Goal: Complete application form

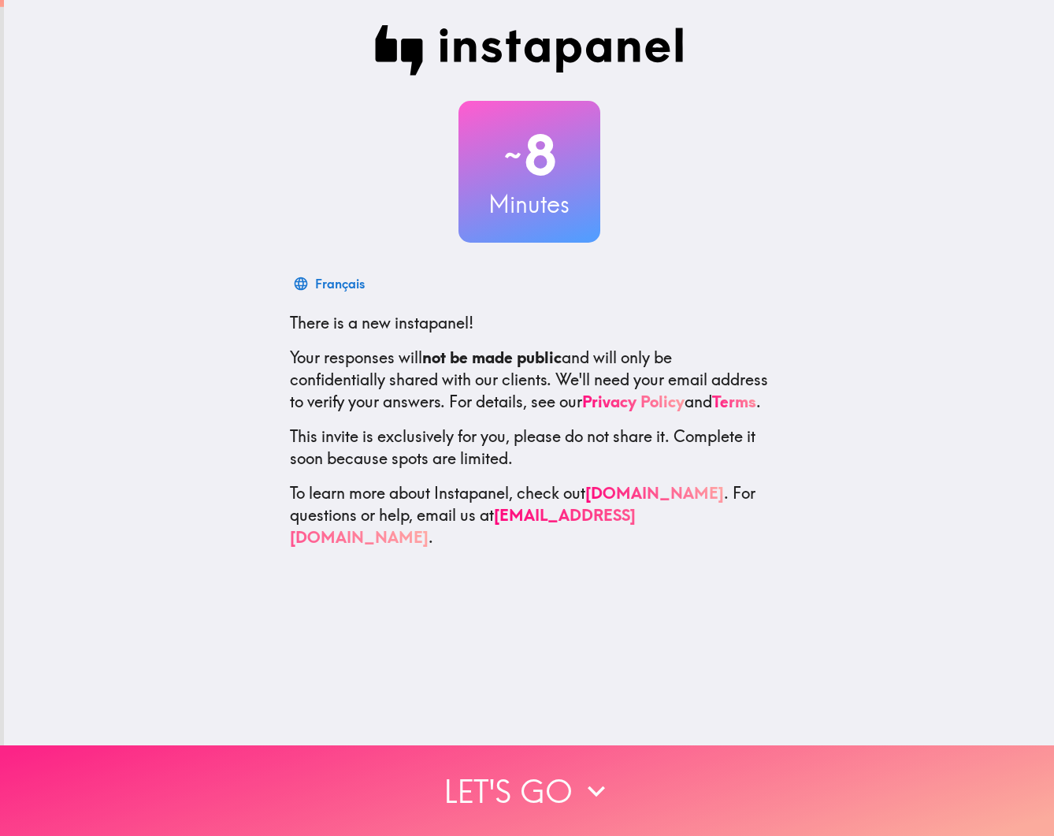
click at [580, 788] on icon "button" at bounding box center [596, 790] width 35 height 35
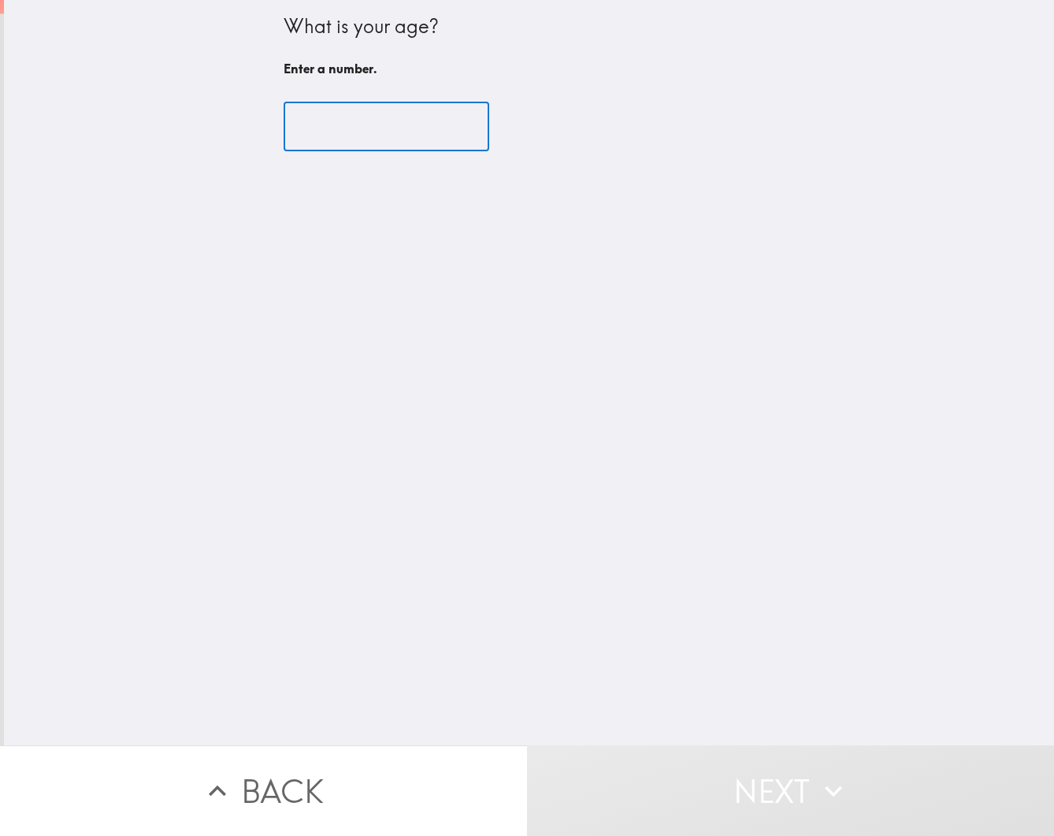
click at [342, 121] on input "number" at bounding box center [387, 126] width 206 height 49
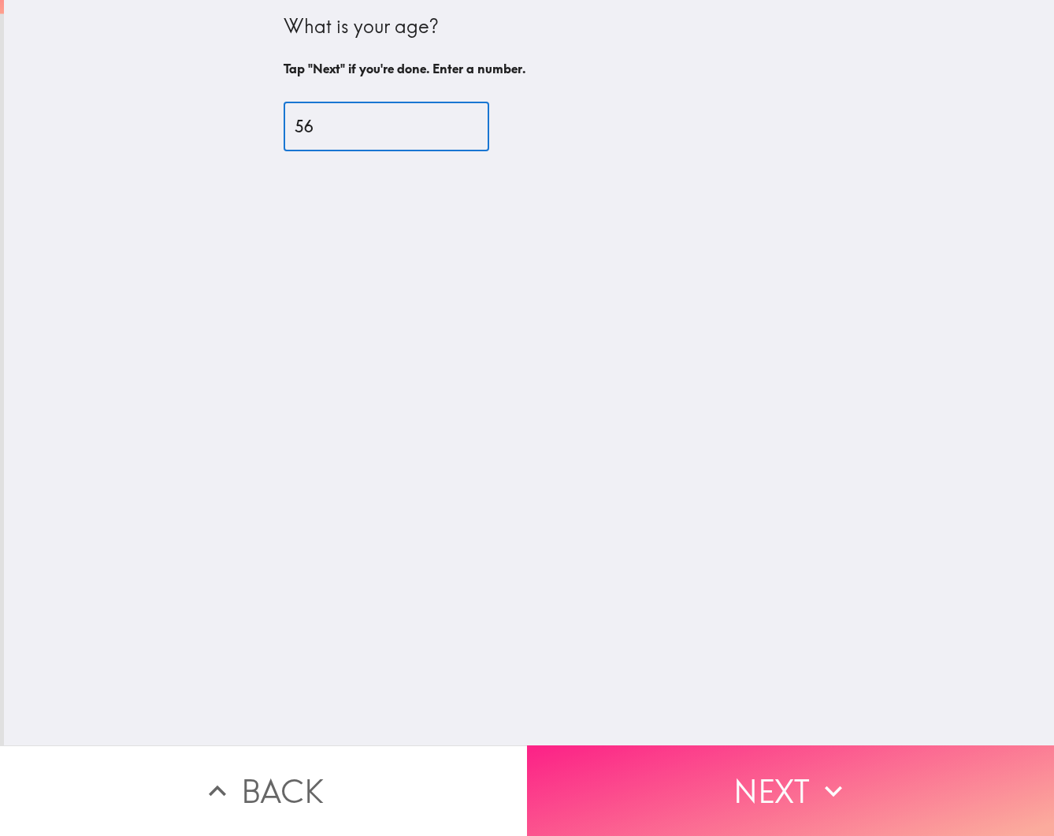
type input "56"
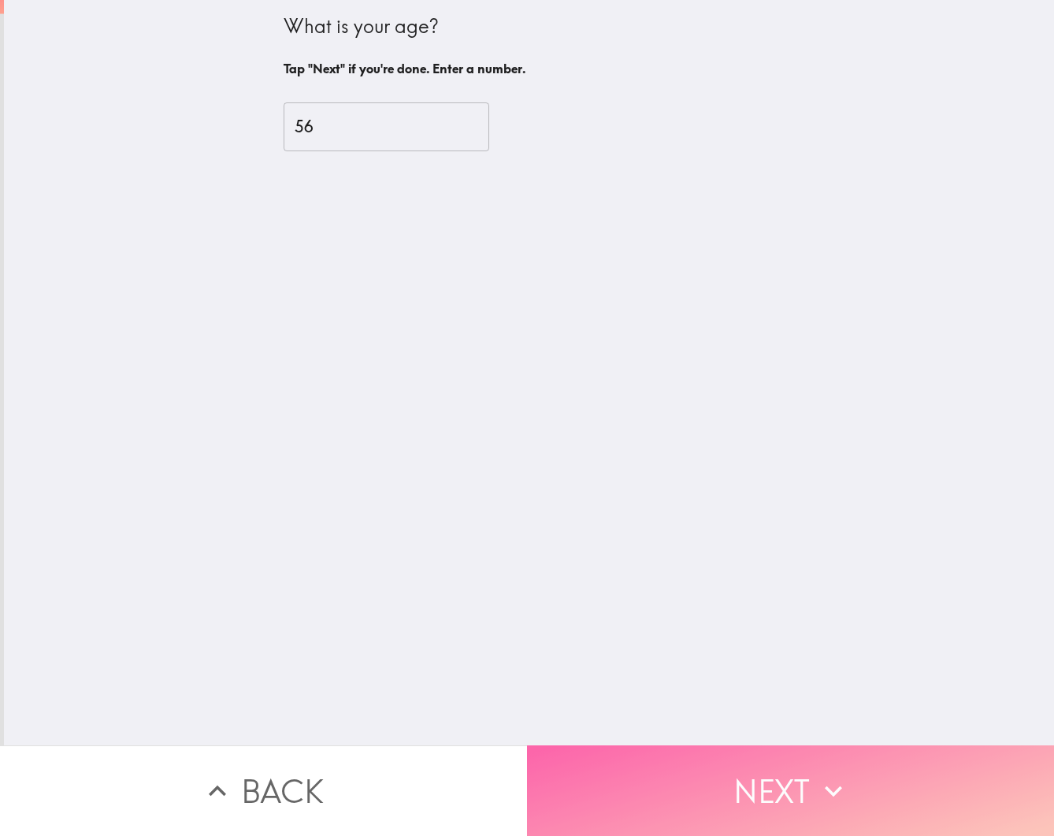
click at [733, 770] on button "Next" at bounding box center [790, 790] width 527 height 91
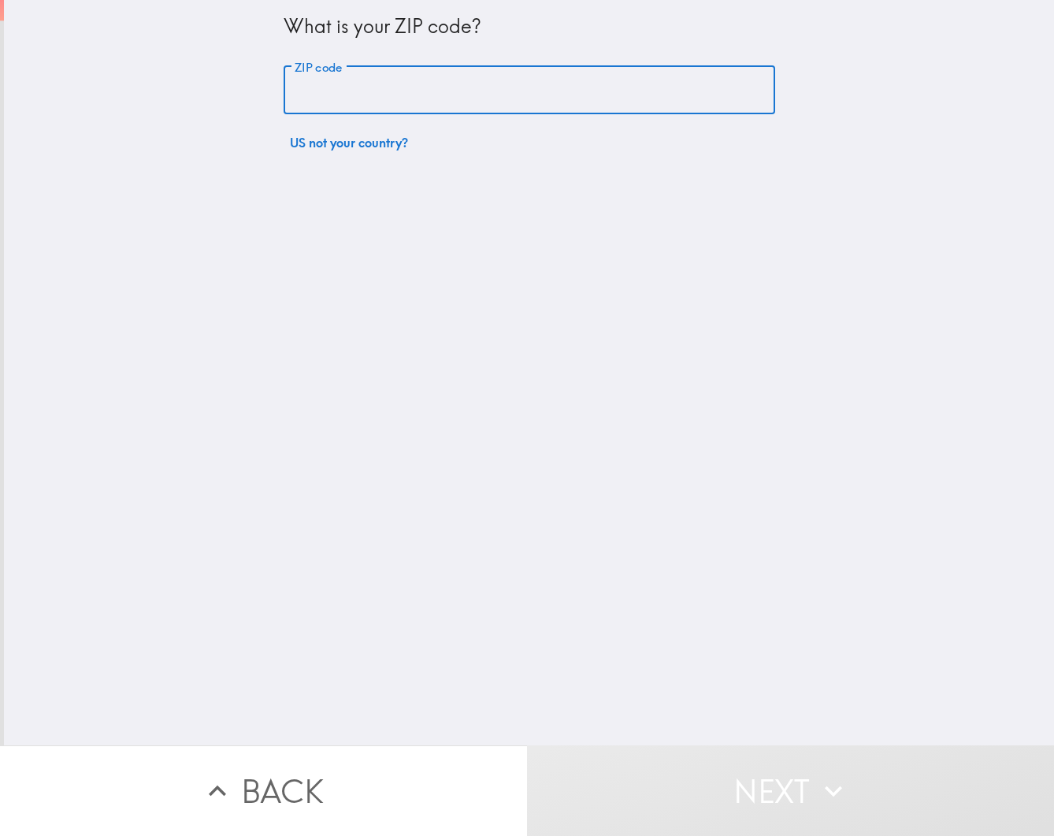
click at [369, 81] on input "ZIP code" at bounding box center [529, 90] width 491 height 49
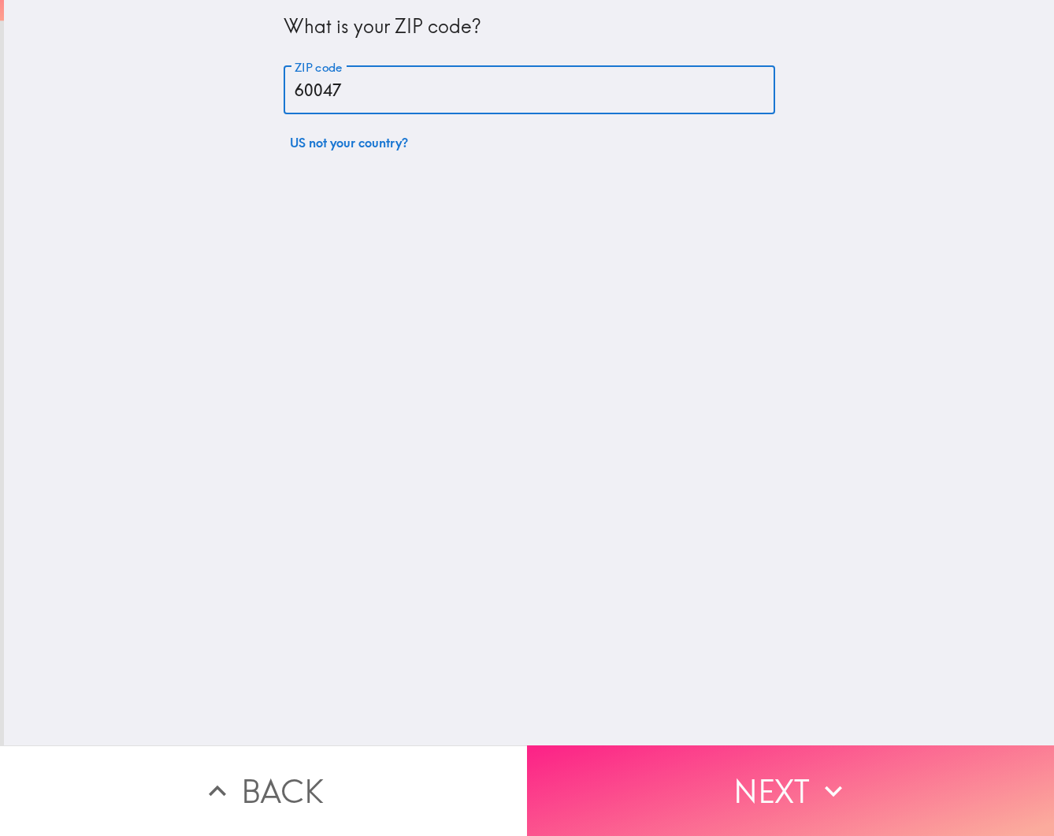
type input "60047"
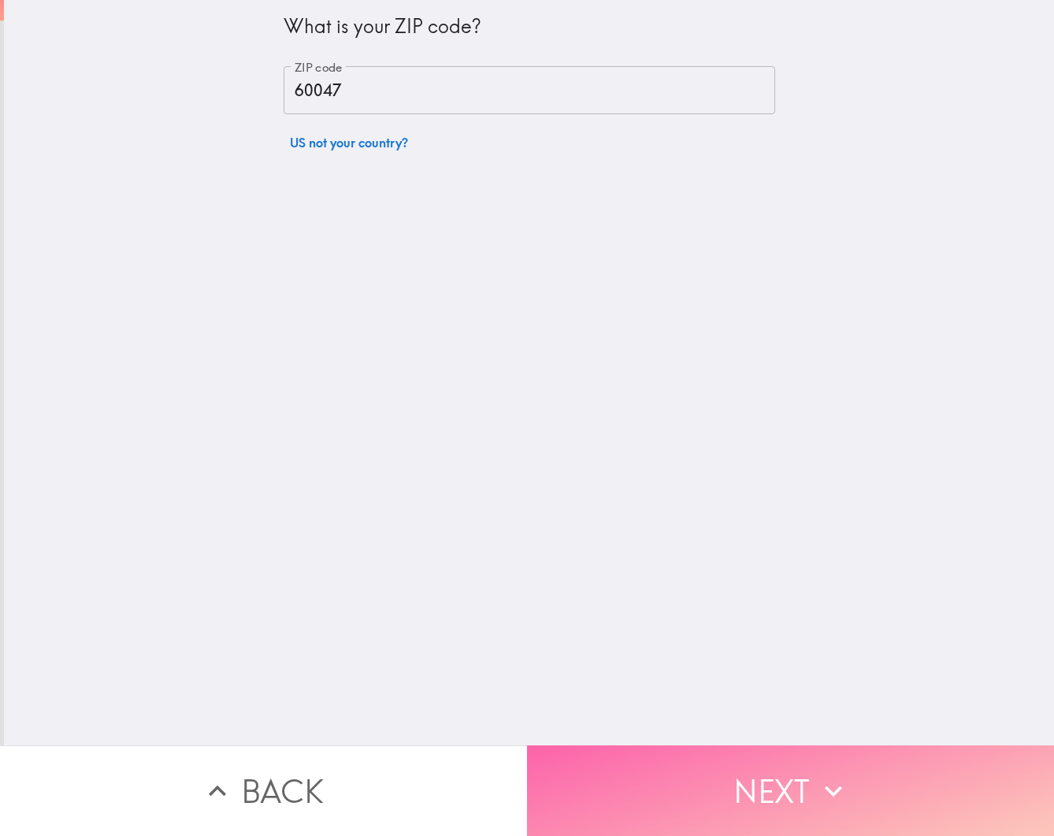
click at [768, 792] on button "Next" at bounding box center [790, 790] width 527 height 91
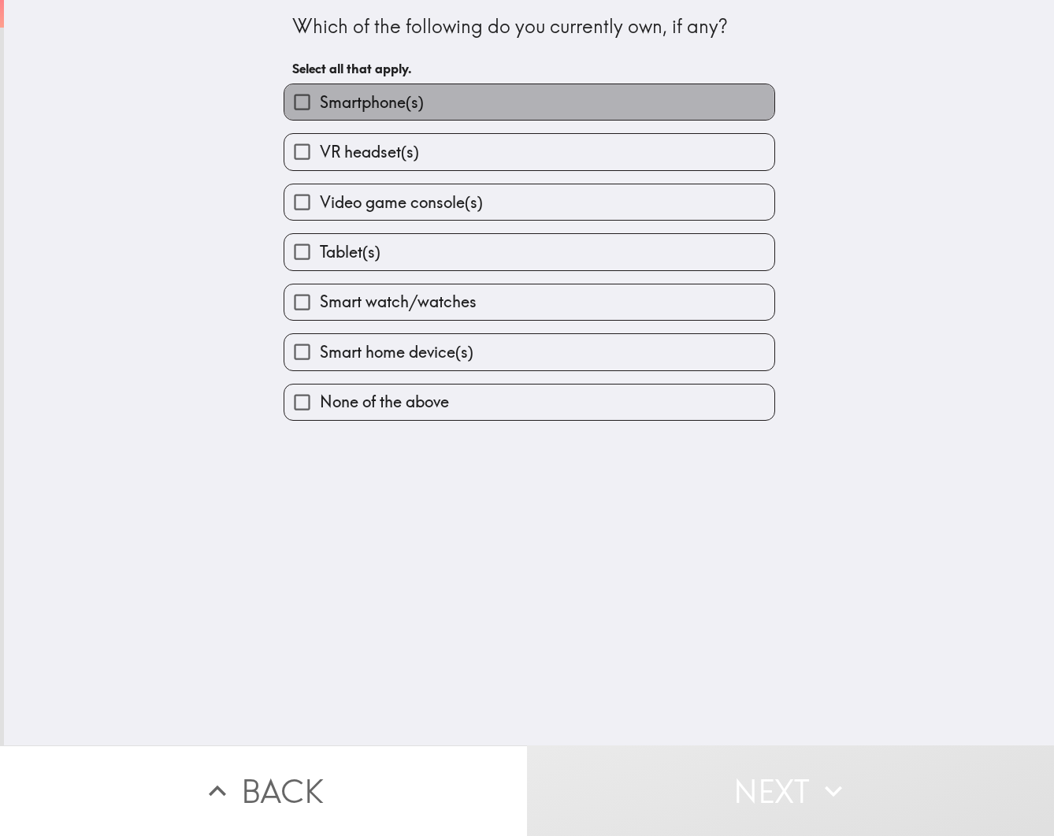
click at [434, 106] on label "Smartphone(s)" at bounding box center [529, 101] width 490 height 35
click at [320, 106] on input "Smartphone(s)" at bounding box center [301, 101] width 35 height 35
checkbox input "true"
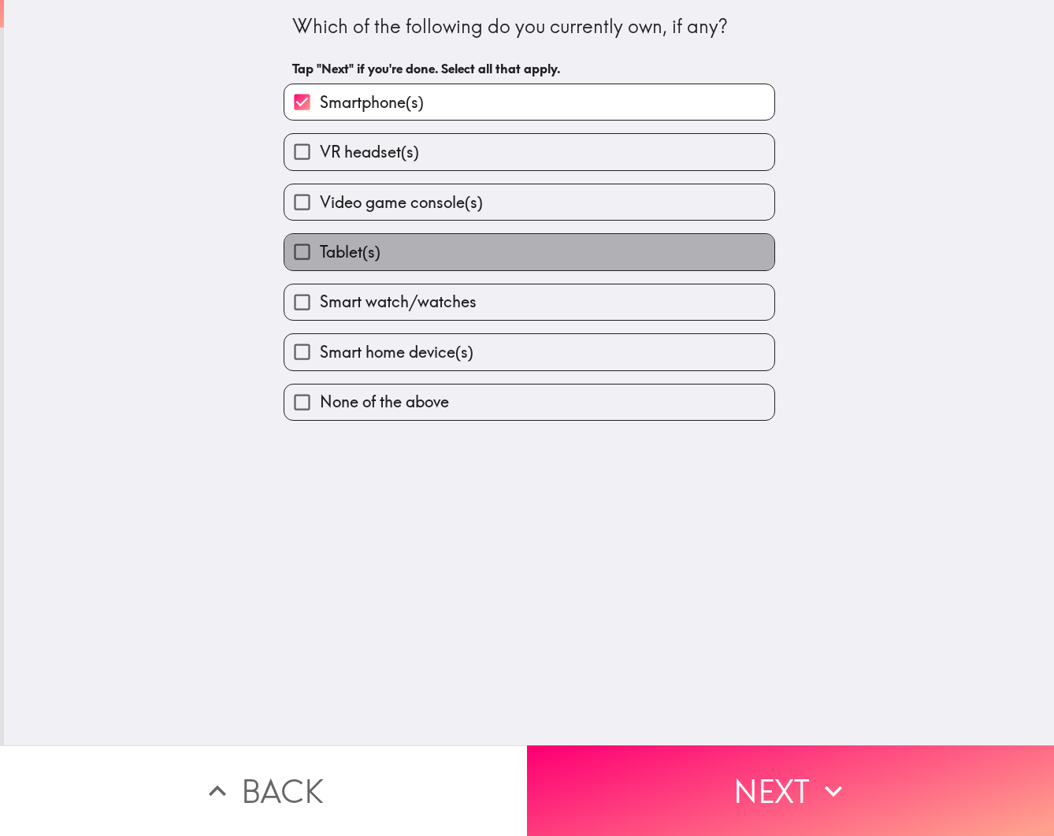
drag, startPoint x: 440, startPoint y: 250, endPoint x: 444, endPoint y: 264, distance: 14.0
click at [442, 253] on label "Tablet(s)" at bounding box center [529, 251] width 490 height 35
click at [320, 253] on input "Tablet(s)" at bounding box center [301, 251] width 35 height 35
checkbox input "true"
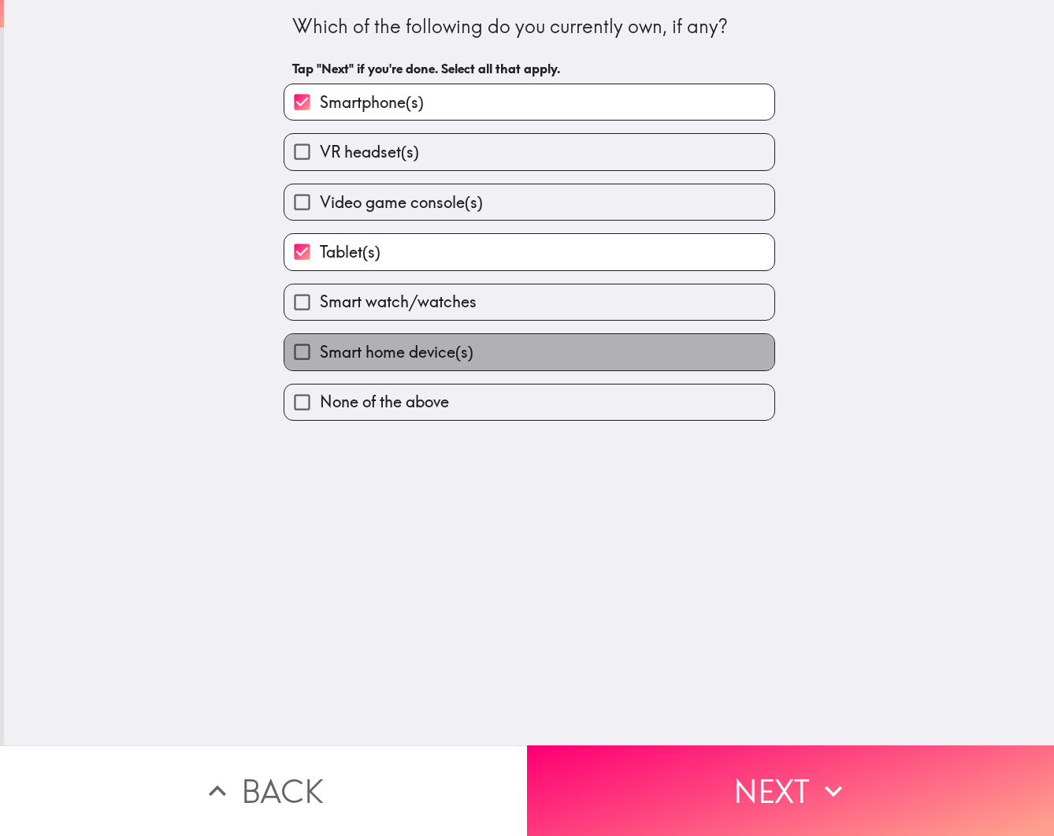
click at [476, 352] on label "Smart home device(s)" at bounding box center [529, 351] width 490 height 35
click at [320, 352] on input "Smart home device(s)" at bounding box center [301, 351] width 35 height 35
checkbox input "true"
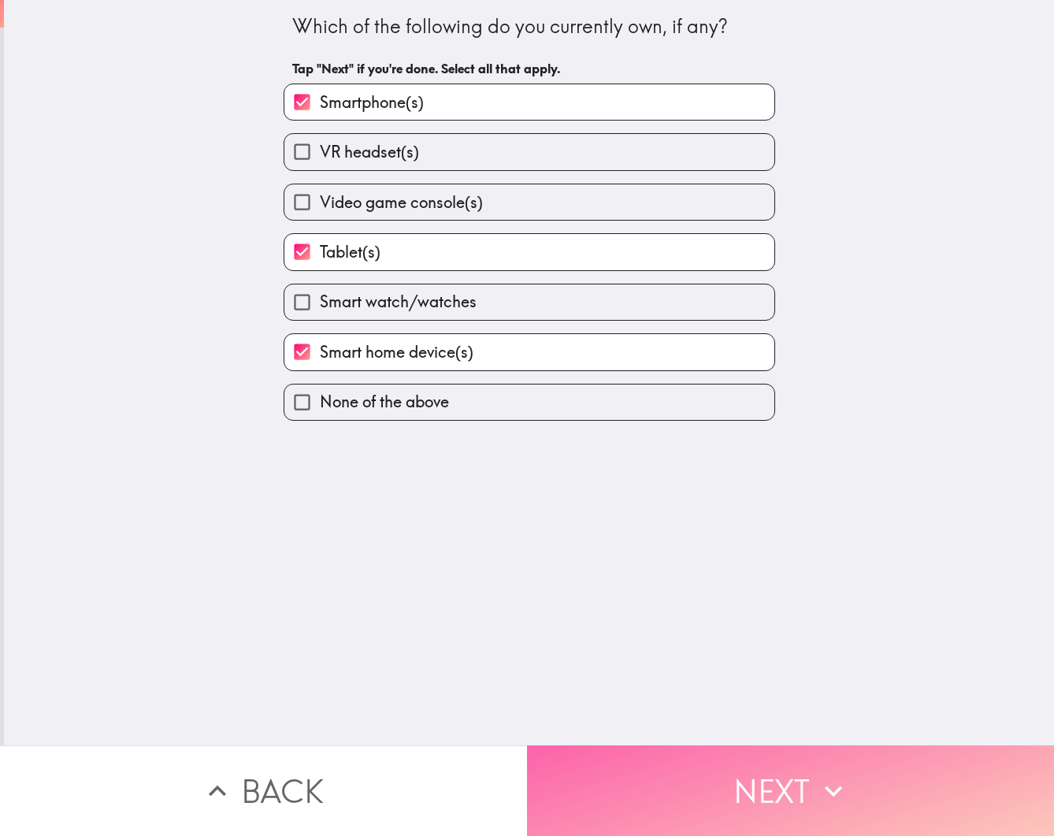
click at [801, 788] on button "Next" at bounding box center [790, 790] width 527 height 91
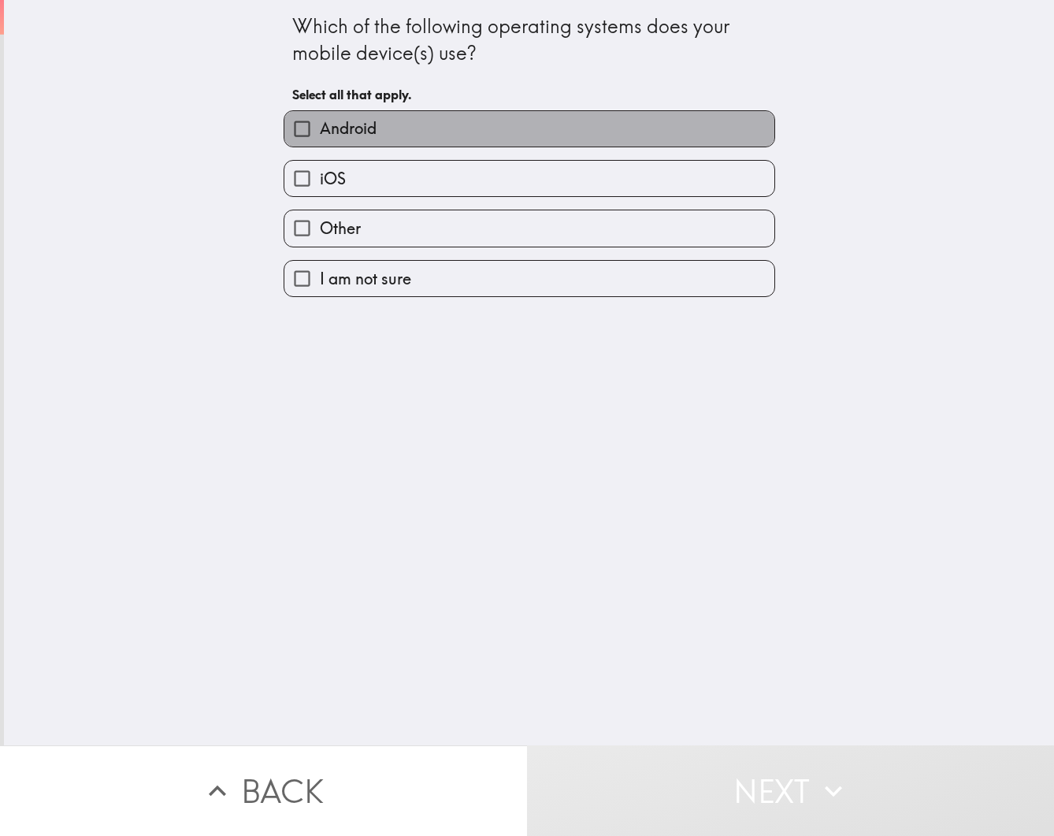
drag, startPoint x: 420, startPoint y: 121, endPoint x: 446, endPoint y: 202, distance: 84.4
click at [420, 121] on label "Android" at bounding box center [529, 128] width 490 height 35
click at [320, 121] on input "Android" at bounding box center [301, 128] width 35 height 35
checkbox input "true"
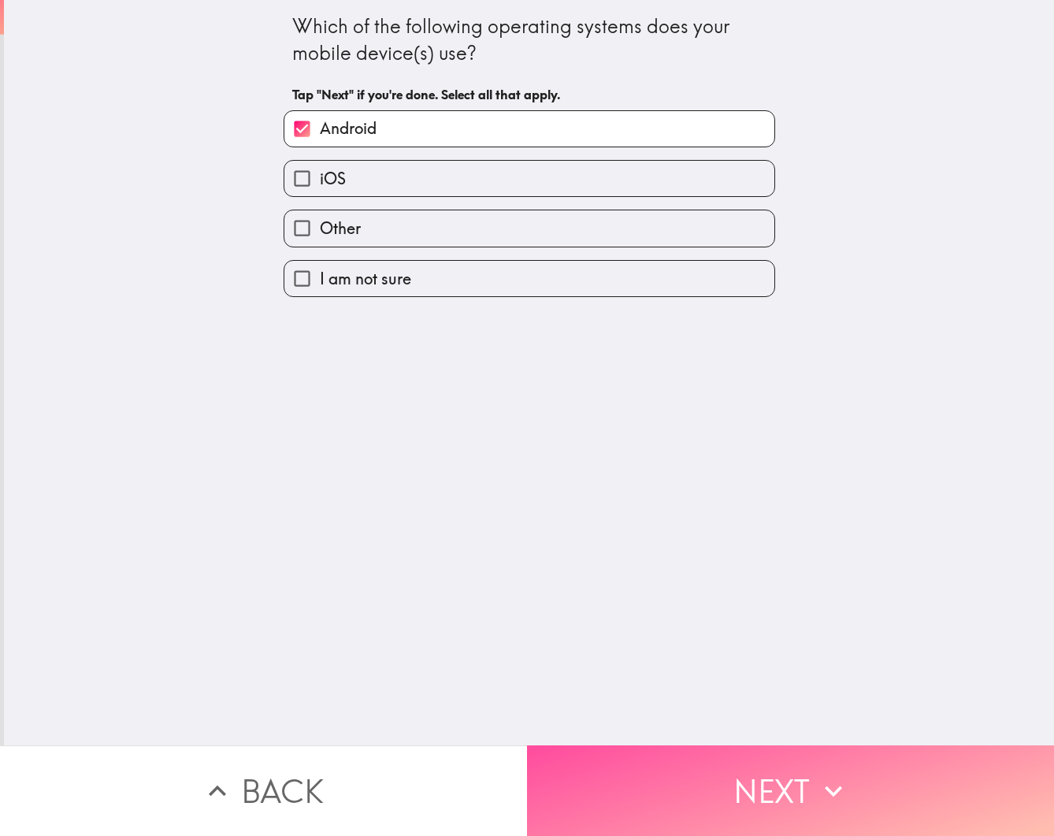
click at [834, 794] on icon "button" at bounding box center [833, 790] width 17 height 11
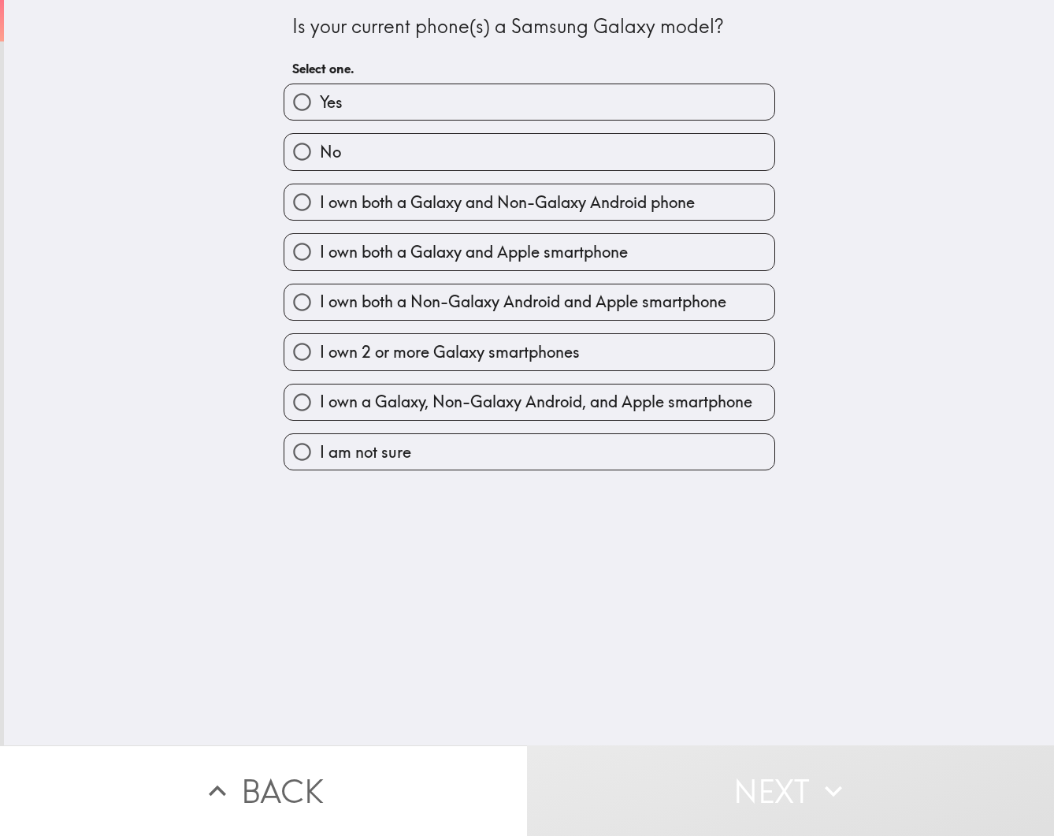
click at [495, 149] on label "No" at bounding box center [529, 151] width 490 height 35
click at [320, 149] on input "No" at bounding box center [301, 151] width 35 height 35
radio input "true"
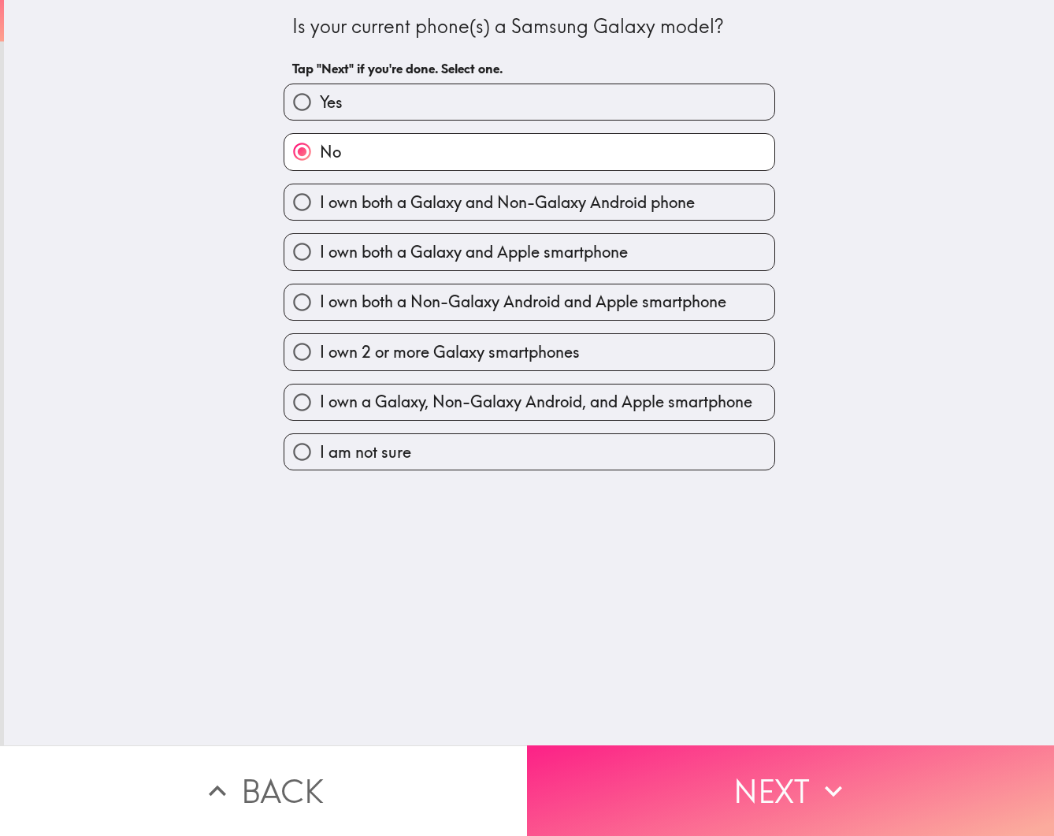
click at [789, 782] on button "Next" at bounding box center [790, 790] width 527 height 91
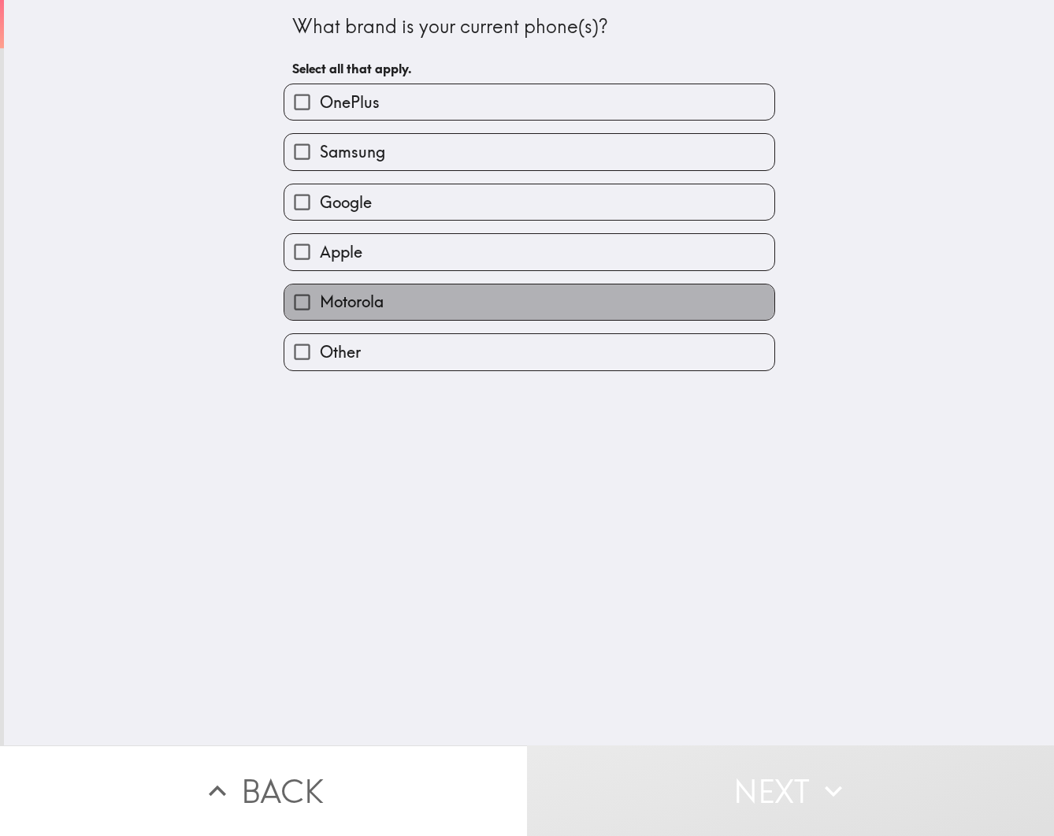
click at [458, 303] on label "Motorola" at bounding box center [529, 301] width 490 height 35
click at [320, 303] on input "Motorola" at bounding box center [301, 301] width 35 height 35
checkbox input "true"
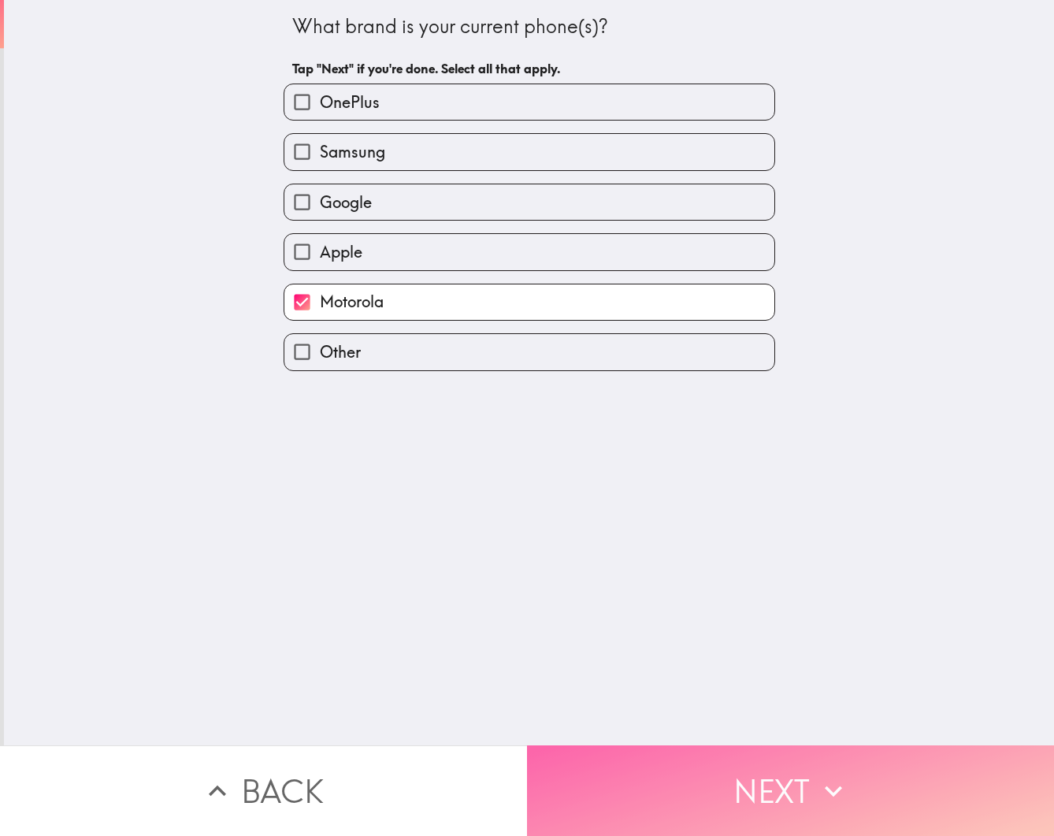
click at [820, 777] on icon "button" at bounding box center [833, 790] width 35 height 35
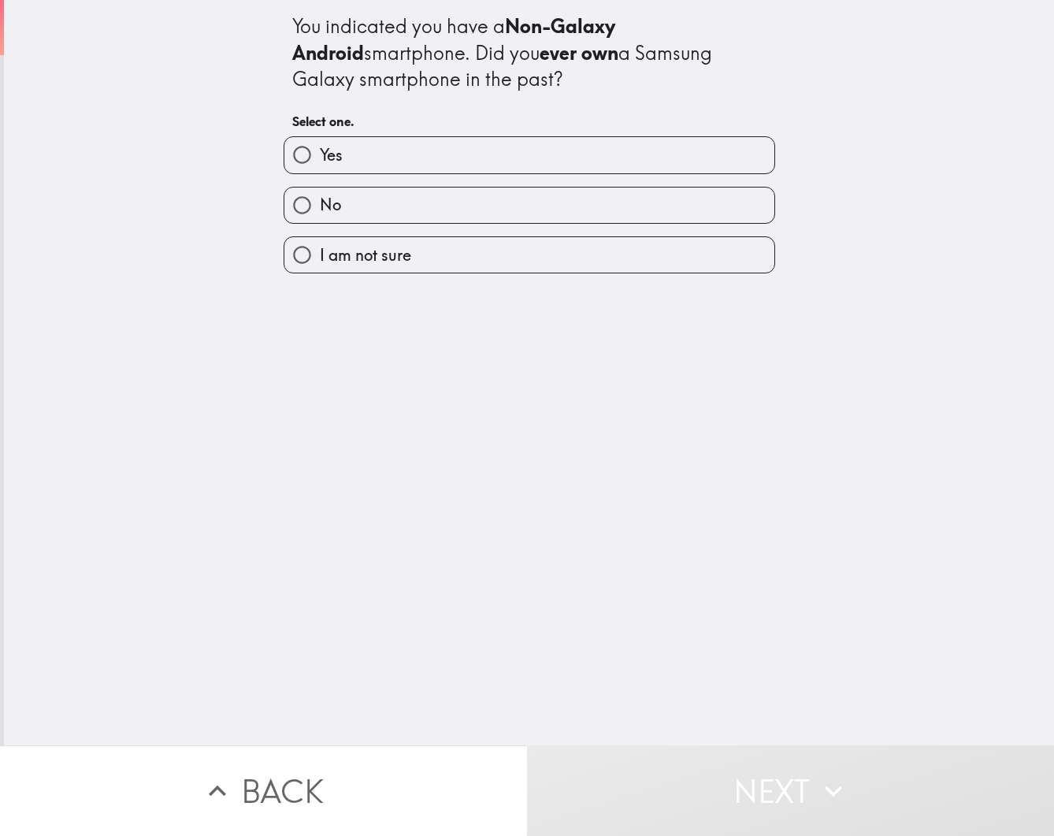
click at [440, 208] on label "No" at bounding box center [529, 204] width 490 height 35
click at [320, 208] on input "No" at bounding box center [301, 204] width 35 height 35
radio input "true"
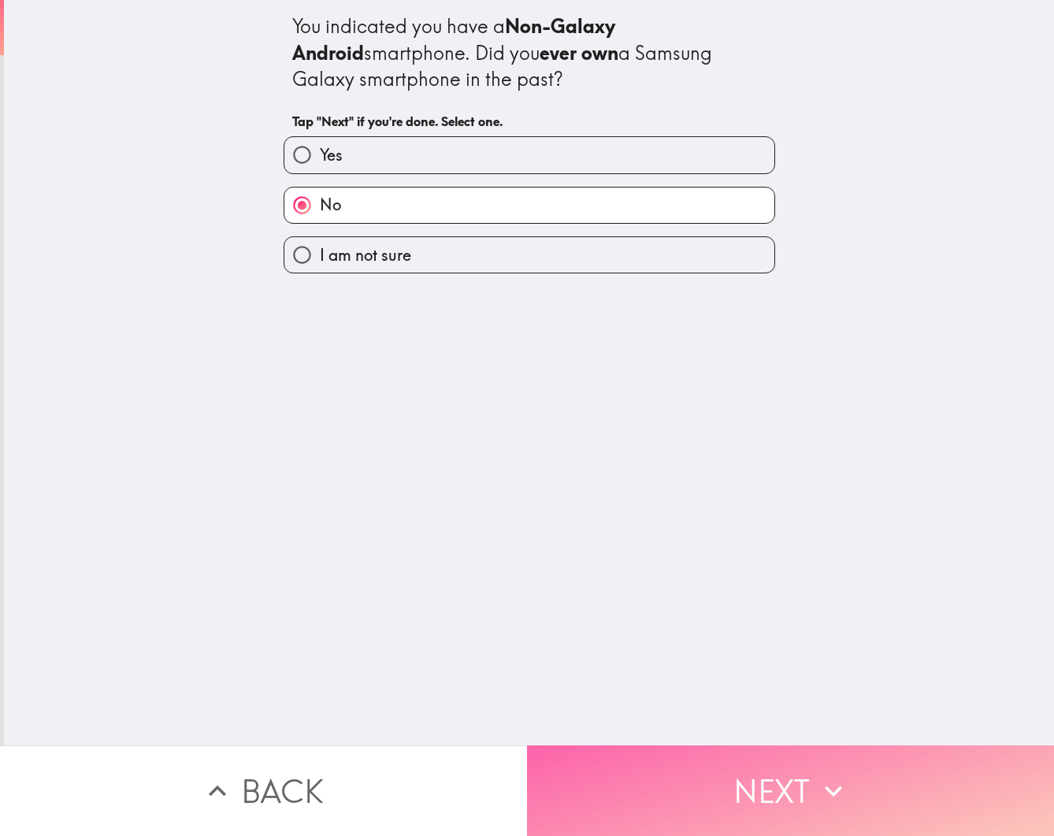
click at [822, 773] on icon "button" at bounding box center [833, 790] width 35 height 35
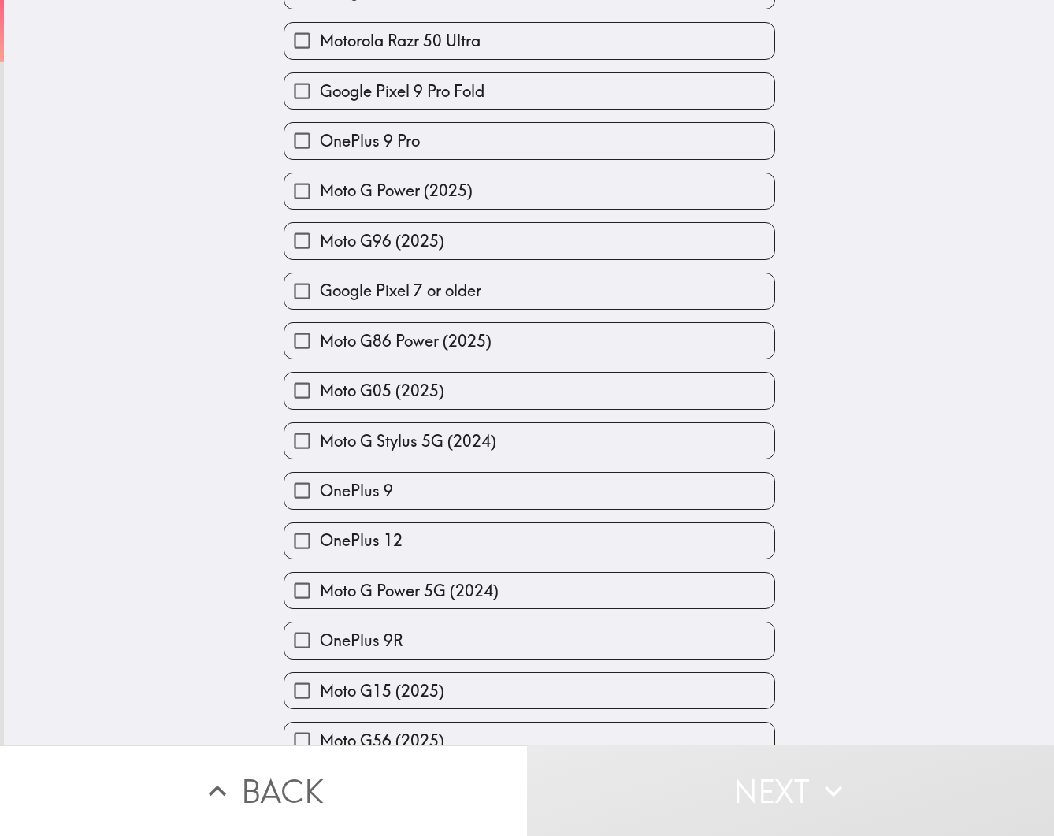
scroll to position [228, 0]
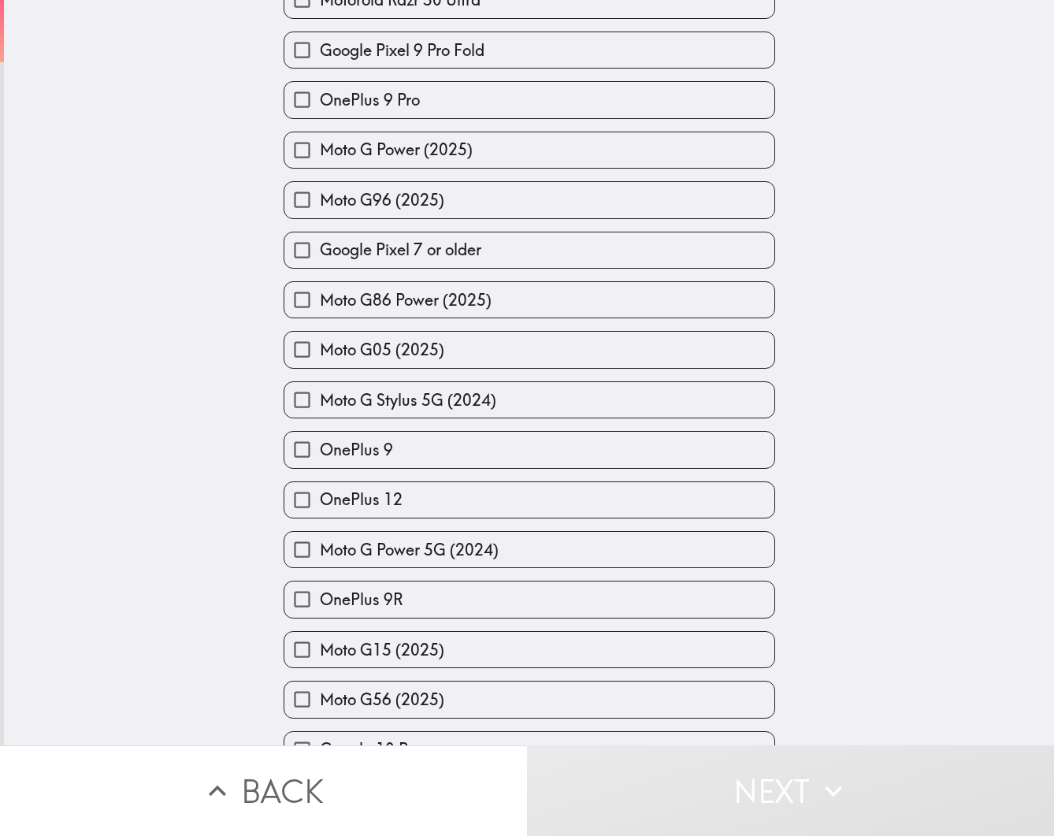
click at [560, 560] on label "Moto G Power 5G (2024)" at bounding box center [529, 549] width 490 height 35
click at [320, 560] on input "Moto G Power 5G (2024)" at bounding box center [301, 549] width 35 height 35
checkbox input "true"
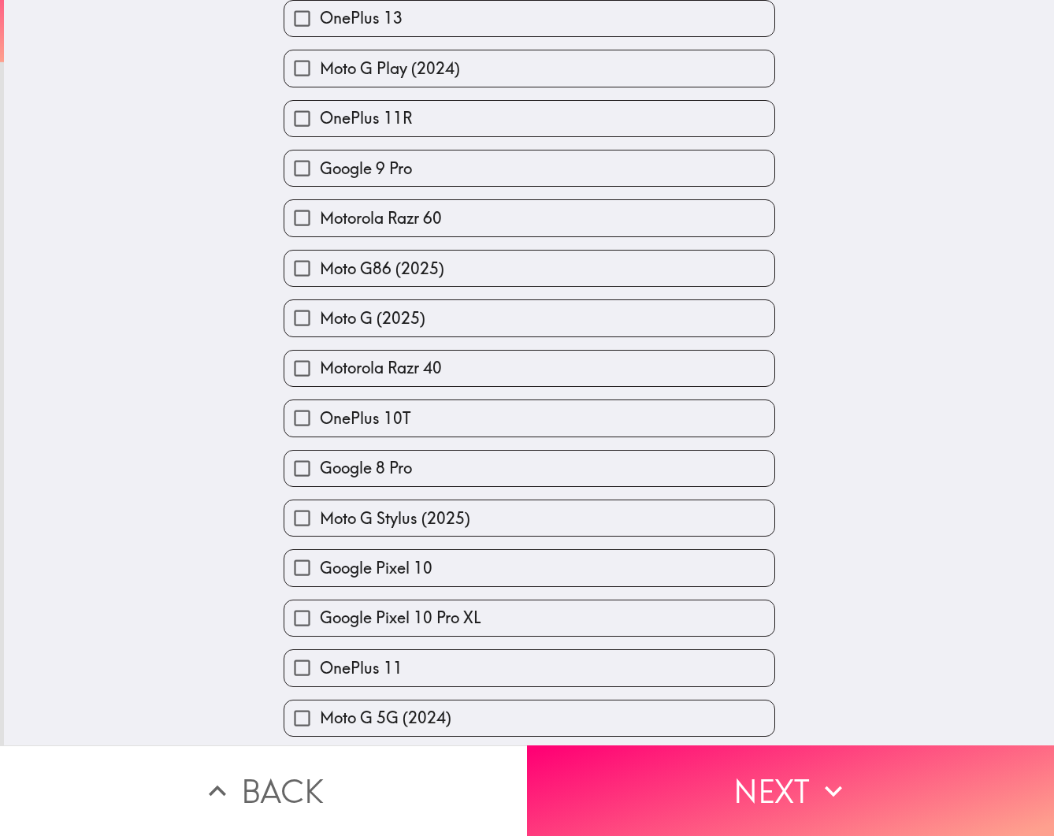
scroll to position [1483, 0]
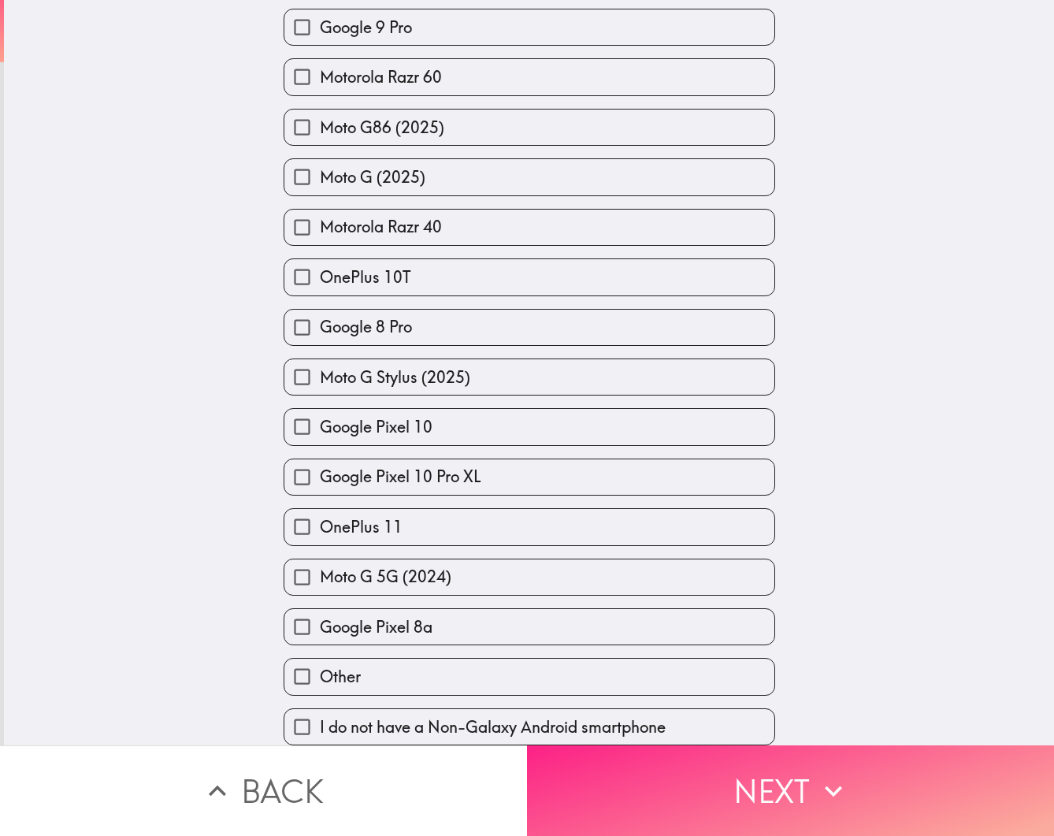
click at [829, 784] on icon "button" at bounding box center [833, 790] width 35 height 35
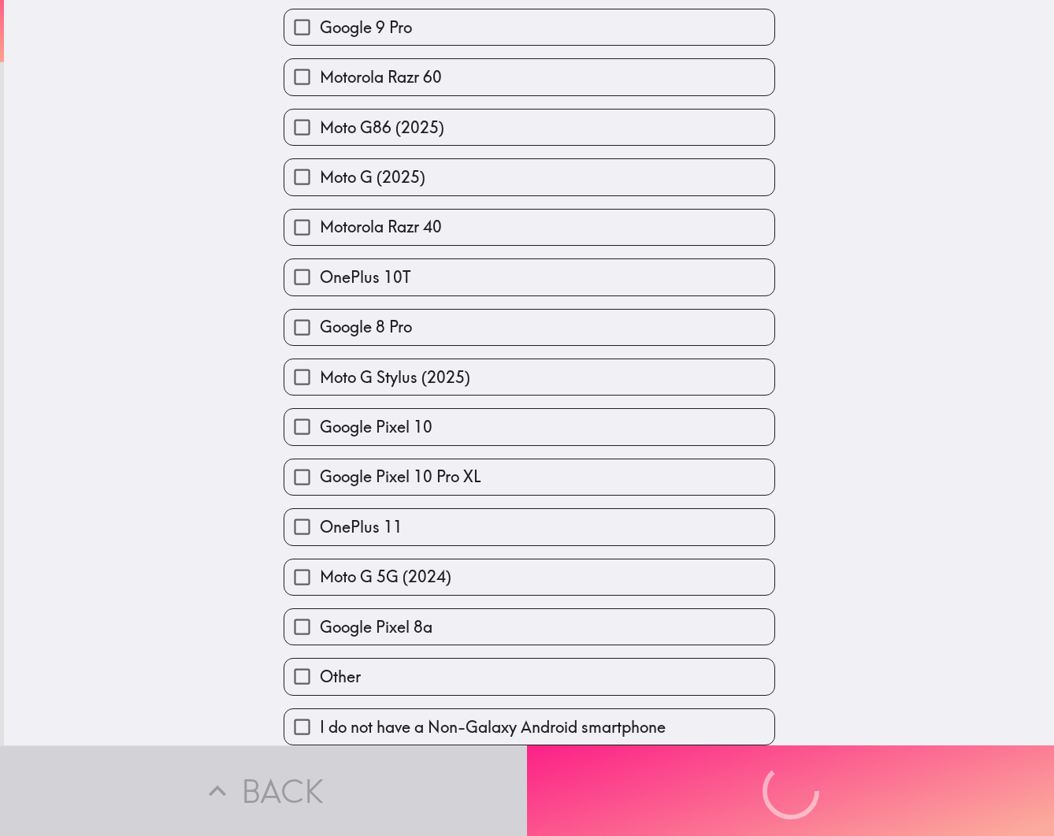
scroll to position [0, 0]
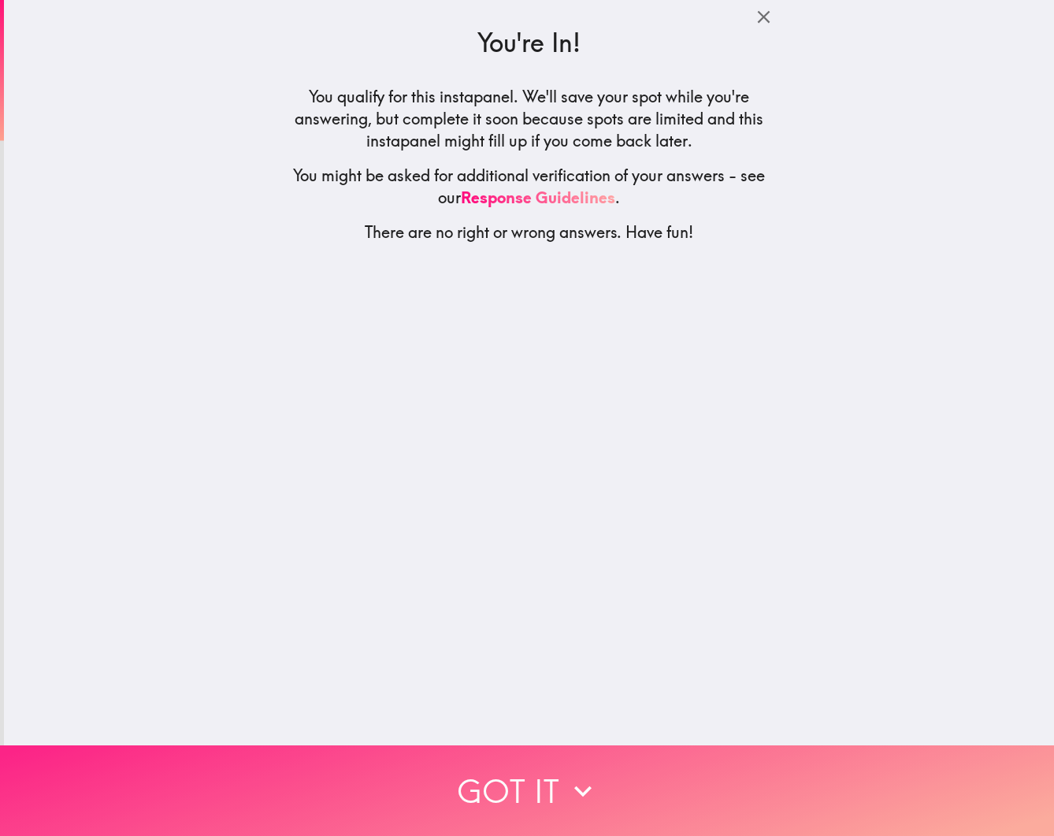
click at [573, 782] on icon "button" at bounding box center [582, 790] width 35 height 35
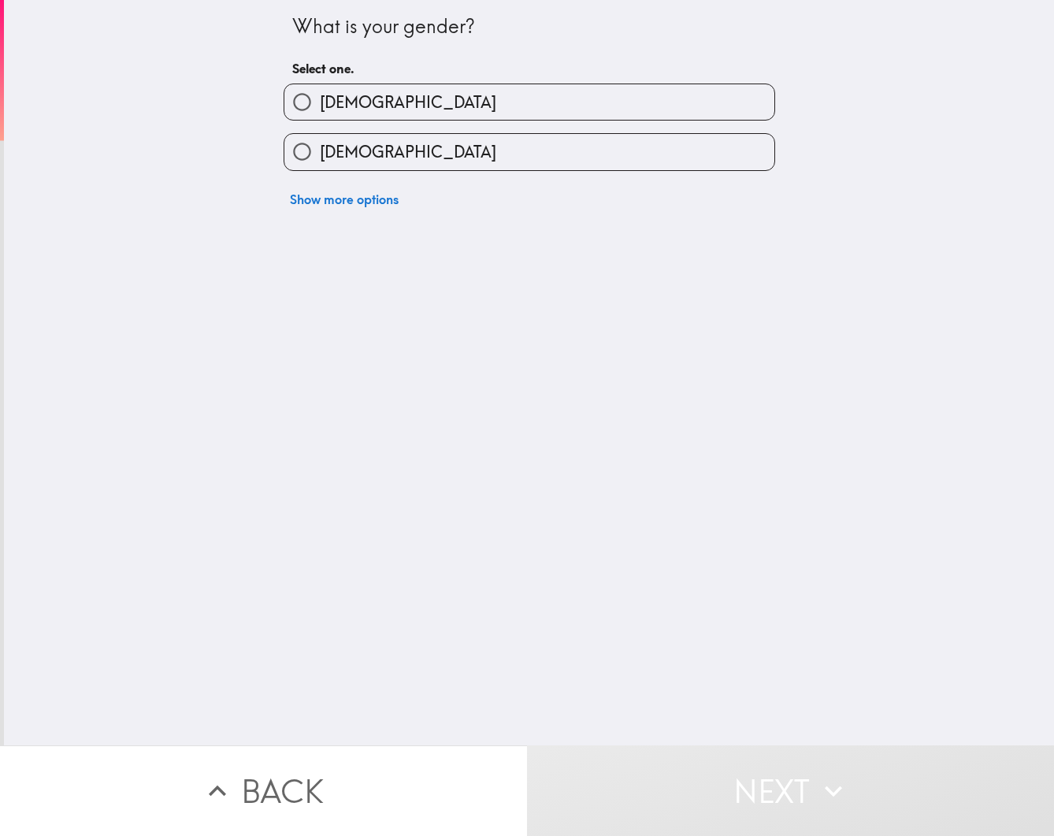
click at [461, 95] on label "[DEMOGRAPHIC_DATA]" at bounding box center [529, 101] width 490 height 35
click at [320, 95] on input "[DEMOGRAPHIC_DATA]" at bounding box center [301, 101] width 35 height 35
radio input "true"
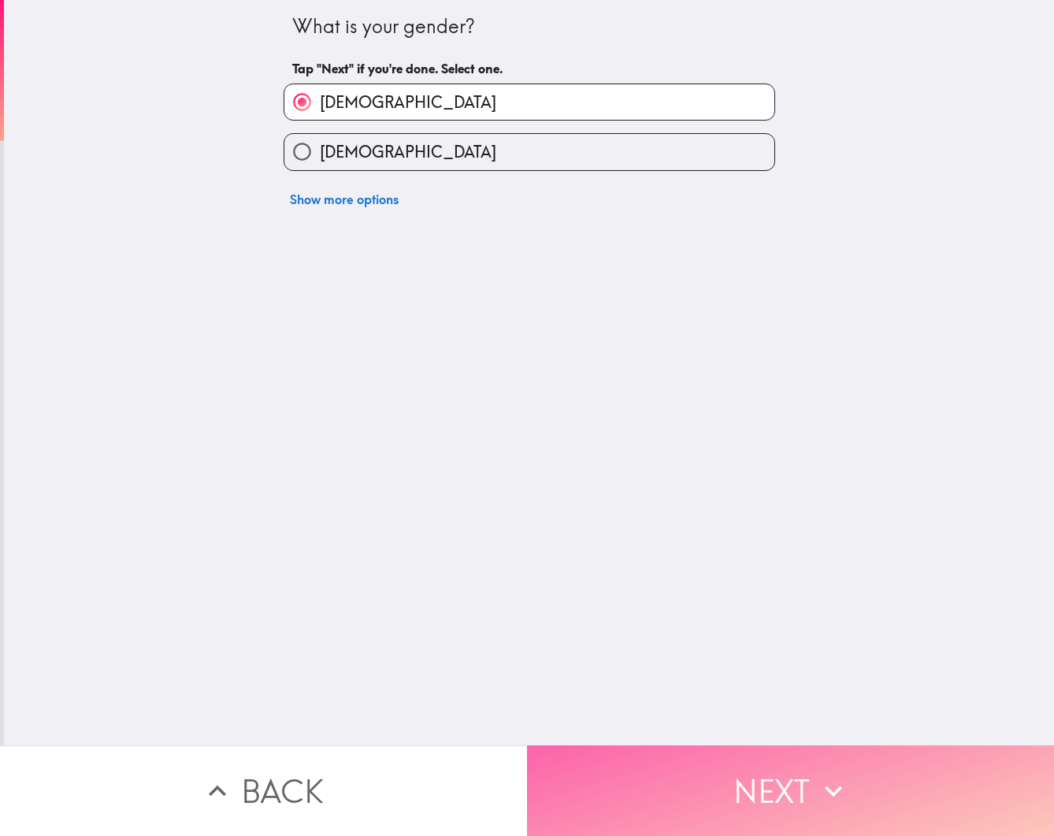
click at [811, 782] on button "Next" at bounding box center [790, 790] width 527 height 91
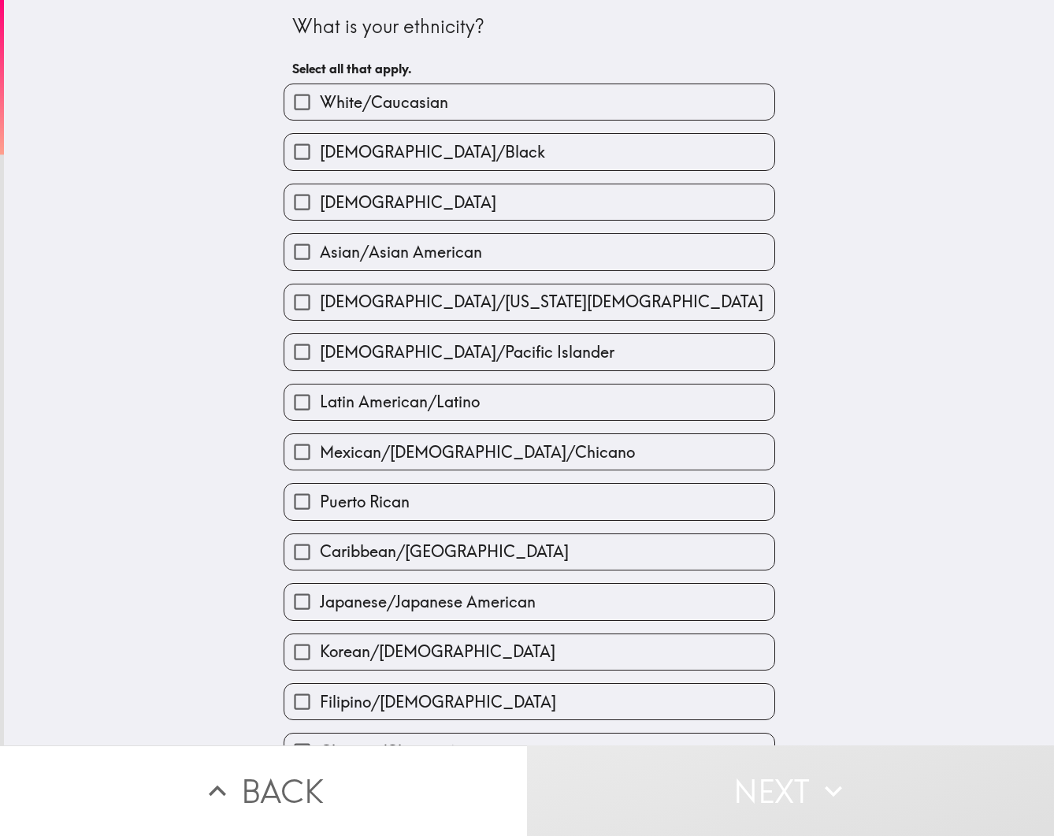
click at [478, 111] on label "White/Caucasian" at bounding box center [529, 101] width 490 height 35
click at [320, 111] on input "White/Caucasian" at bounding box center [301, 101] width 35 height 35
checkbox input "true"
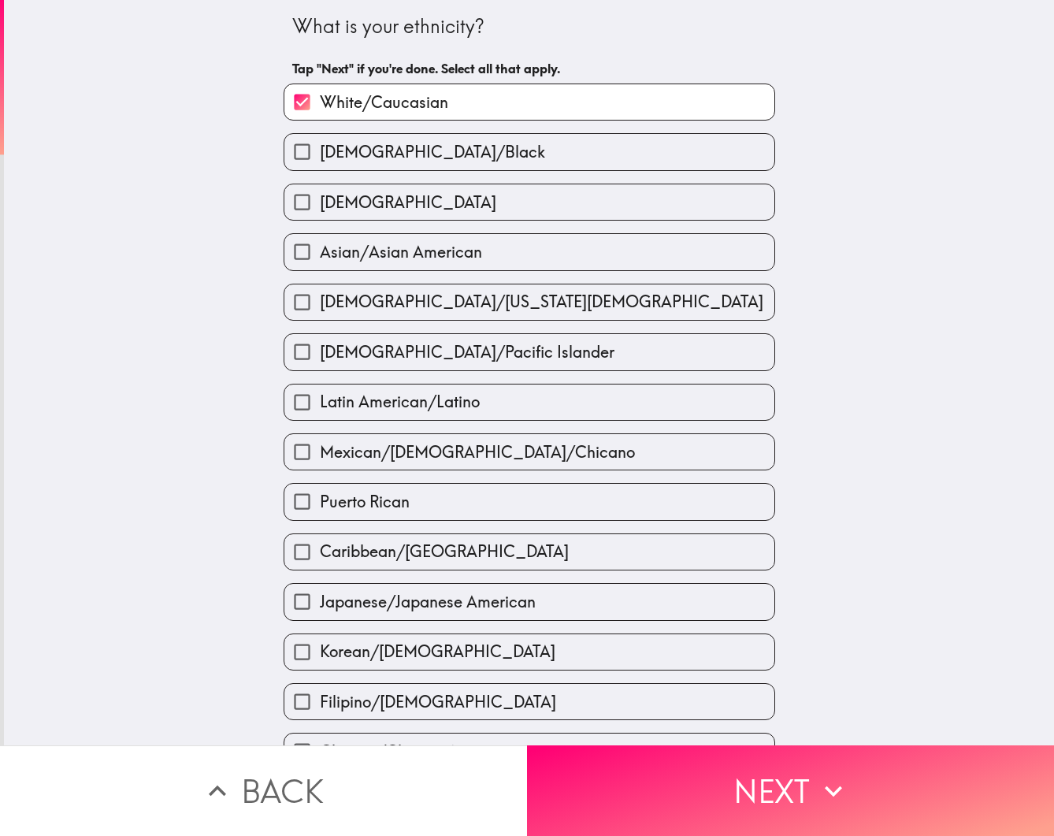
scroll to position [290, 0]
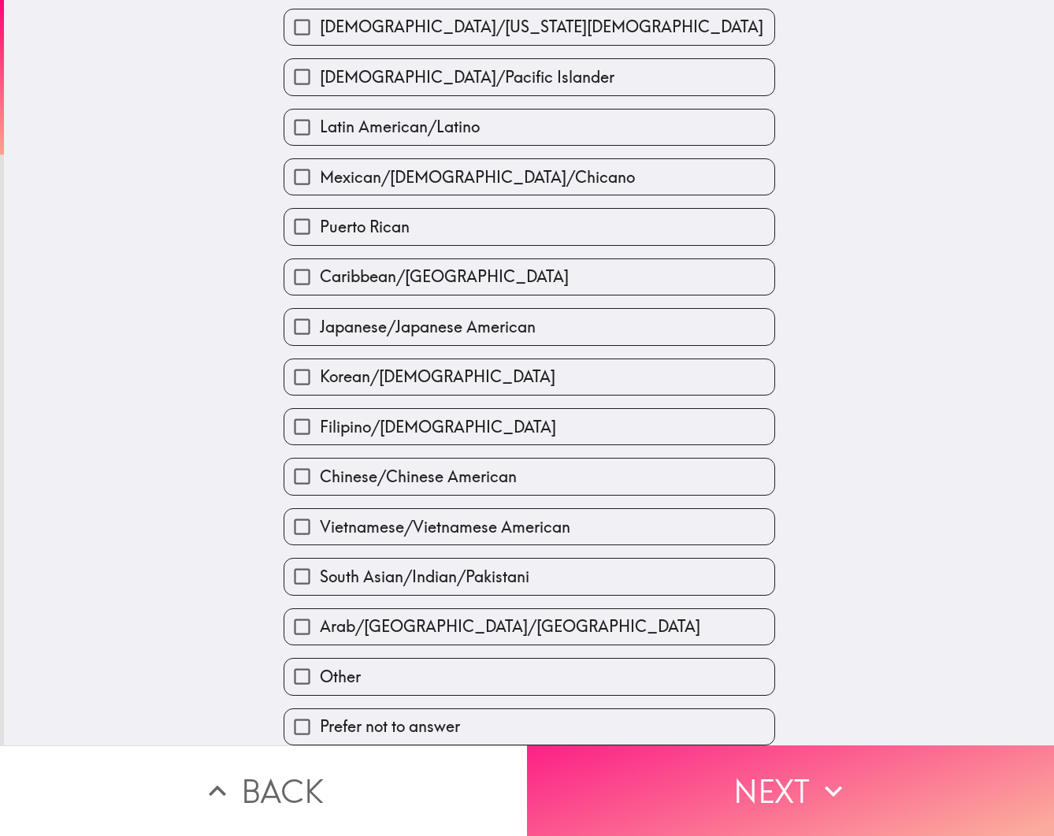
click at [793, 784] on button "Next" at bounding box center [790, 790] width 527 height 91
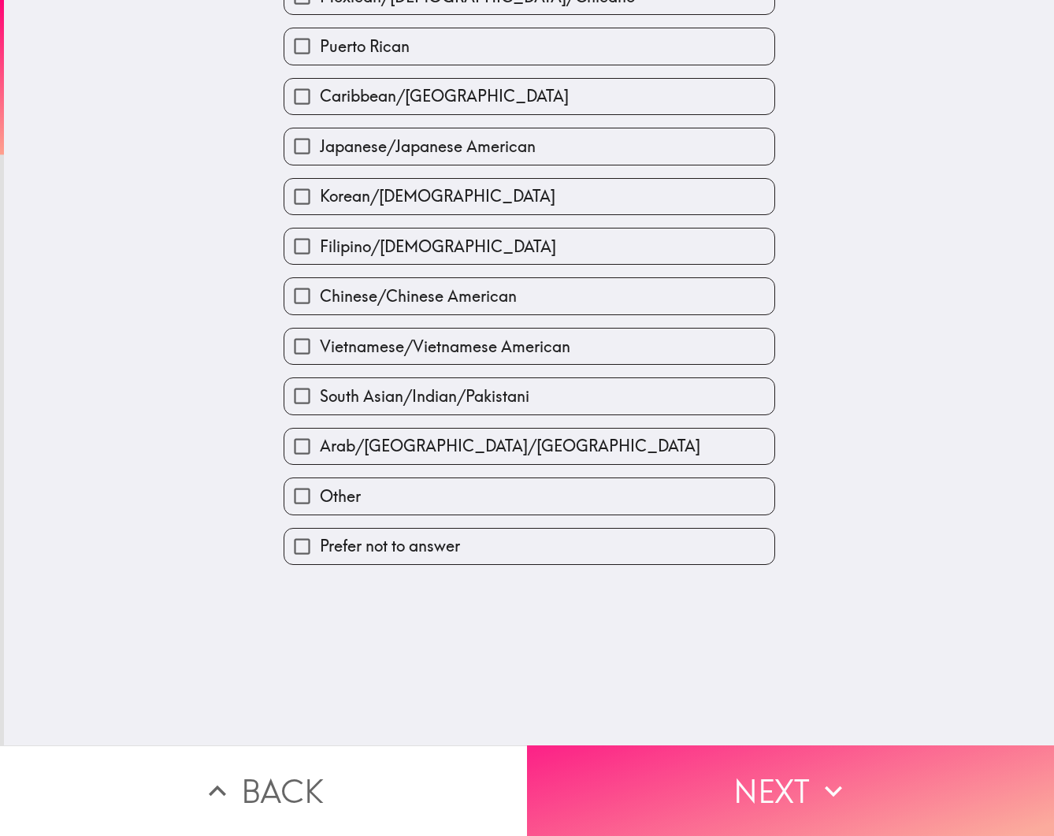
scroll to position [0, 0]
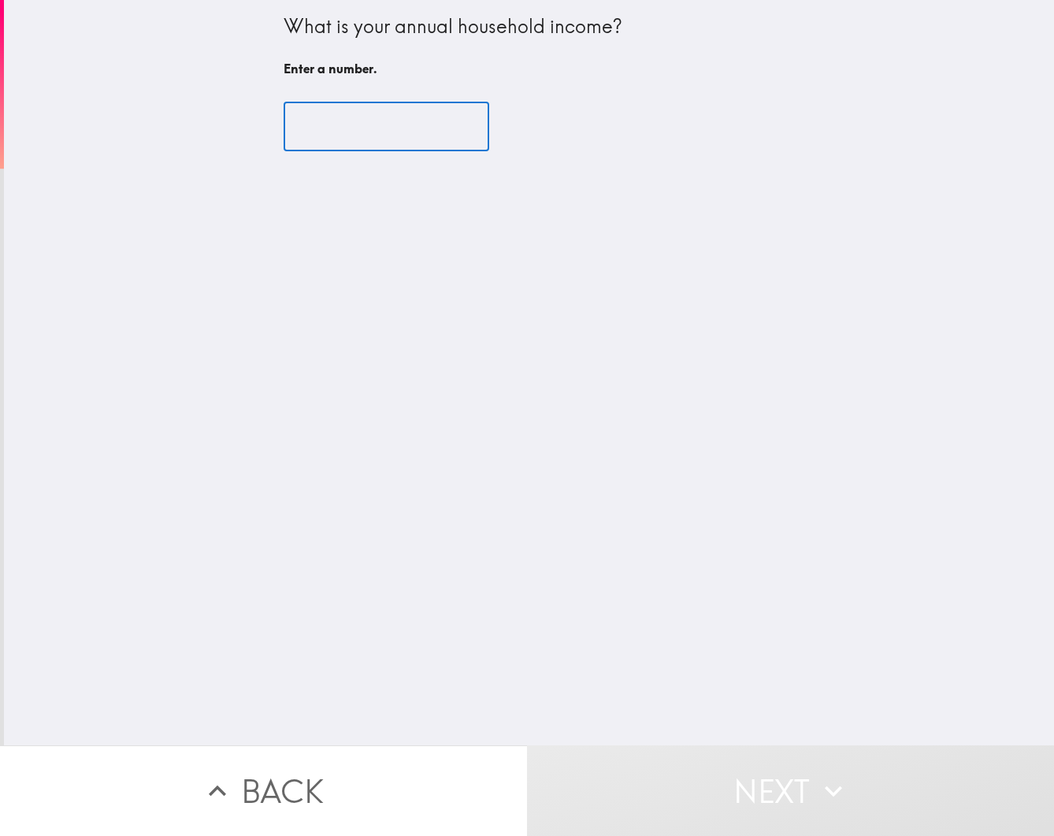
click at [379, 135] on input "number" at bounding box center [387, 126] width 206 height 49
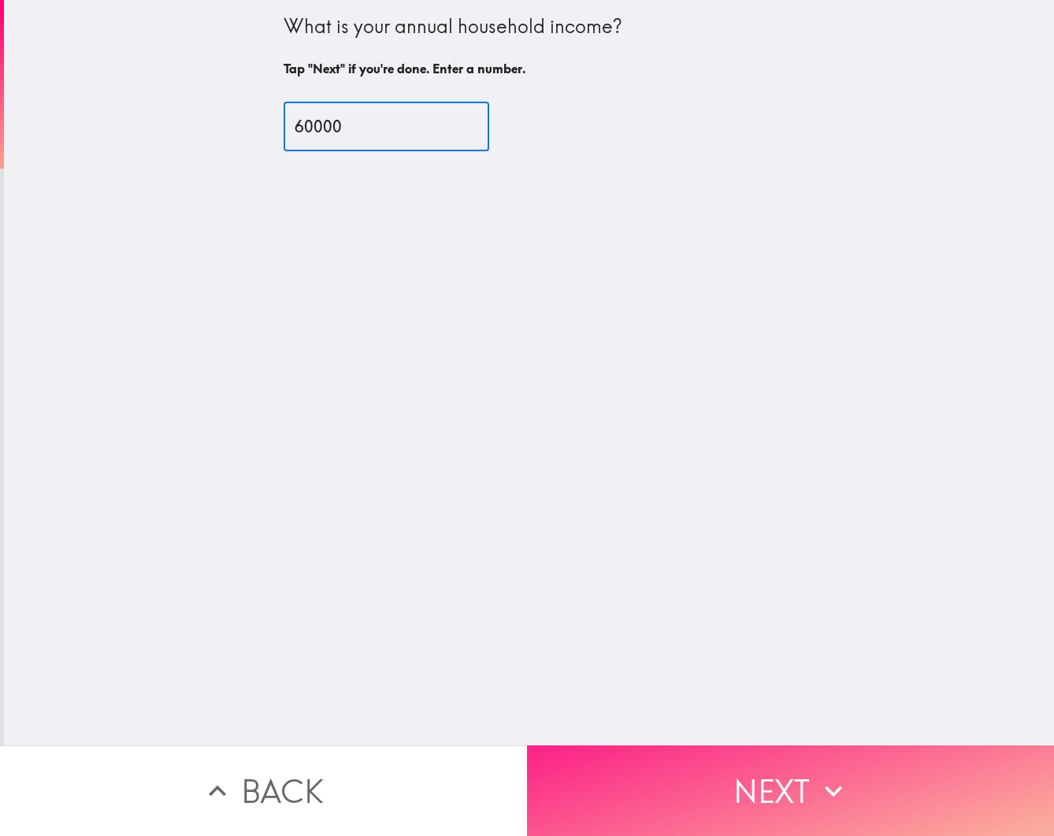
type input "60000"
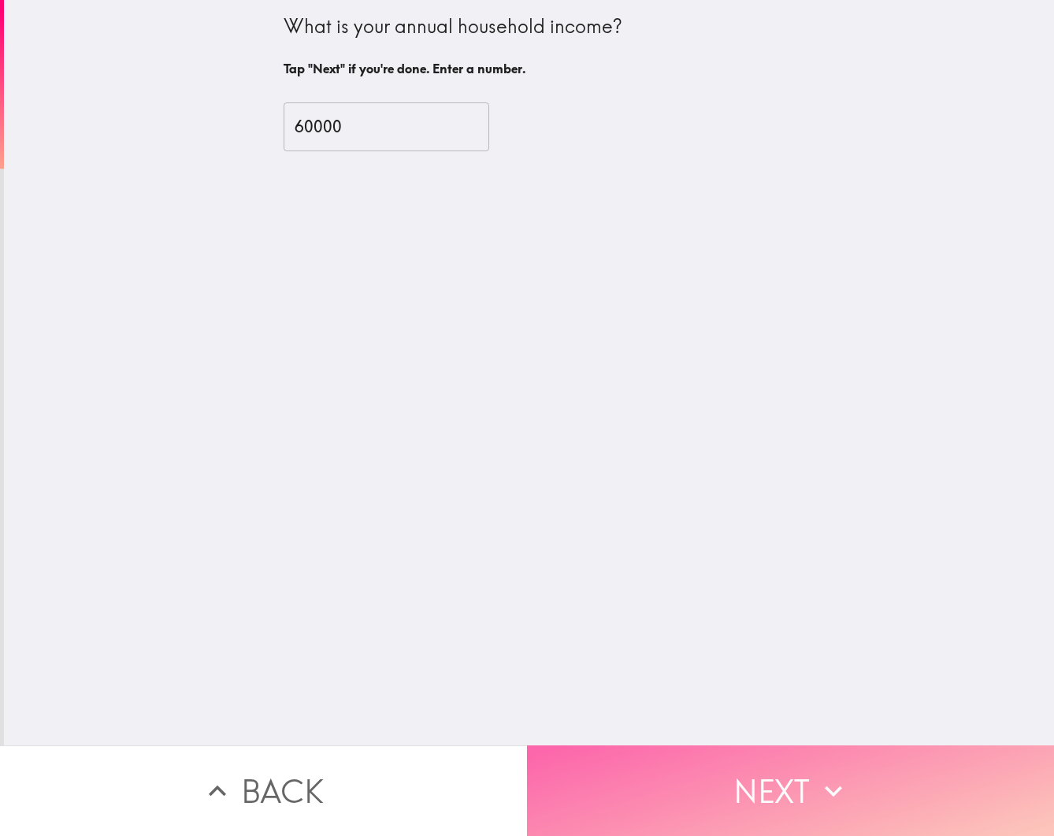
click at [796, 791] on button "Next" at bounding box center [790, 790] width 527 height 91
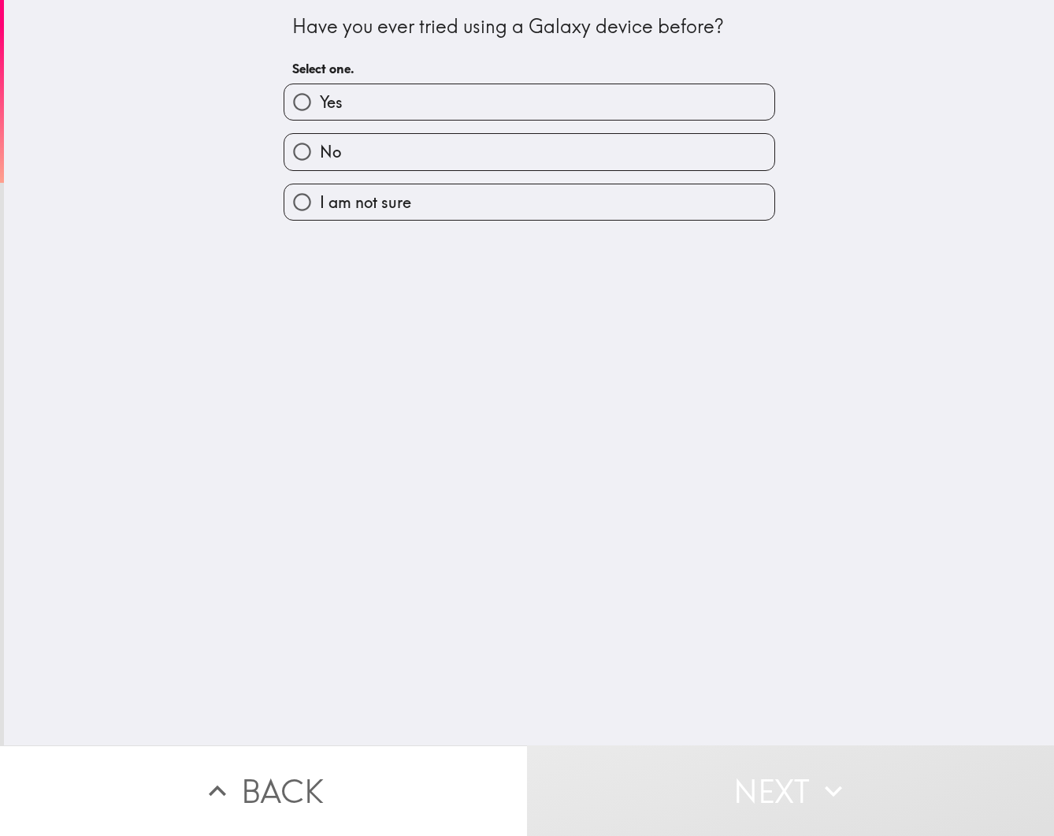
click at [428, 151] on label "No" at bounding box center [529, 151] width 490 height 35
click at [320, 151] on input "No" at bounding box center [301, 151] width 35 height 35
radio input "true"
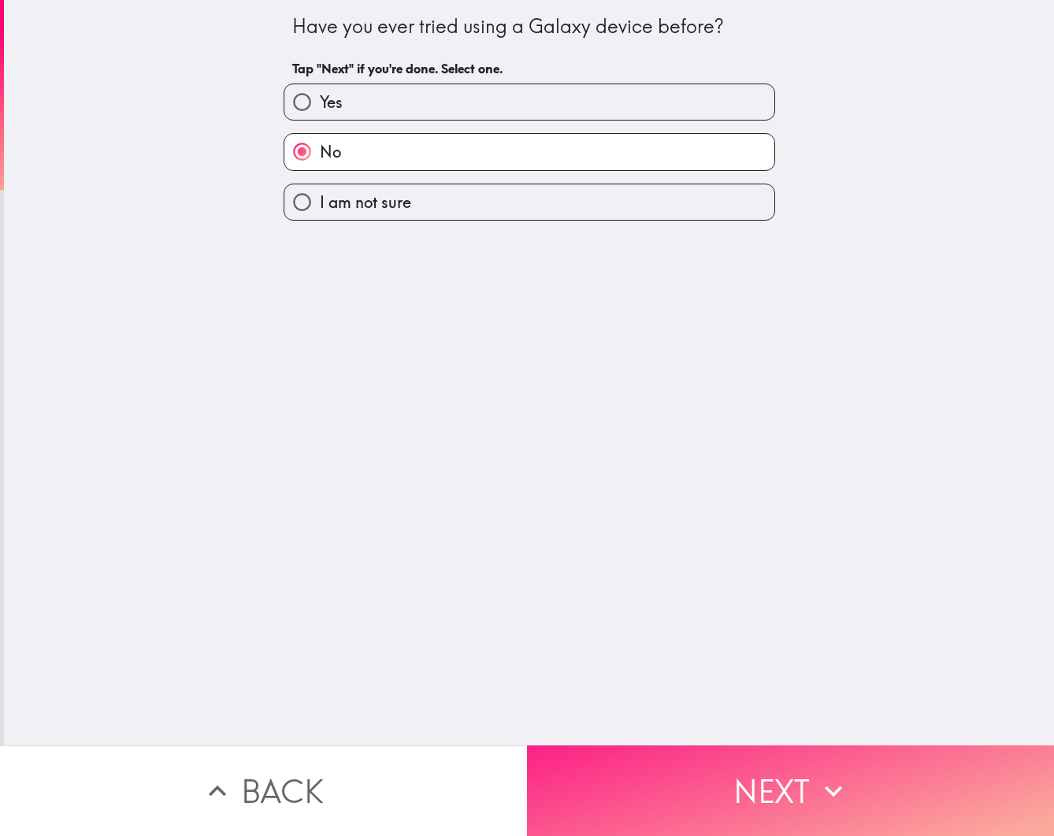
click at [758, 784] on button "Next" at bounding box center [790, 790] width 527 height 91
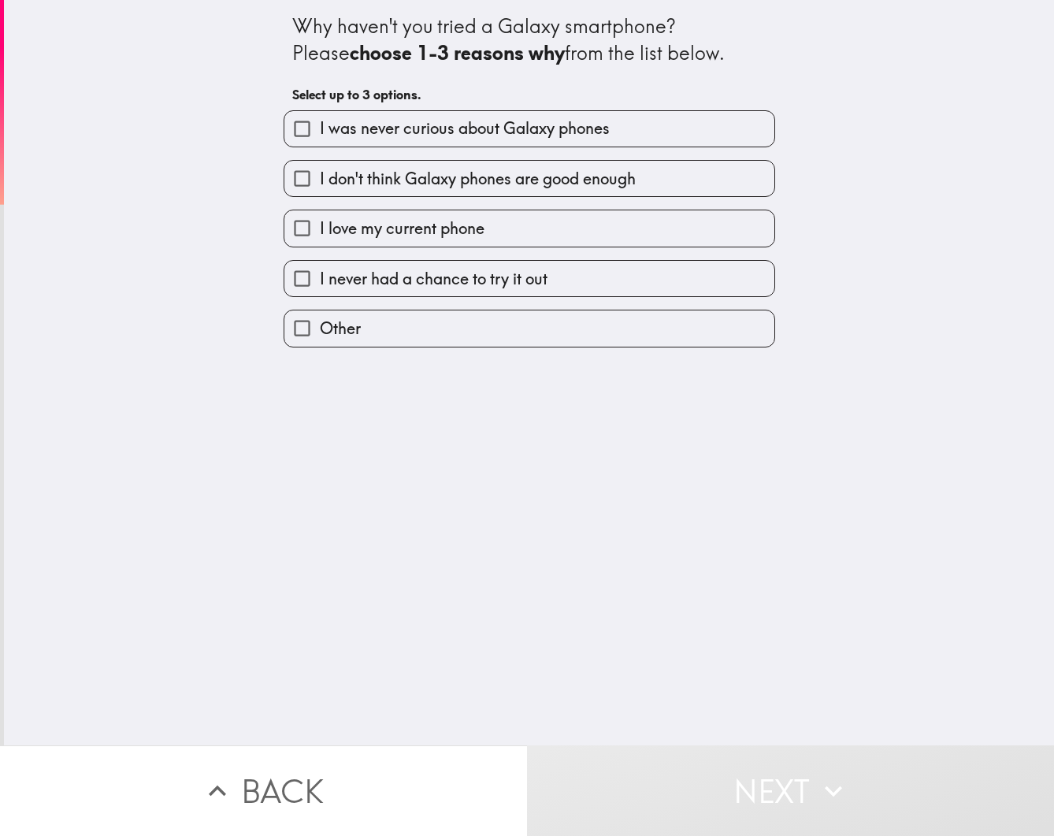
click at [471, 279] on span "I never had a chance to try it out" at bounding box center [434, 279] width 228 height 22
click at [320, 279] on input "I never had a chance to try it out" at bounding box center [301, 278] width 35 height 35
checkbox input "true"
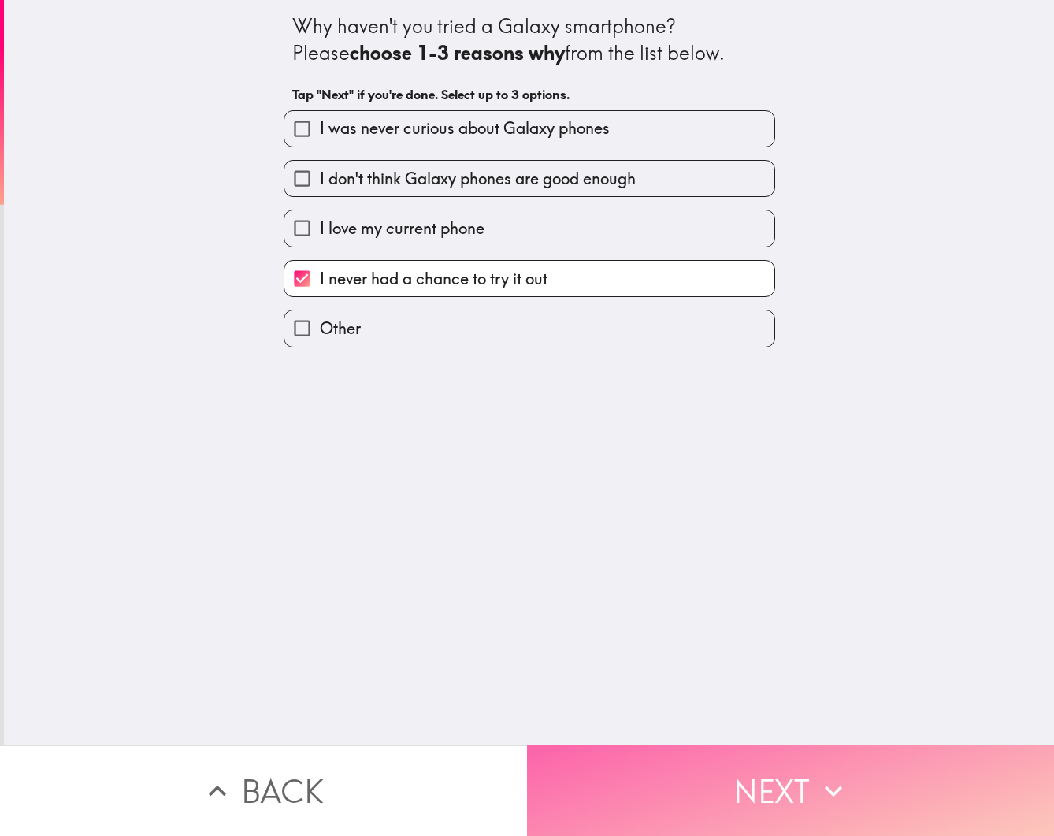
click at [829, 799] on icon "button" at bounding box center [833, 790] width 35 height 35
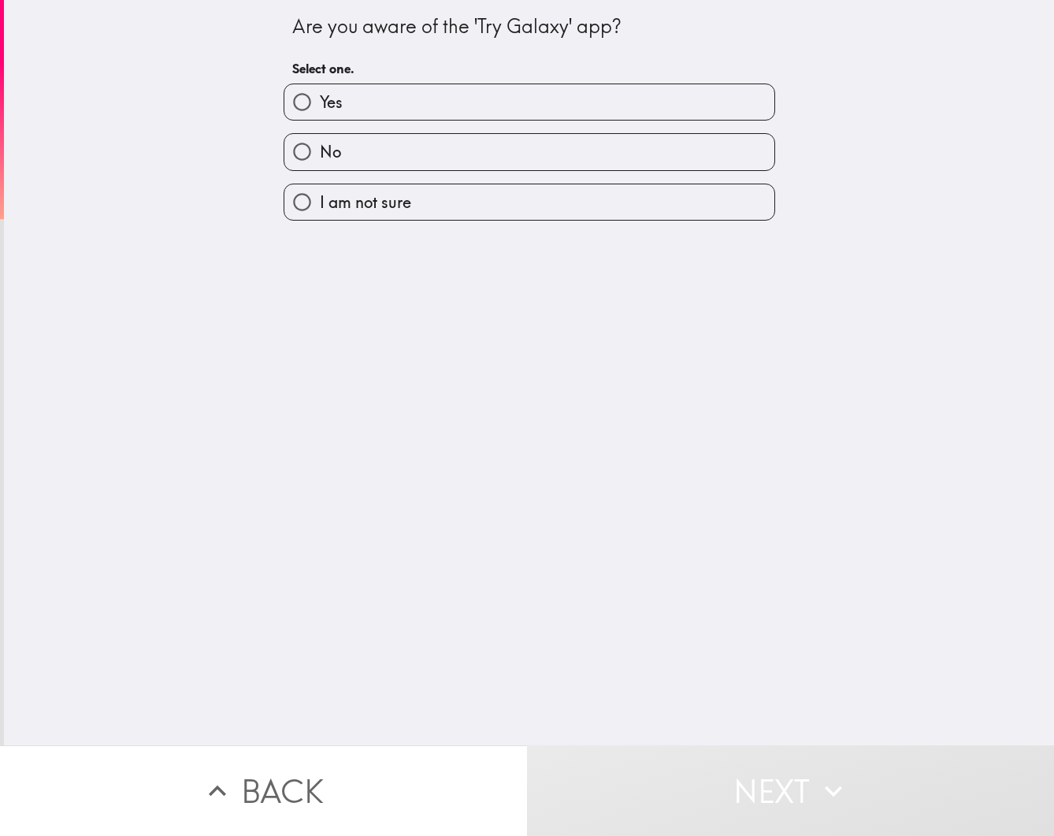
click at [432, 152] on label "No" at bounding box center [529, 151] width 490 height 35
click at [320, 152] on input "No" at bounding box center [301, 151] width 35 height 35
radio input "true"
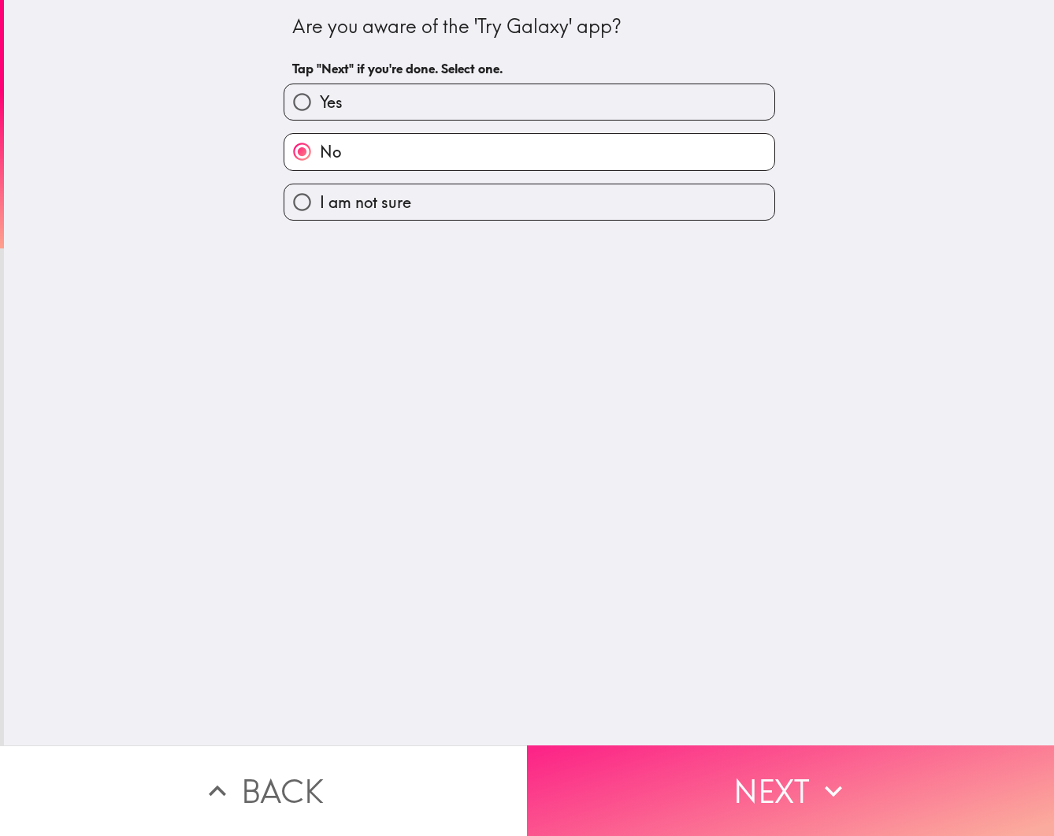
click at [791, 758] on button "Next" at bounding box center [790, 790] width 527 height 91
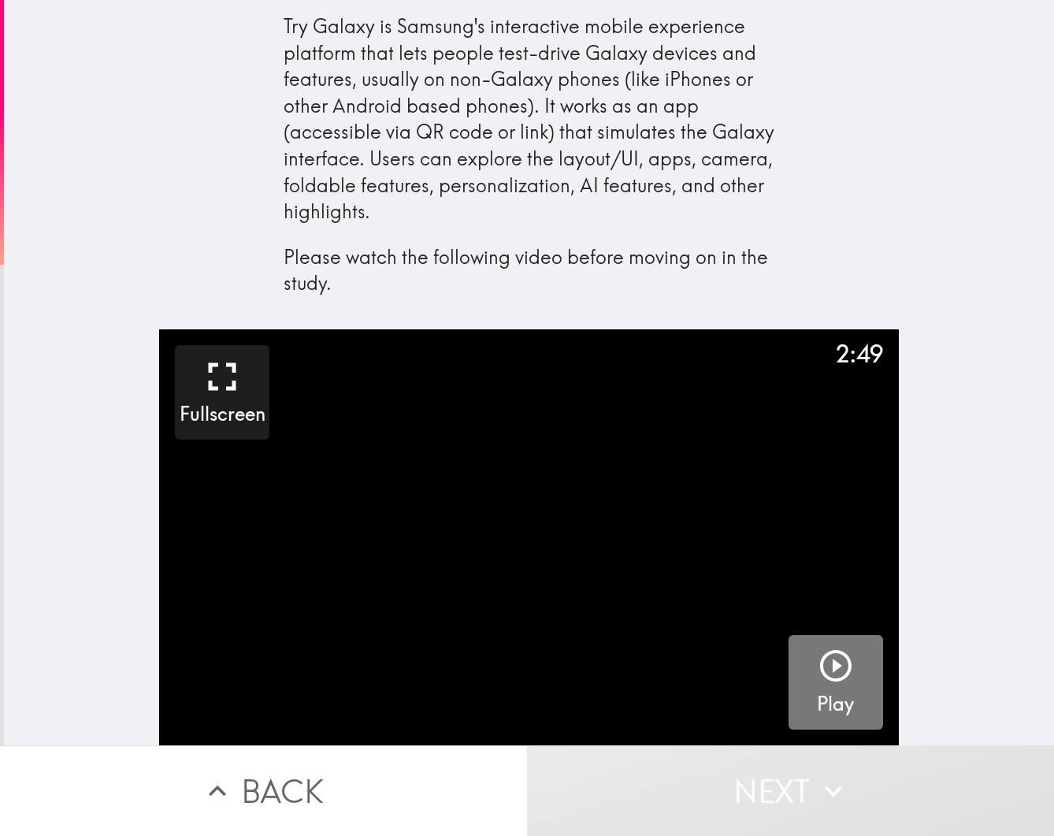
click at [838, 661] on icon "button" at bounding box center [836, 666] width 38 height 38
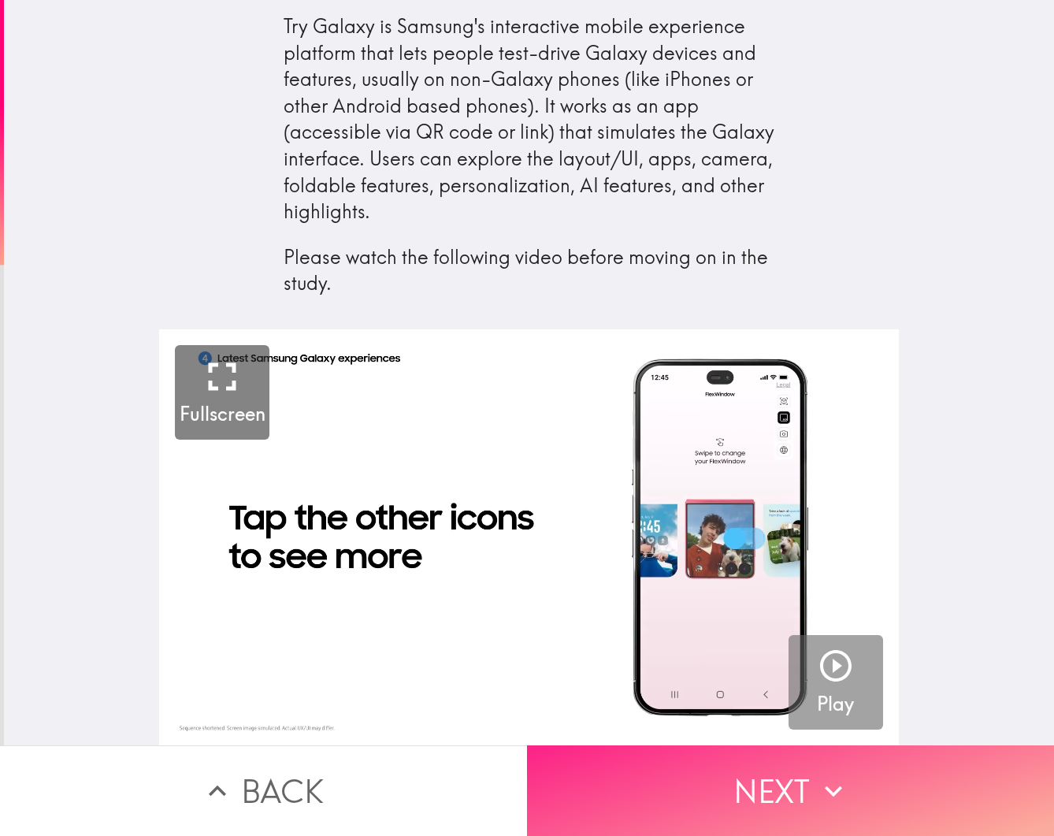
click at [811, 780] on button "Next" at bounding box center [790, 790] width 527 height 91
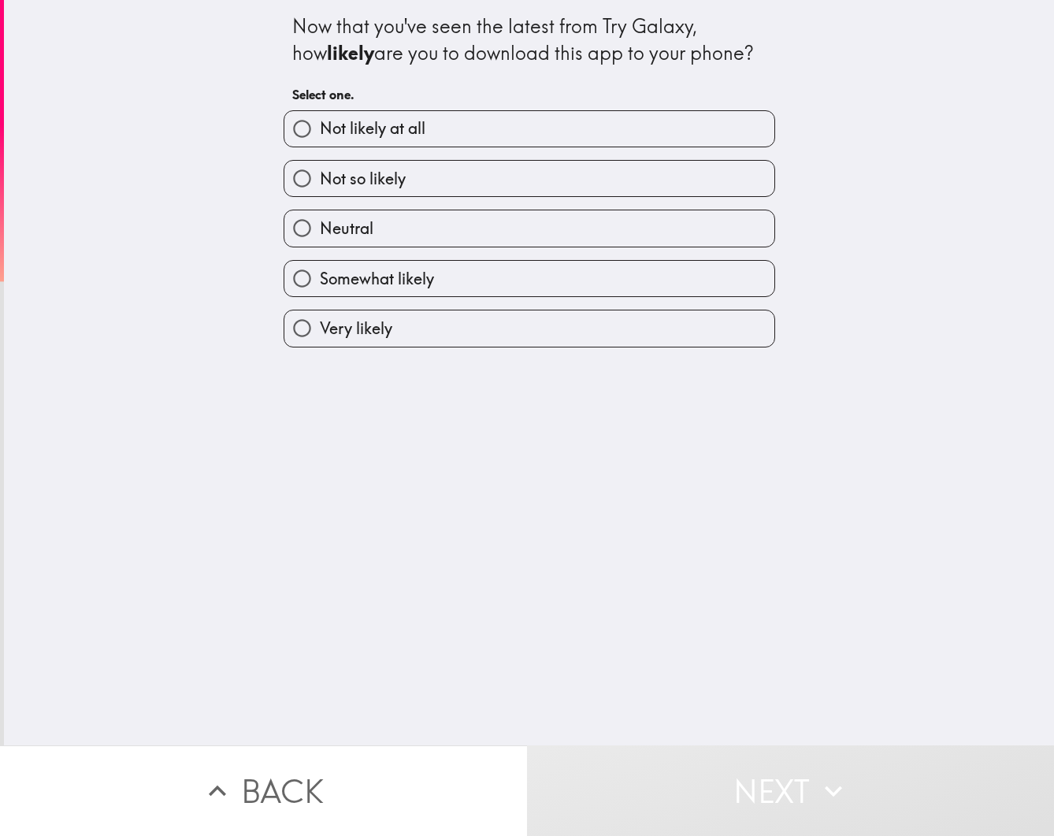
click at [531, 184] on label "Not so likely" at bounding box center [529, 178] width 490 height 35
click at [320, 184] on input "Not so likely" at bounding box center [301, 178] width 35 height 35
radio input "true"
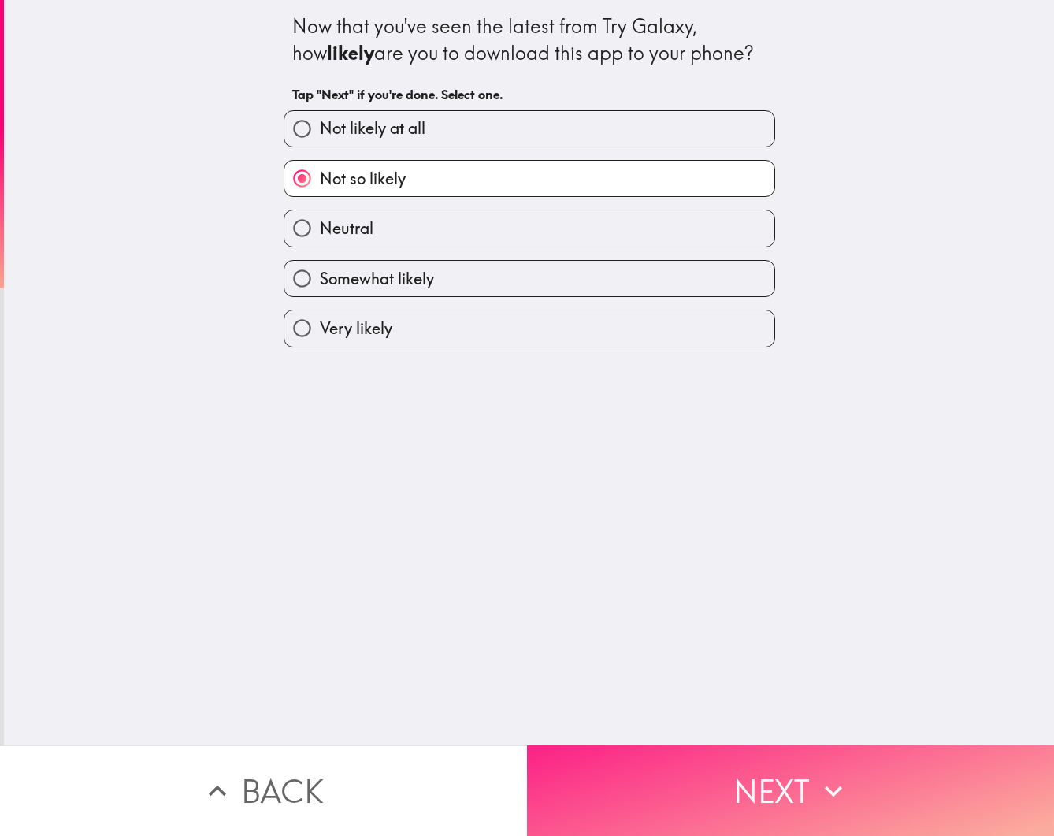
click at [851, 773] on button "Next" at bounding box center [790, 790] width 527 height 91
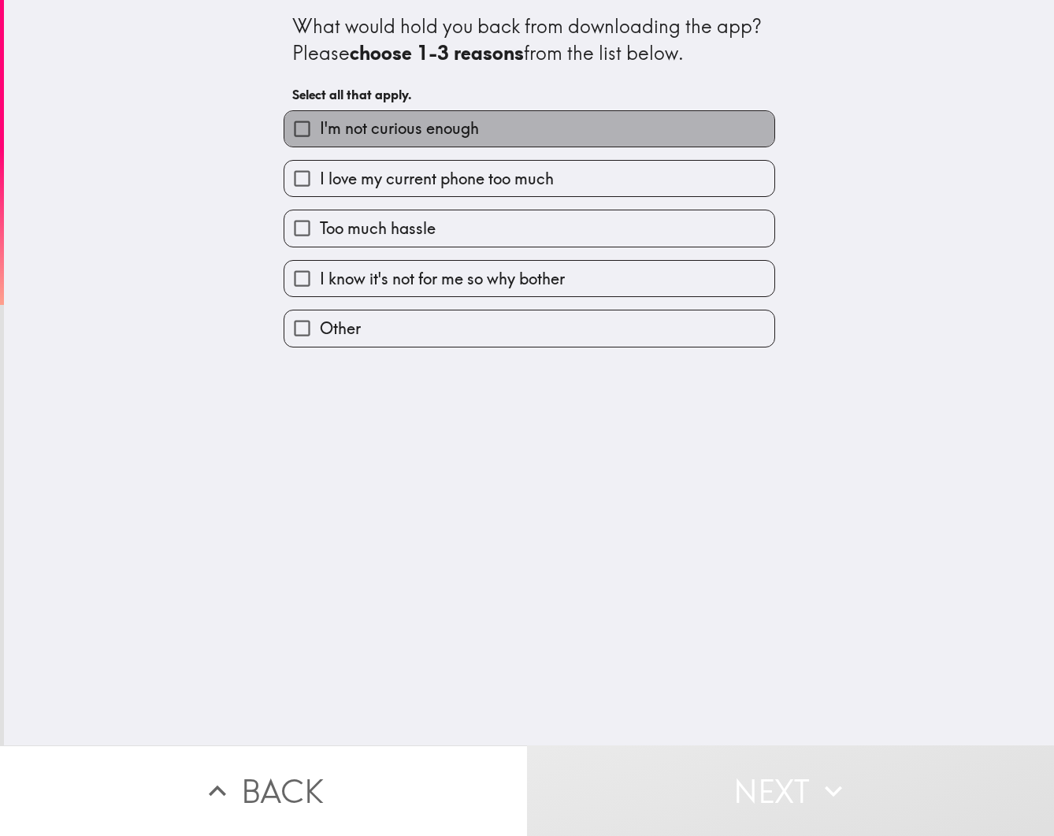
click at [533, 133] on label "I'm not curious enough" at bounding box center [529, 128] width 490 height 35
click at [320, 133] on input "I'm not curious enough" at bounding box center [301, 128] width 35 height 35
checkbox input "true"
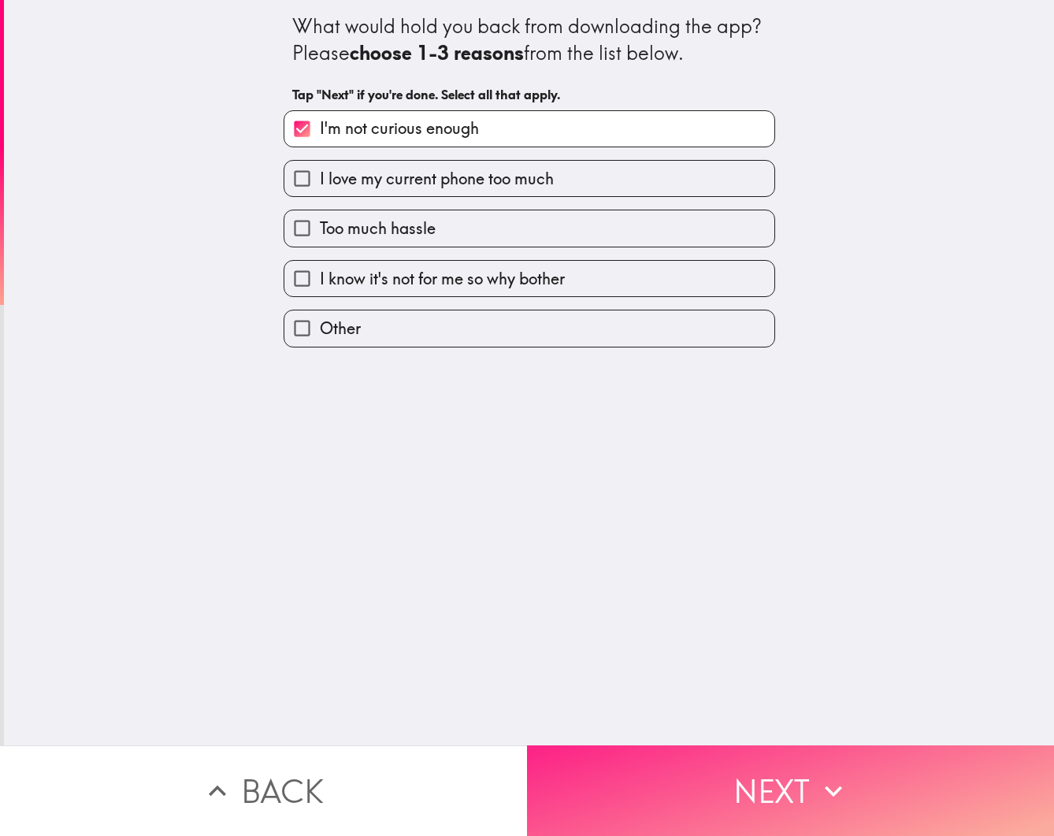
click at [781, 789] on button "Next" at bounding box center [790, 790] width 527 height 91
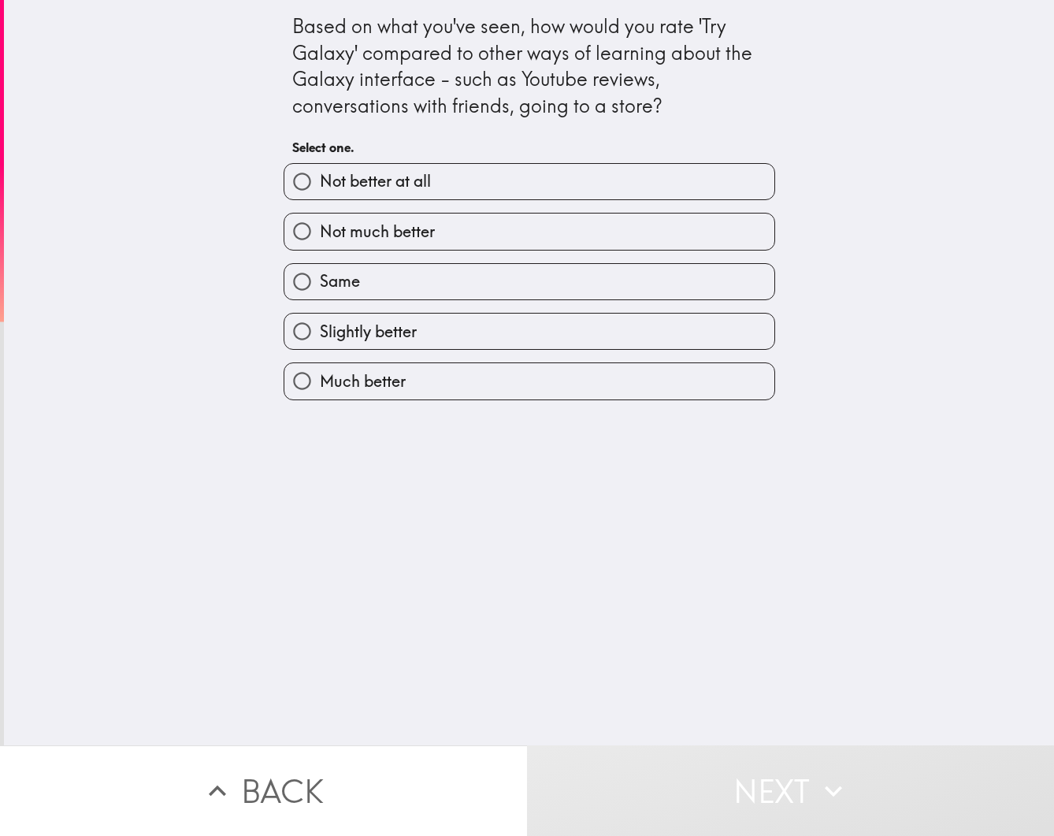
click at [554, 277] on label "Same" at bounding box center [529, 281] width 490 height 35
click at [320, 277] on input "Same" at bounding box center [301, 281] width 35 height 35
radio input "true"
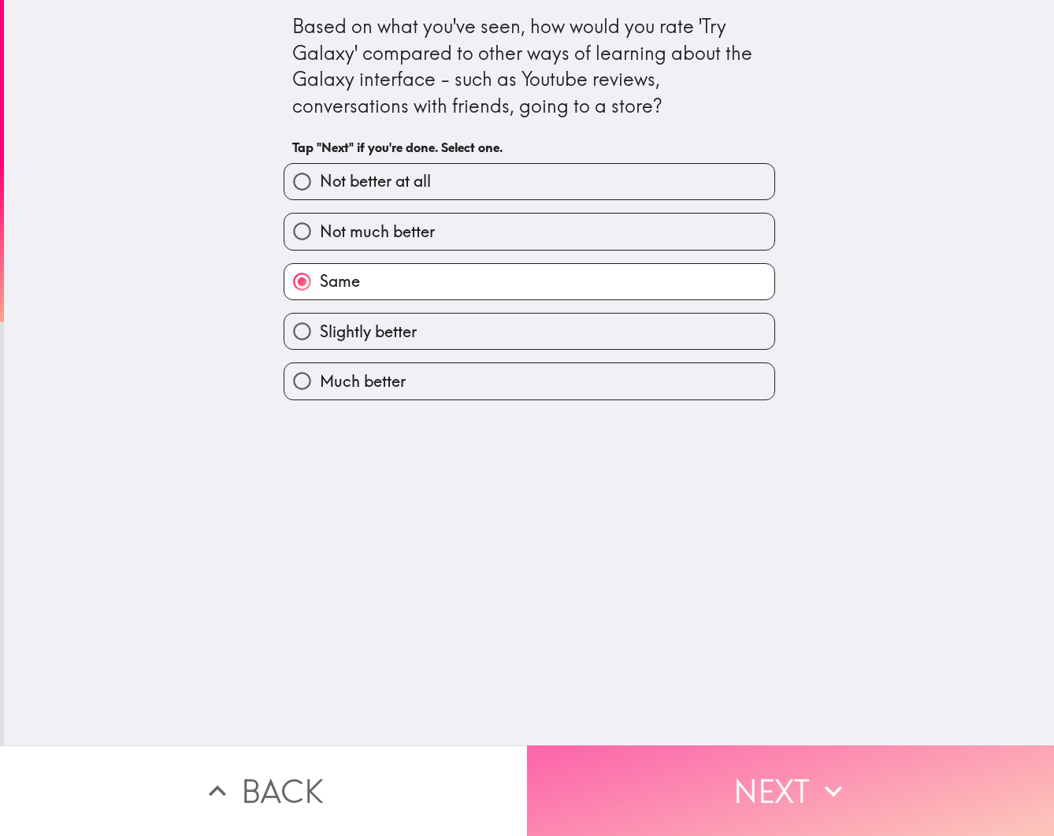
click at [838, 780] on icon "button" at bounding box center [833, 790] width 35 height 35
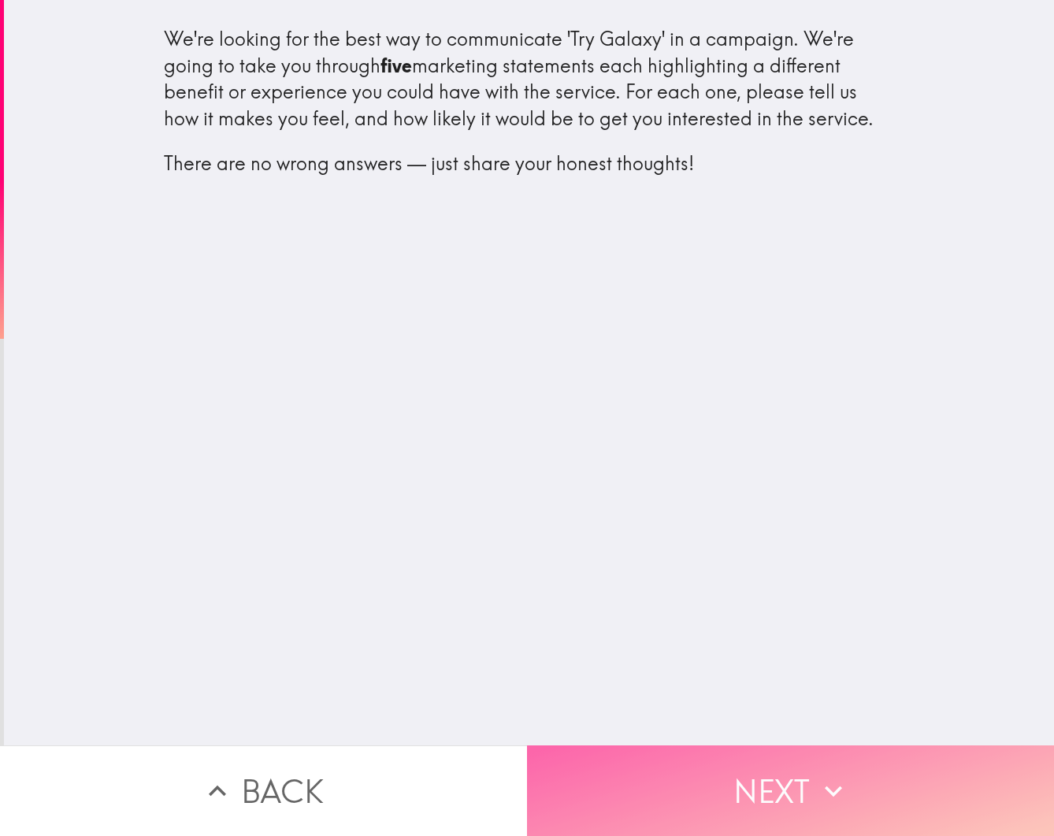
click at [852, 770] on button "Next" at bounding box center [790, 790] width 527 height 91
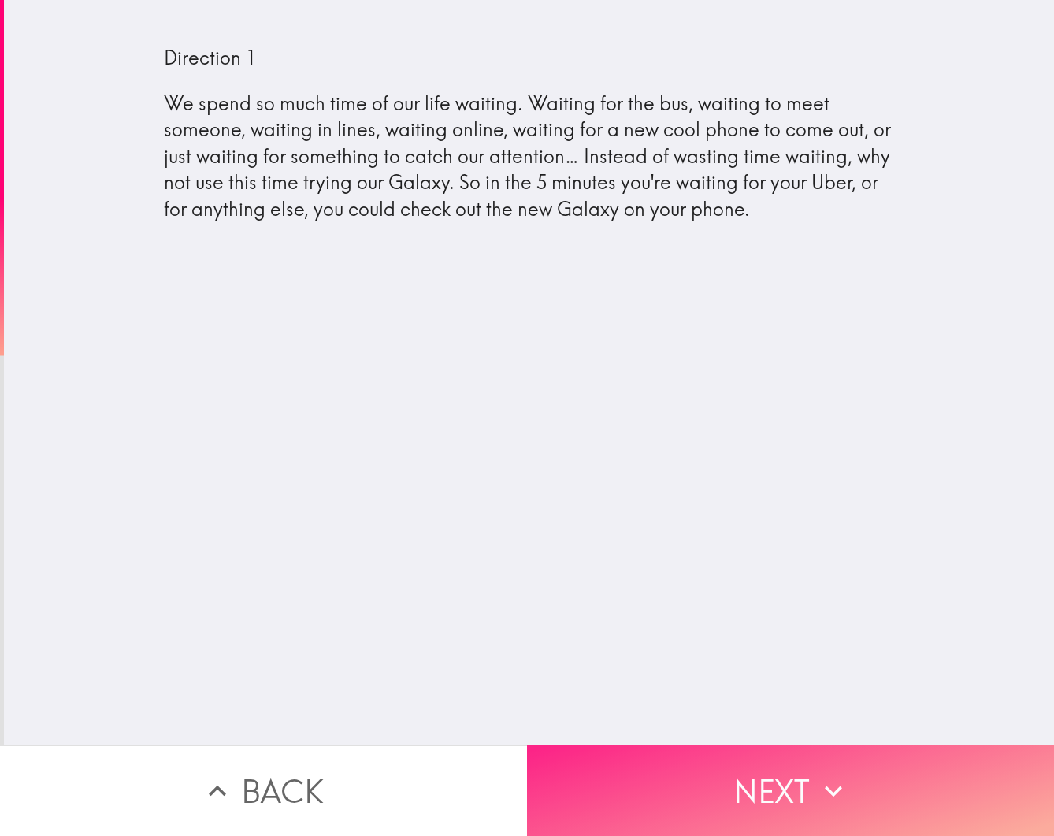
click at [826, 790] on icon "button" at bounding box center [833, 790] width 35 height 35
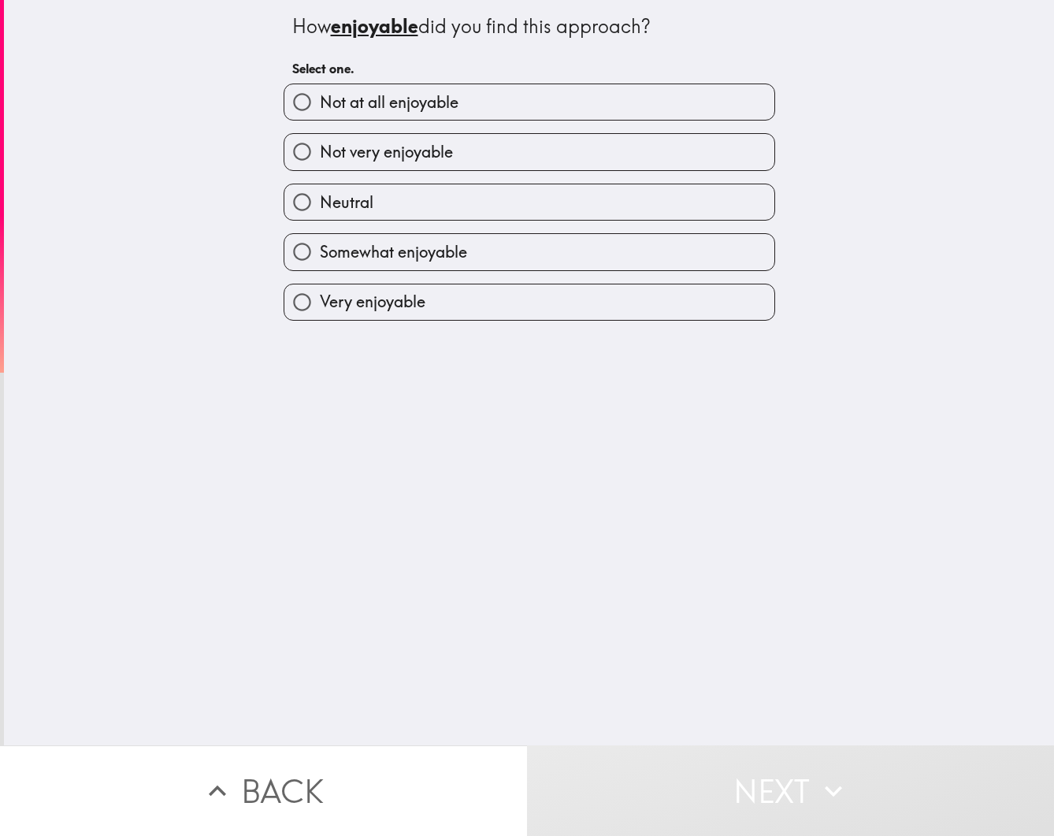
click at [547, 213] on label "Neutral" at bounding box center [529, 201] width 490 height 35
click at [320, 213] on input "Neutral" at bounding box center [301, 201] width 35 height 35
radio input "true"
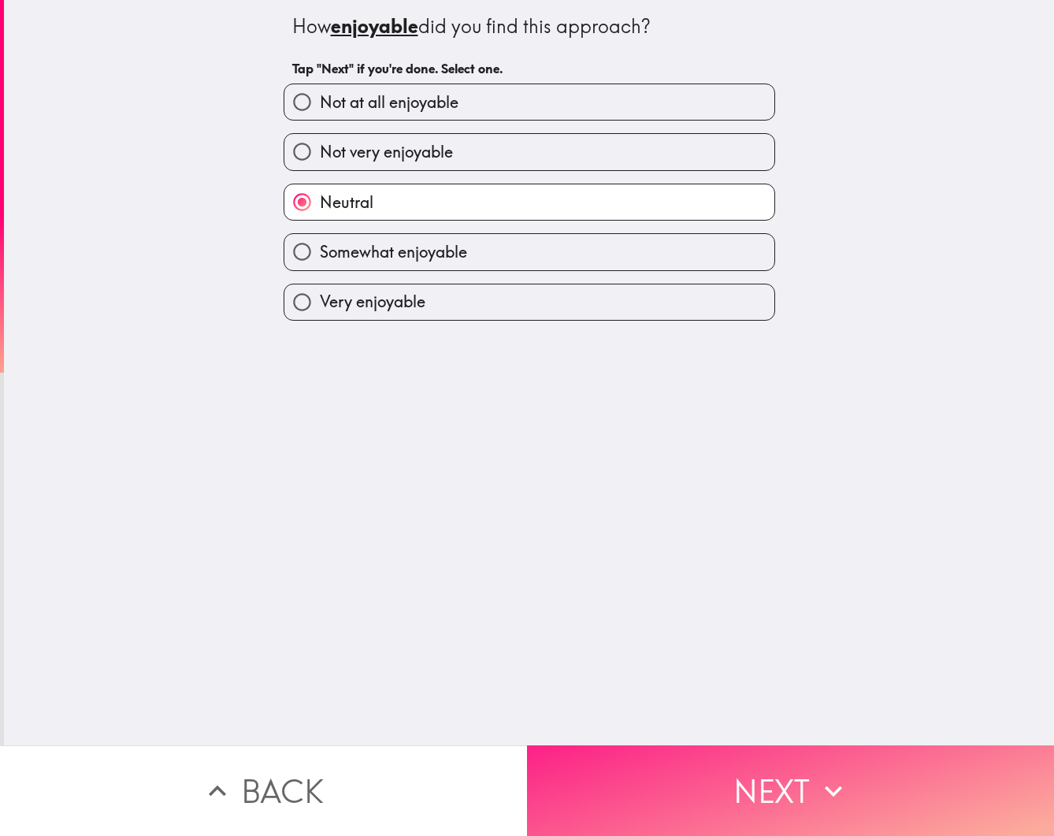
click at [874, 755] on button "Next" at bounding box center [790, 790] width 527 height 91
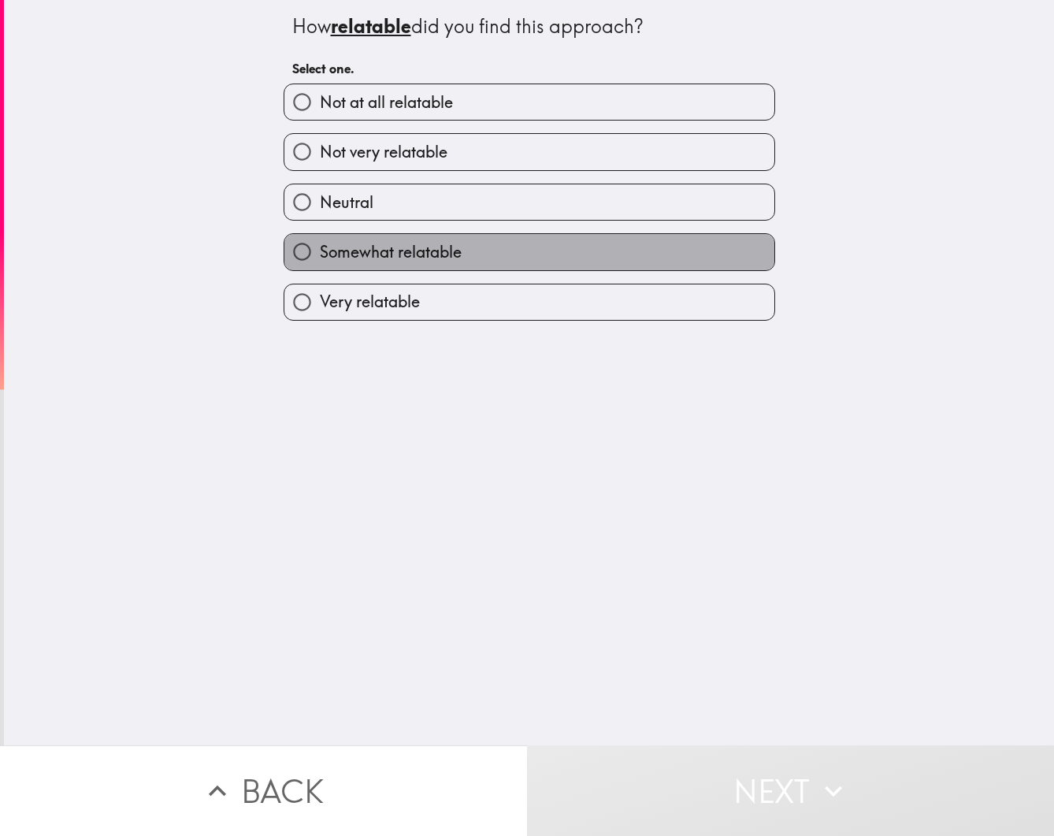
click at [551, 257] on label "Somewhat relatable" at bounding box center [529, 251] width 490 height 35
click at [320, 257] on input "Somewhat relatable" at bounding box center [301, 251] width 35 height 35
radio input "true"
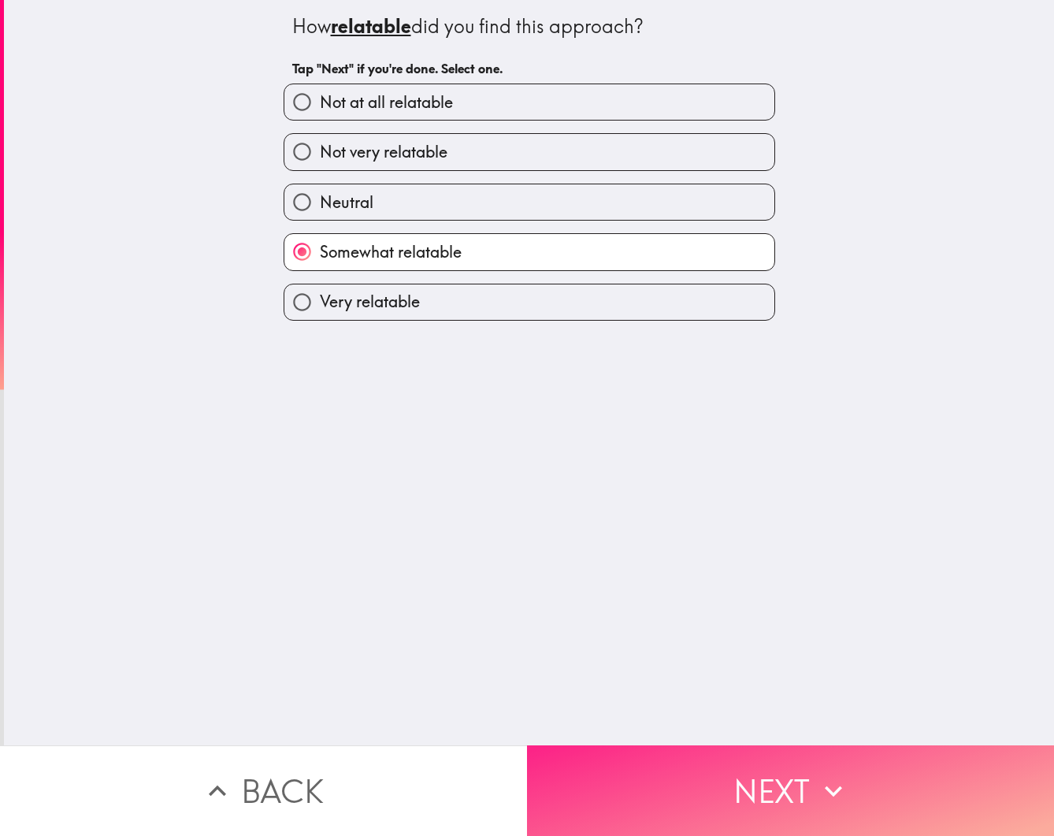
click at [841, 780] on icon "button" at bounding box center [833, 790] width 35 height 35
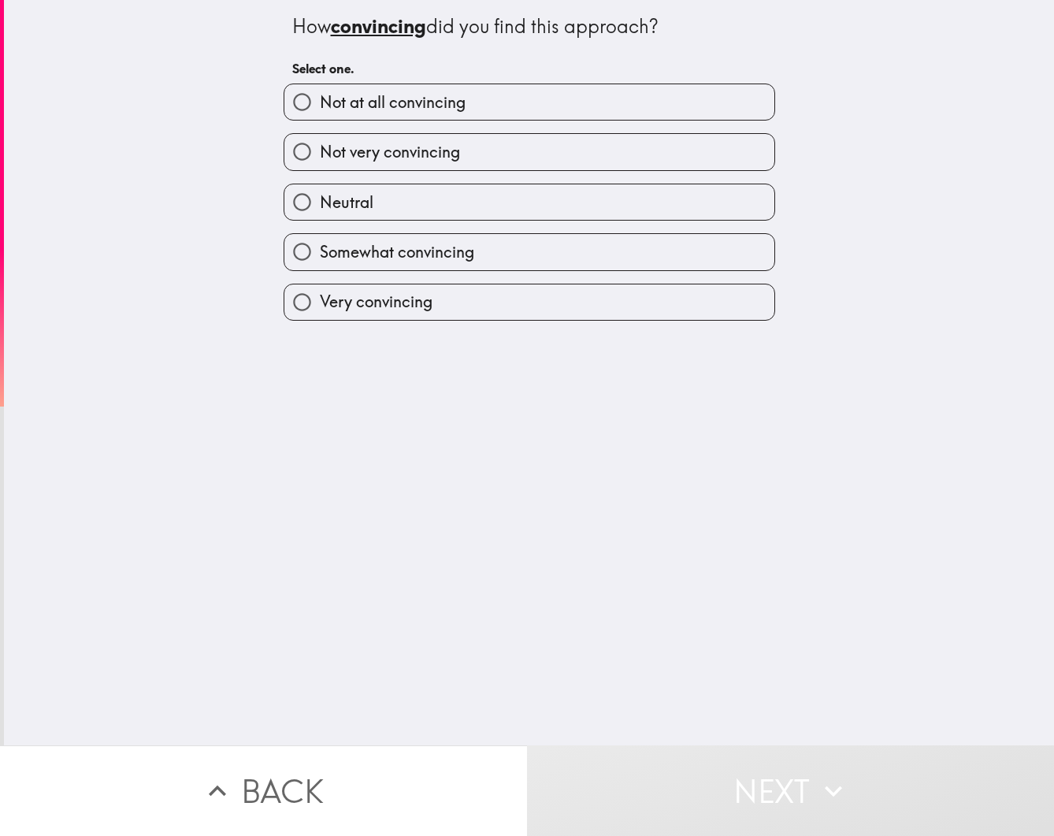
click at [511, 250] on label "Somewhat convincing" at bounding box center [529, 251] width 490 height 35
click at [320, 250] on input "Somewhat convincing" at bounding box center [301, 251] width 35 height 35
radio input "true"
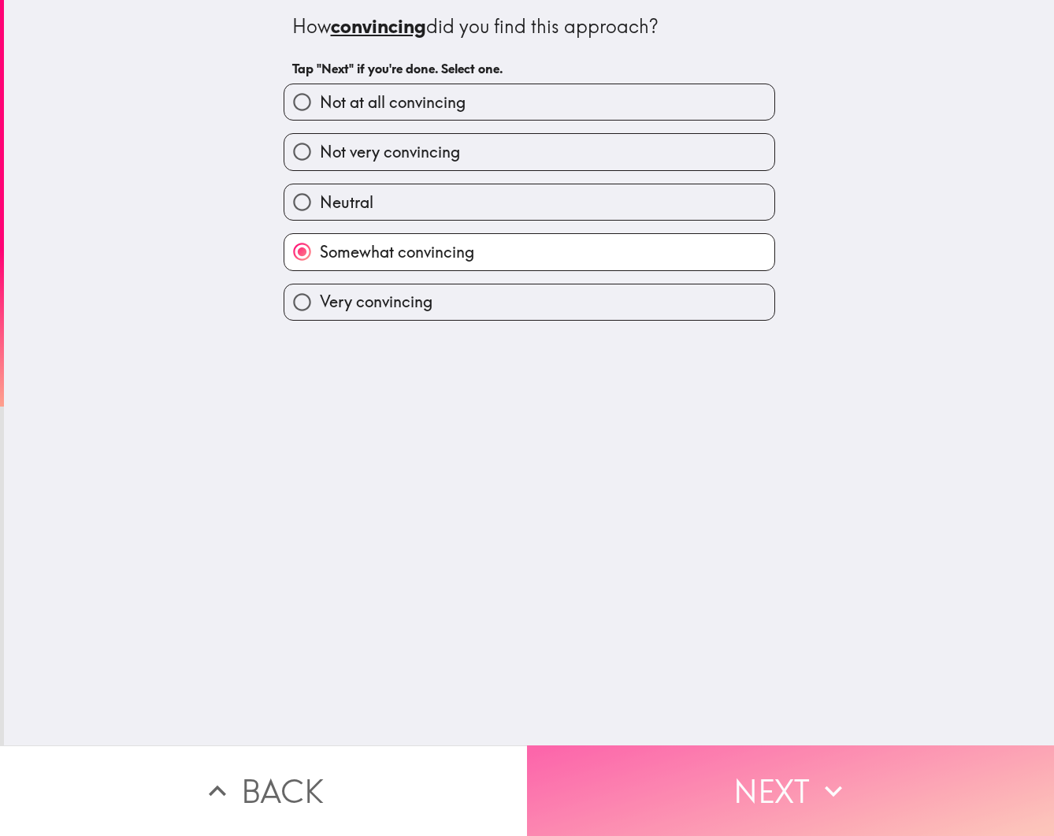
click at [820, 769] on button "Next" at bounding box center [790, 790] width 527 height 91
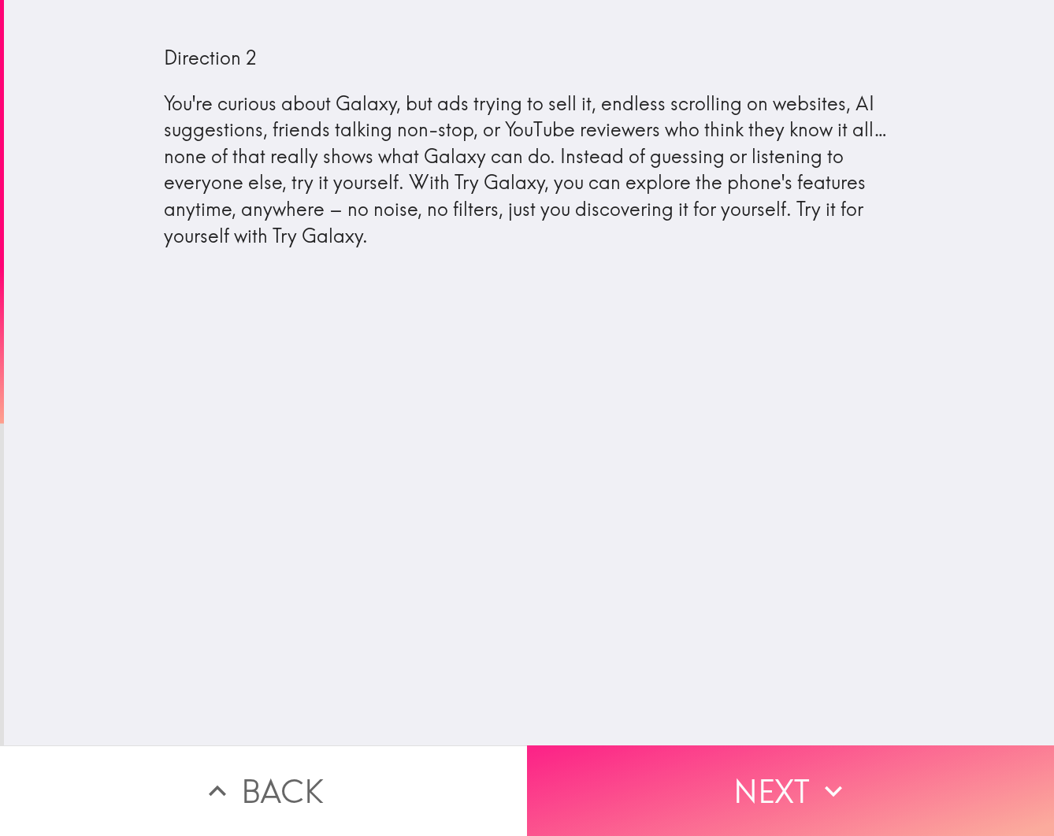
click at [812, 795] on button "Next" at bounding box center [790, 790] width 527 height 91
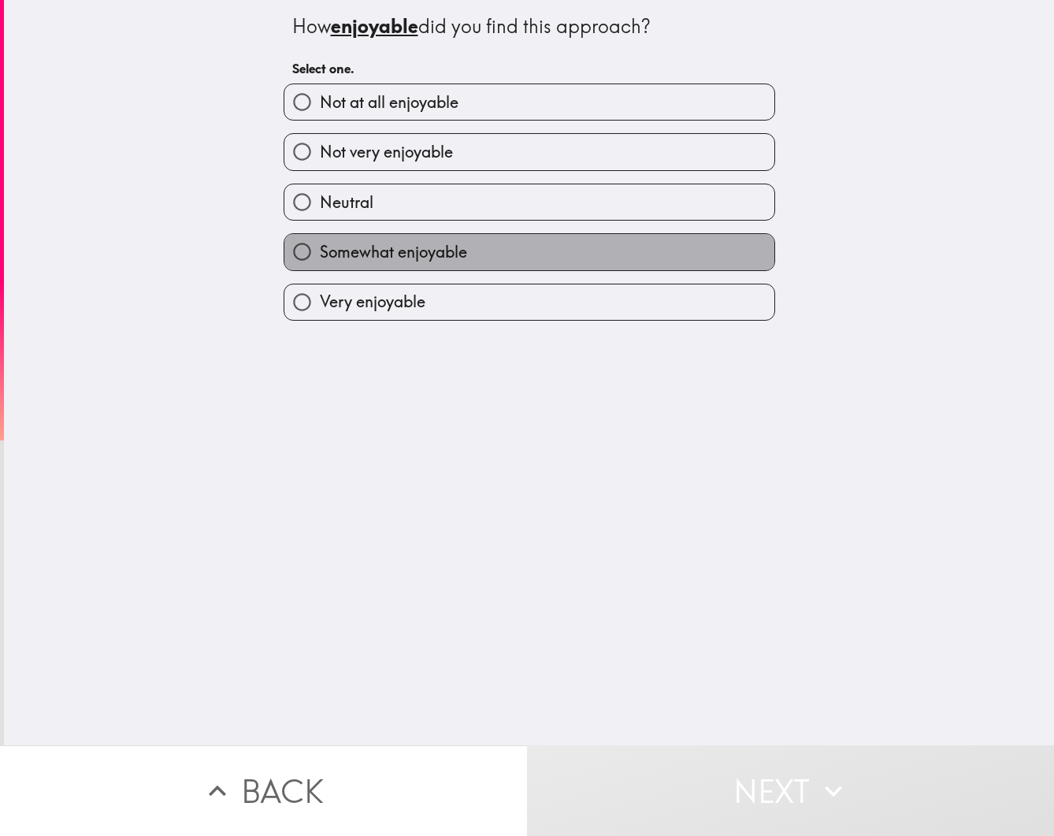
drag, startPoint x: 510, startPoint y: 250, endPoint x: 532, endPoint y: 285, distance: 41.3
click at [511, 250] on label "Somewhat enjoyable" at bounding box center [529, 251] width 490 height 35
click at [320, 250] on input "Somewhat enjoyable" at bounding box center [301, 251] width 35 height 35
radio input "true"
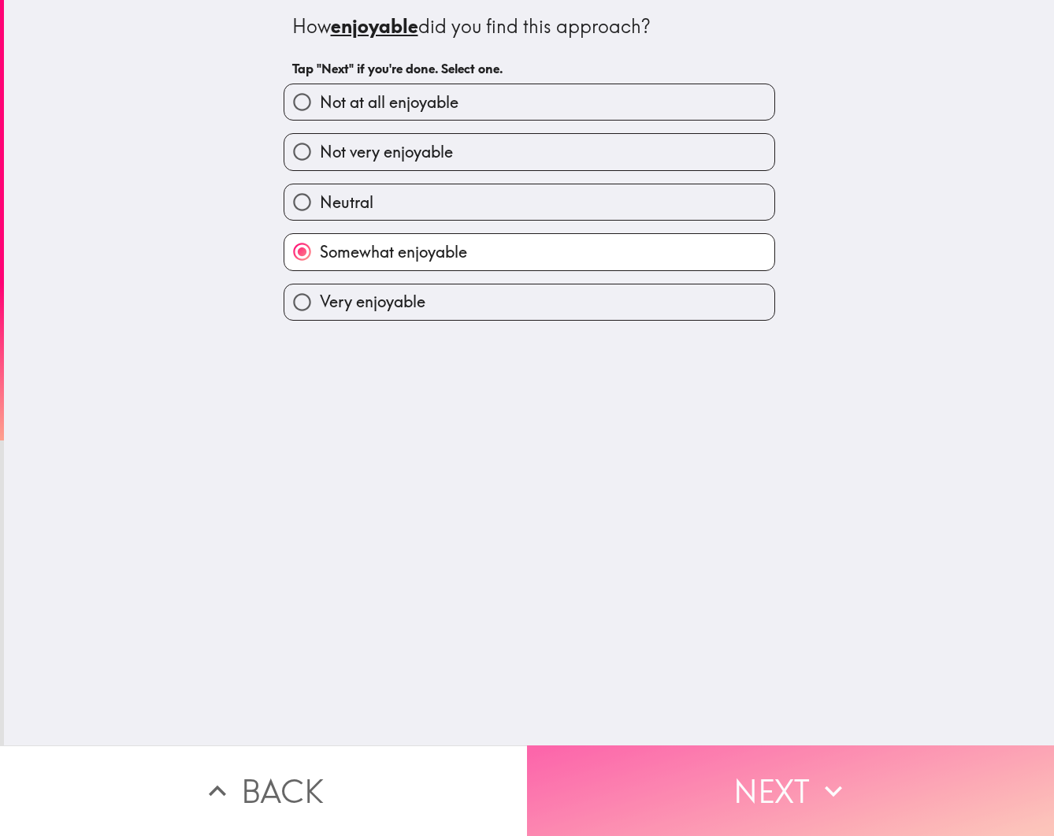
click at [873, 788] on button "Next" at bounding box center [790, 790] width 527 height 91
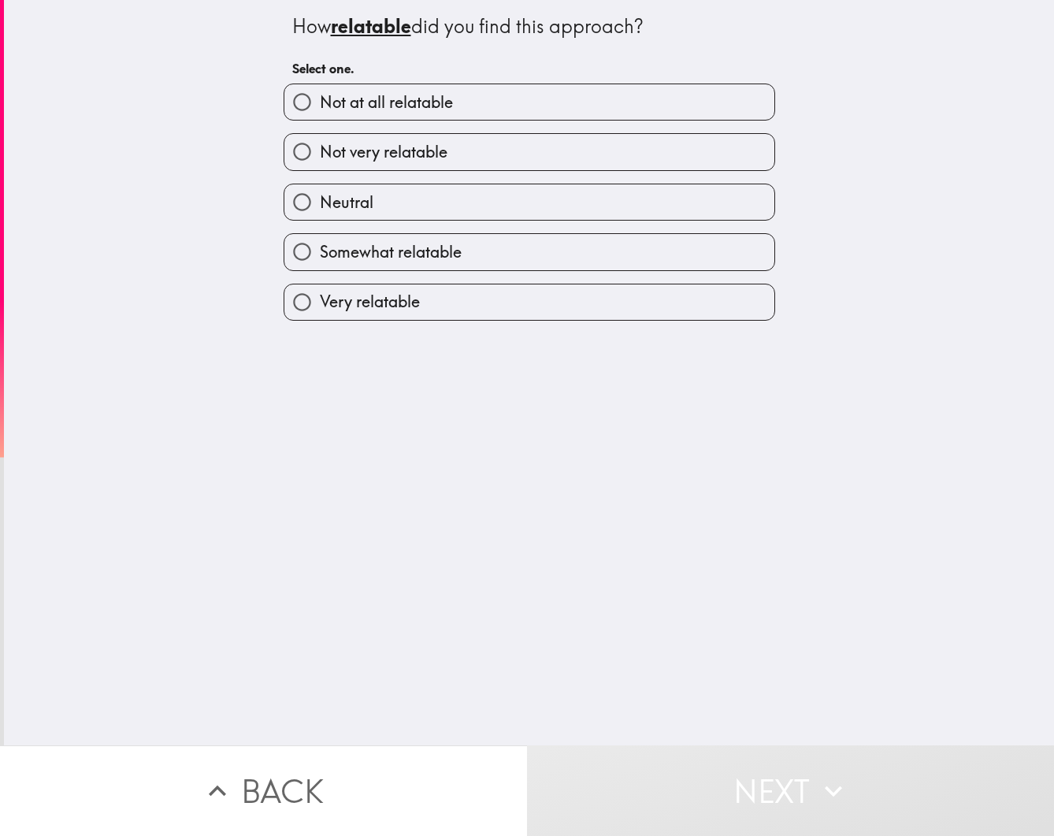
click at [515, 254] on label "Somewhat relatable" at bounding box center [529, 251] width 490 height 35
click at [320, 254] on input "Somewhat relatable" at bounding box center [301, 251] width 35 height 35
radio input "true"
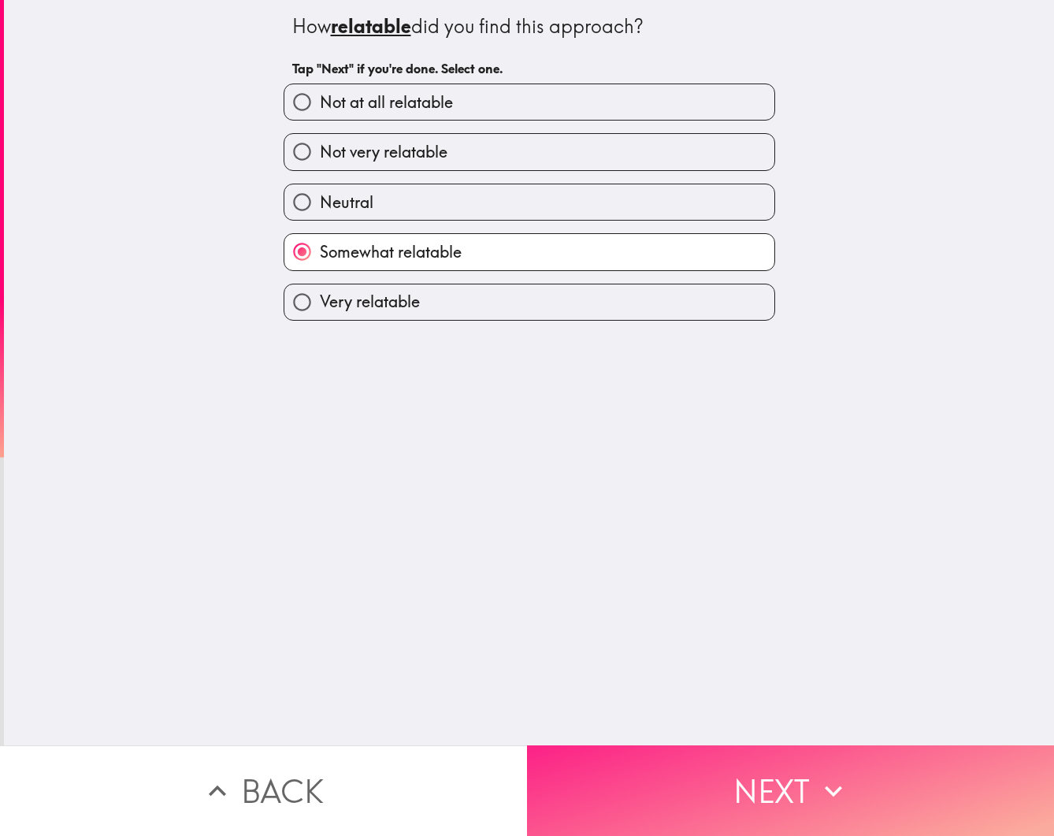
click at [792, 786] on button "Next" at bounding box center [790, 790] width 527 height 91
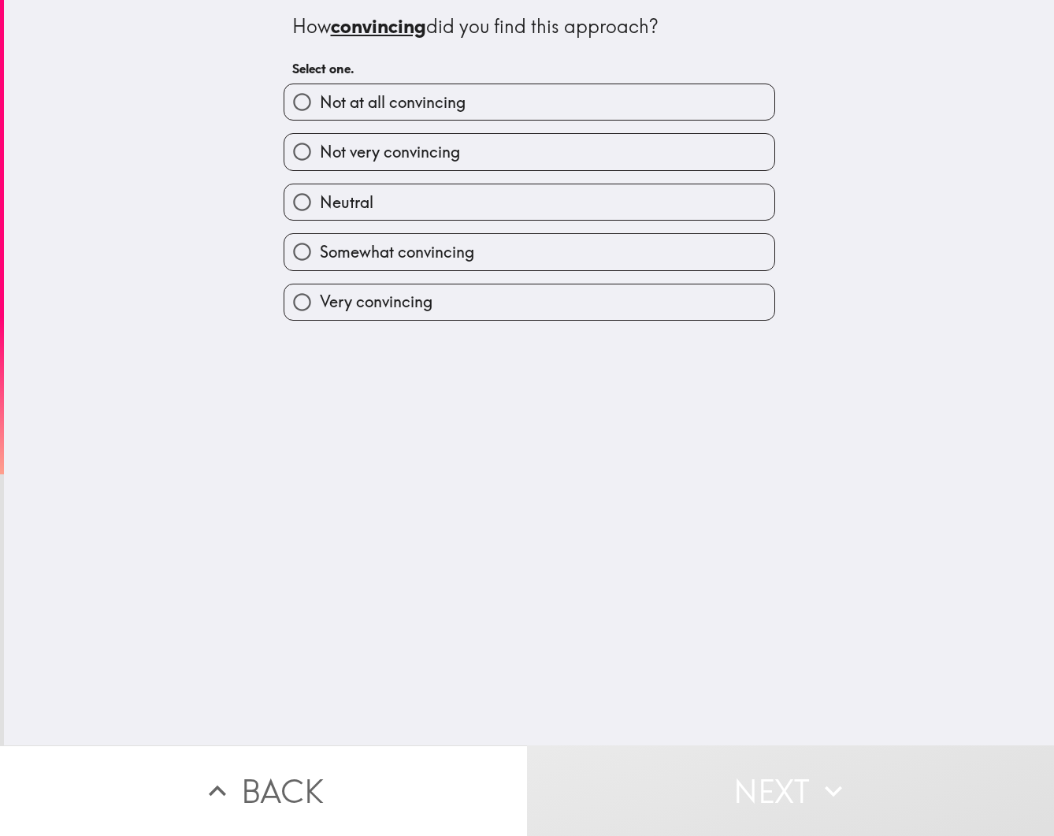
click at [558, 276] on div "Very convincing" at bounding box center [523, 296] width 504 height 50
drag, startPoint x: 572, startPoint y: 261, endPoint x: 577, endPoint y: 272, distance: 12.0
click at [572, 261] on label "Somewhat convincing" at bounding box center [529, 251] width 490 height 35
click at [320, 261] on input "Somewhat convincing" at bounding box center [301, 251] width 35 height 35
radio input "true"
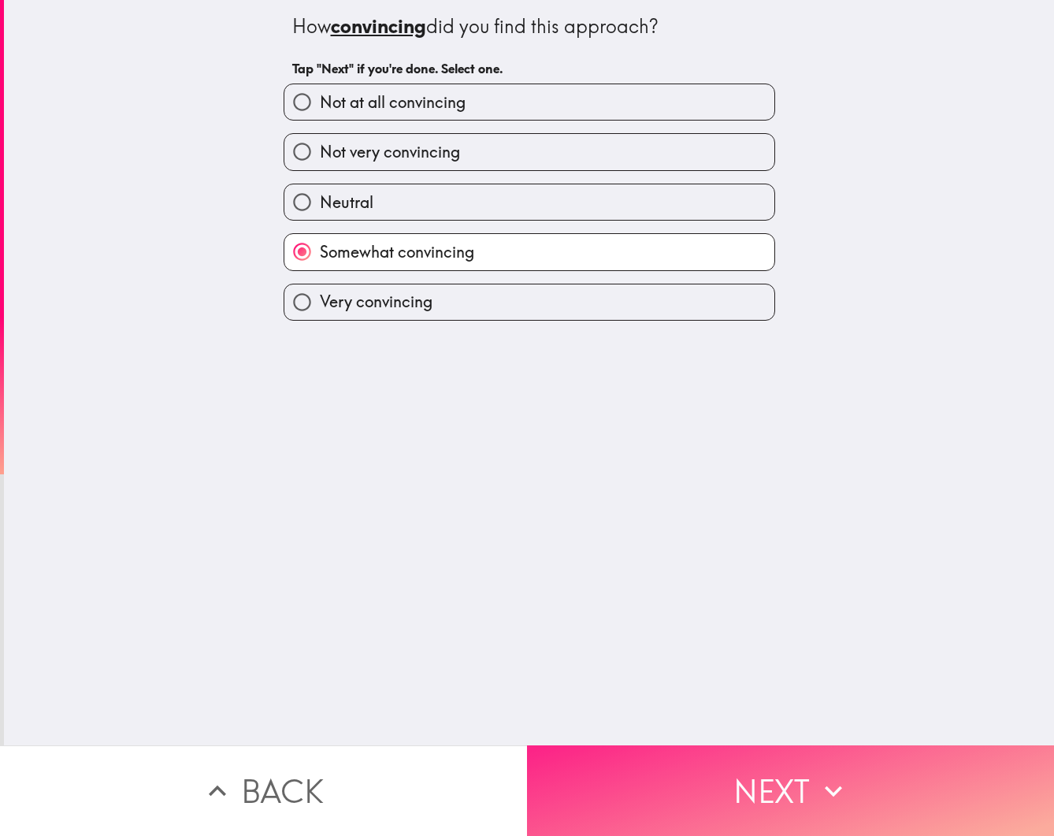
click at [793, 753] on button "Next" at bounding box center [790, 790] width 527 height 91
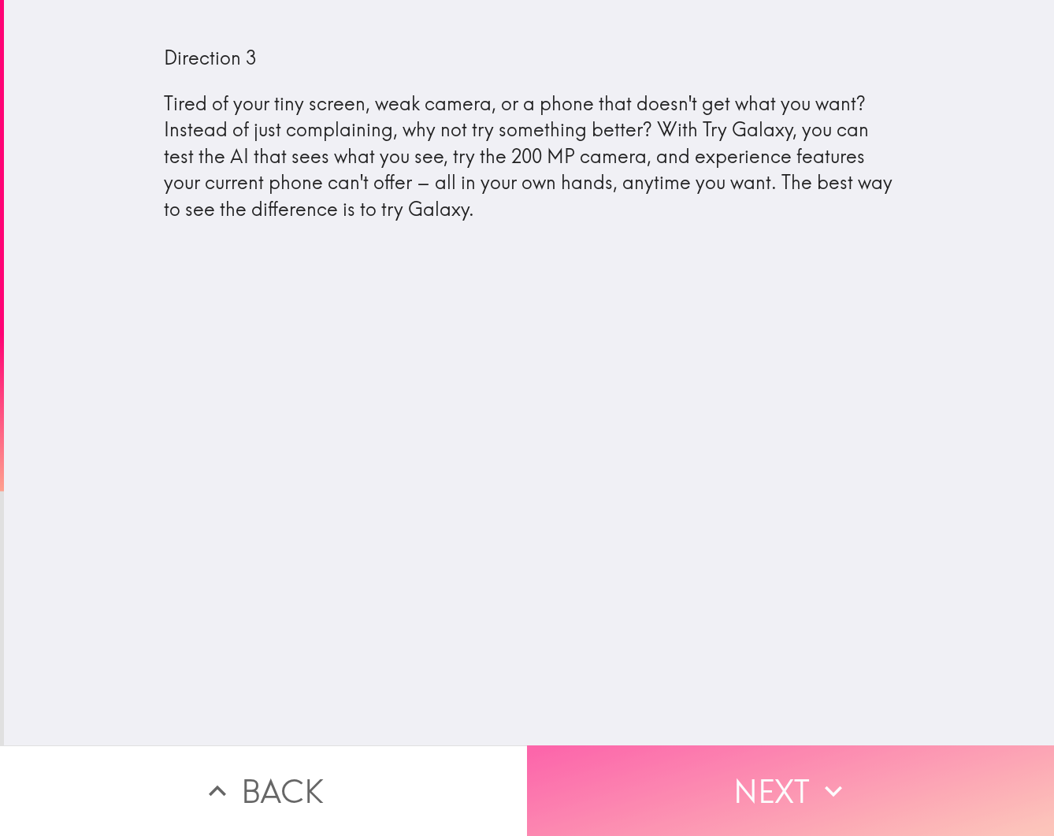
click at [771, 798] on button "Next" at bounding box center [790, 790] width 527 height 91
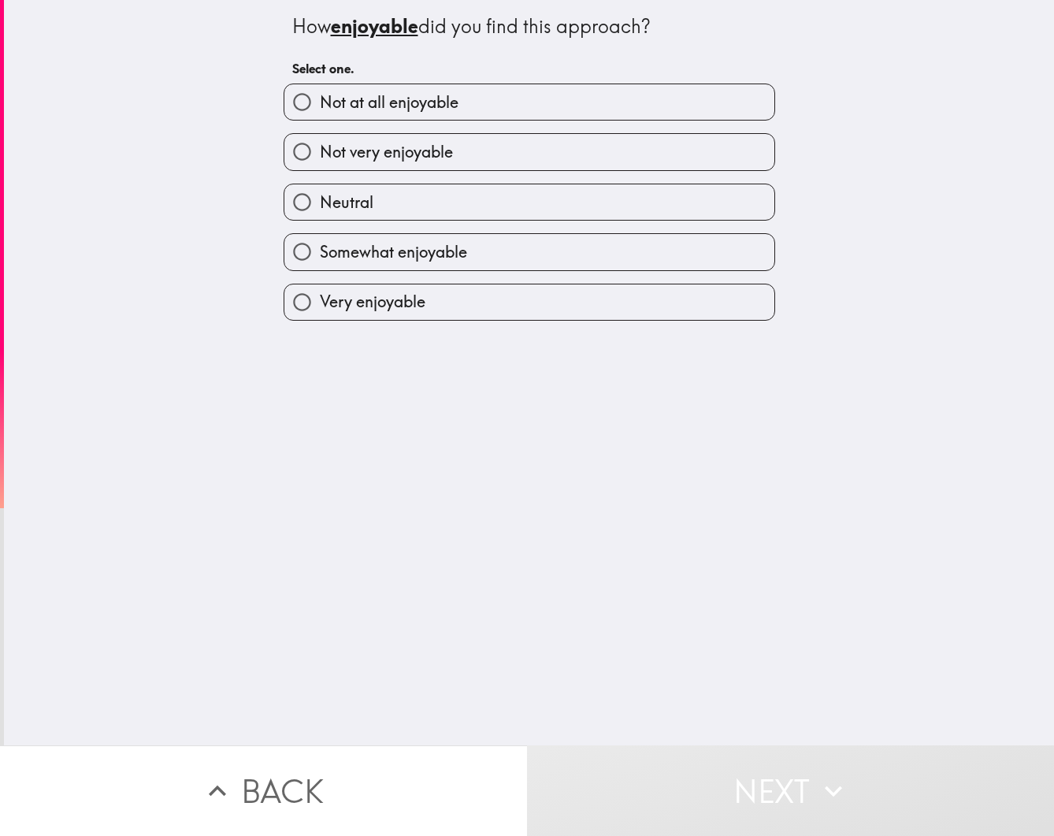
click at [478, 253] on label "Somewhat enjoyable" at bounding box center [529, 251] width 490 height 35
click at [320, 253] on input "Somewhat enjoyable" at bounding box center [301, 251] width 35 height 35
radio input "true"
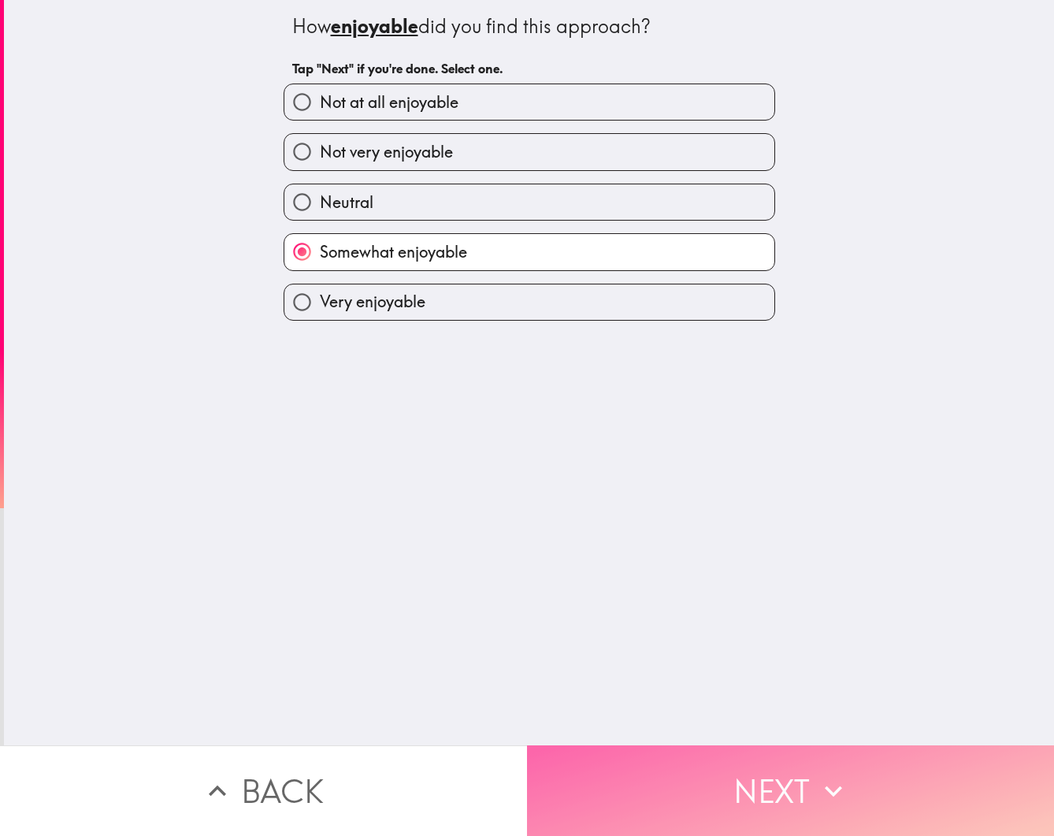
click at [972, 806] on button "Next" at bounding box center [790, 790] width 527 height 91
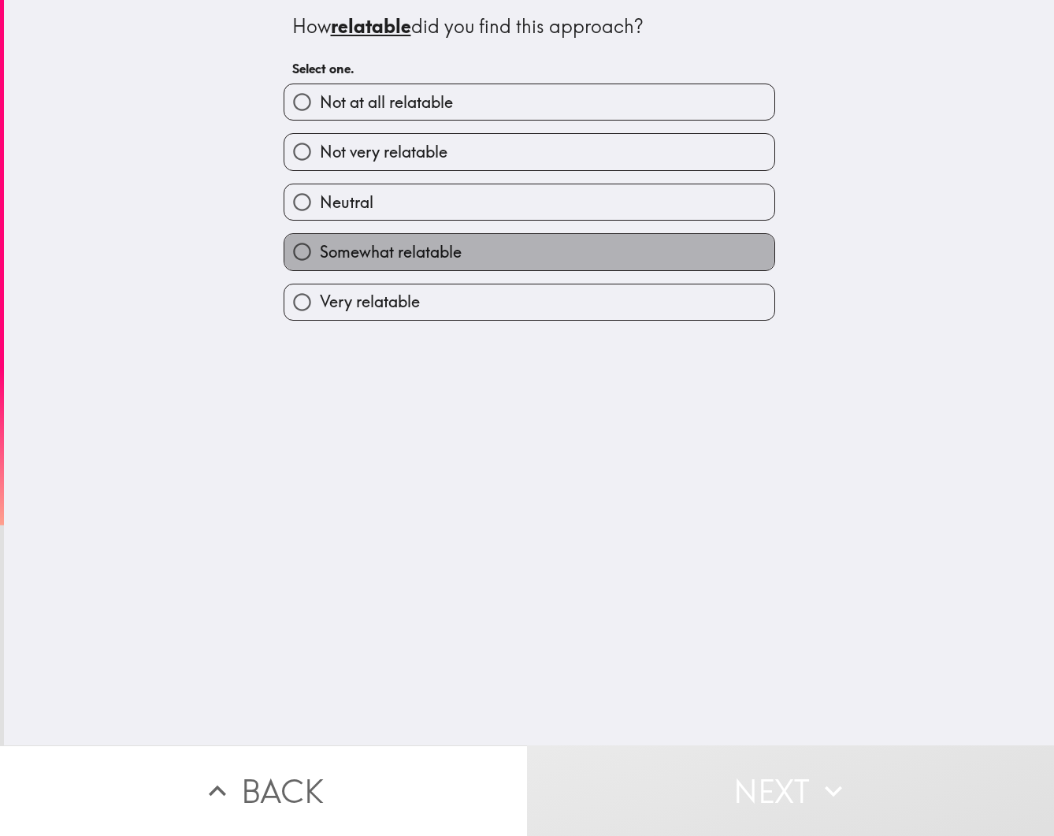
click at [505, 257] on label "Somewhat relatable" at bounding box center [529, 251] width 490 height 35
click at [320, 257] on input "Somewhat relatable" at bounding box center [301, 251] width 35 height 35
radio input "true"
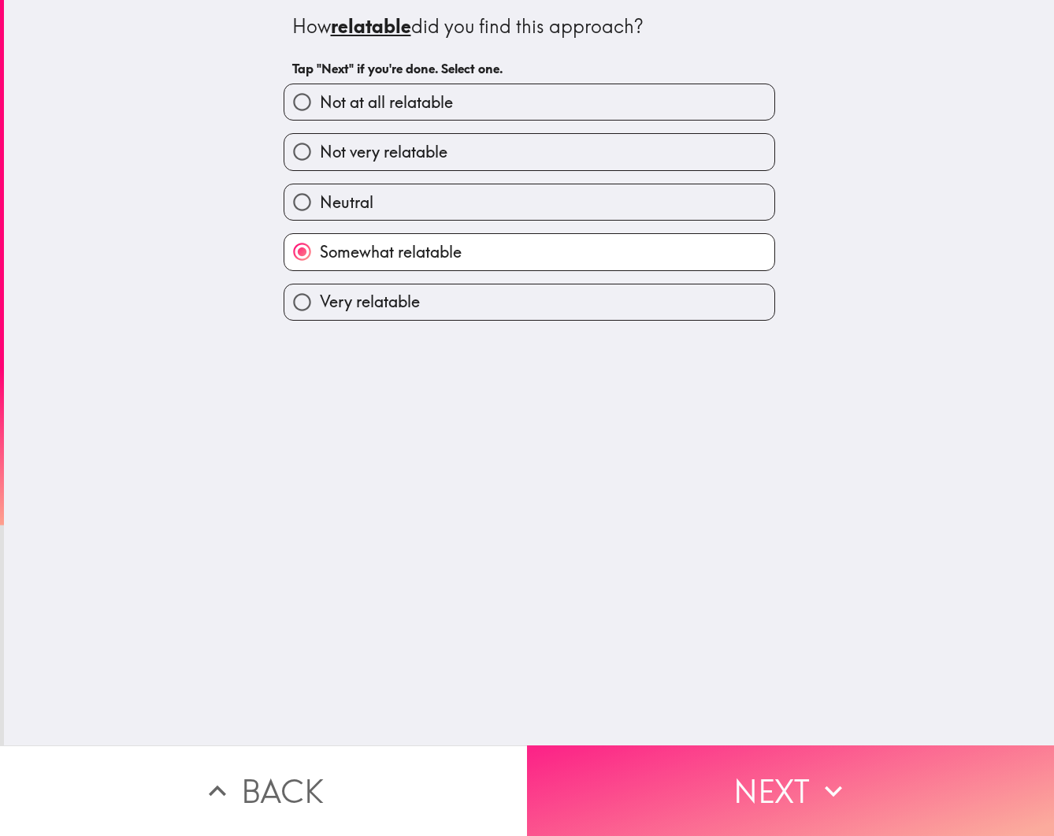
click at [810, 806] on button "Next" at bounding box center [790, 790] width 527 height 91
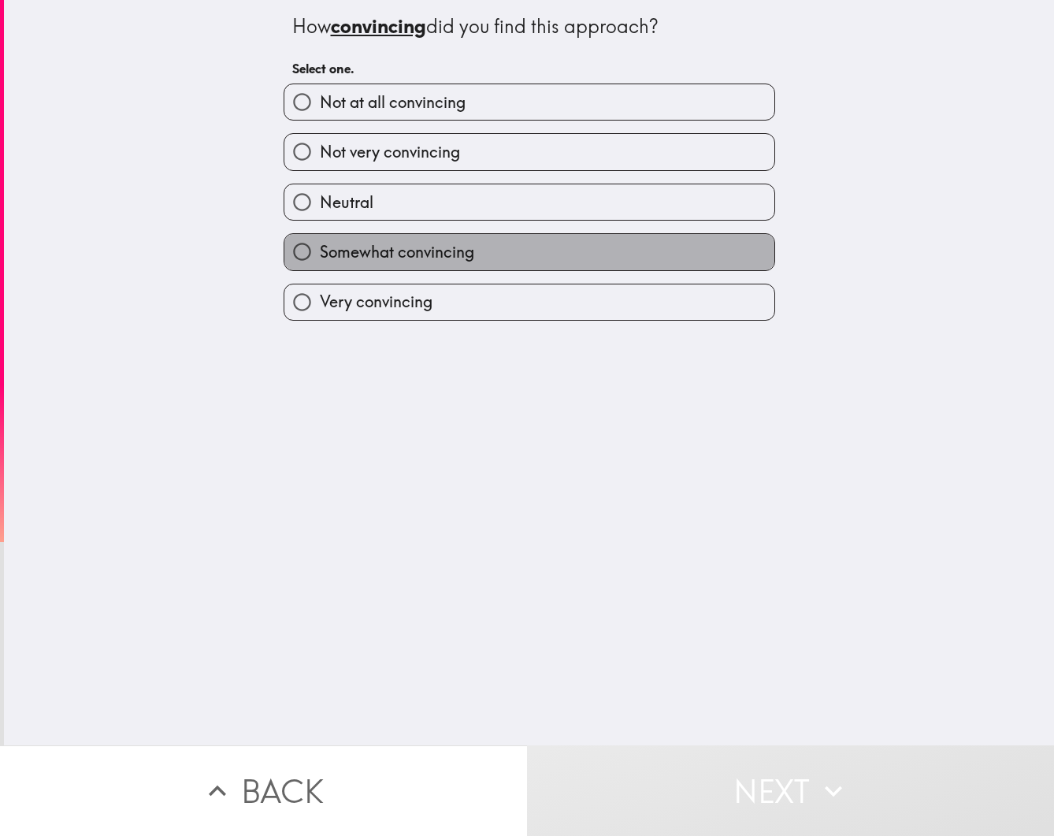
click at [565, 259] on label "Somewhat convincing" at bounding box center [529, 251] width 490 height 35
click at [320, 259] on input "Somewhat convincing" at bounding box center [301, 251] width 35 height 35
radio input "true"
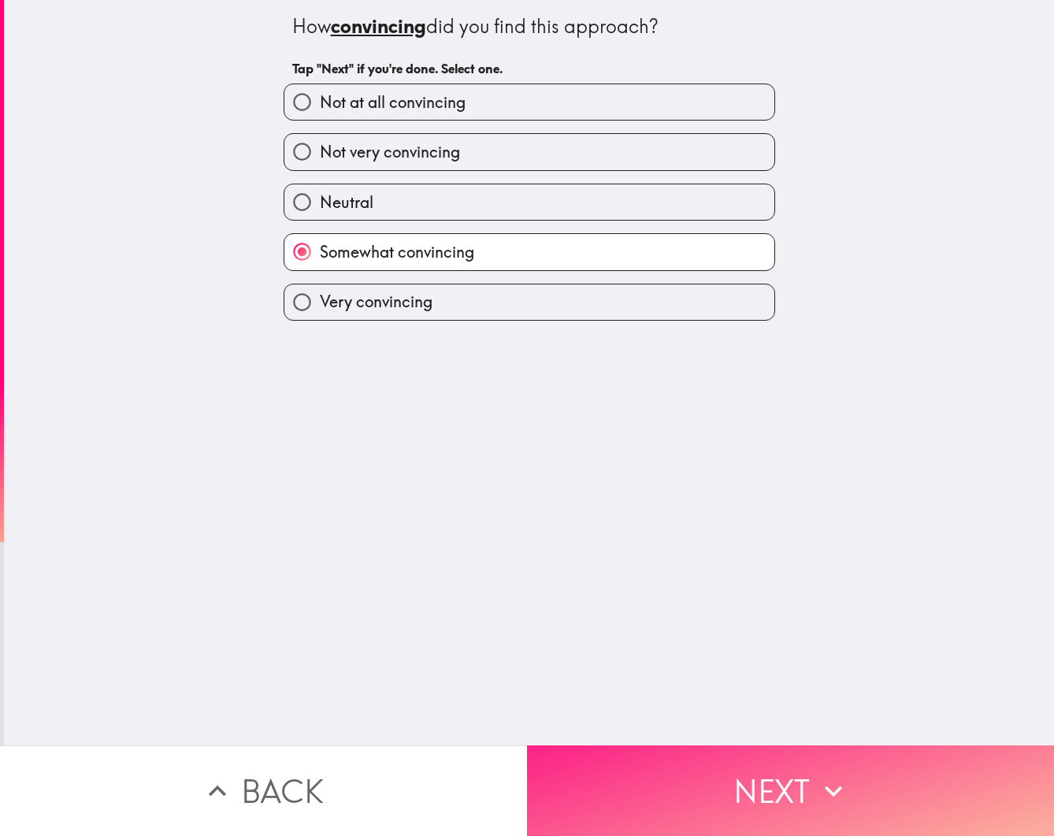
click at [866, 784] on button "Next" at bounding box center [790, 790] width 527 height 91
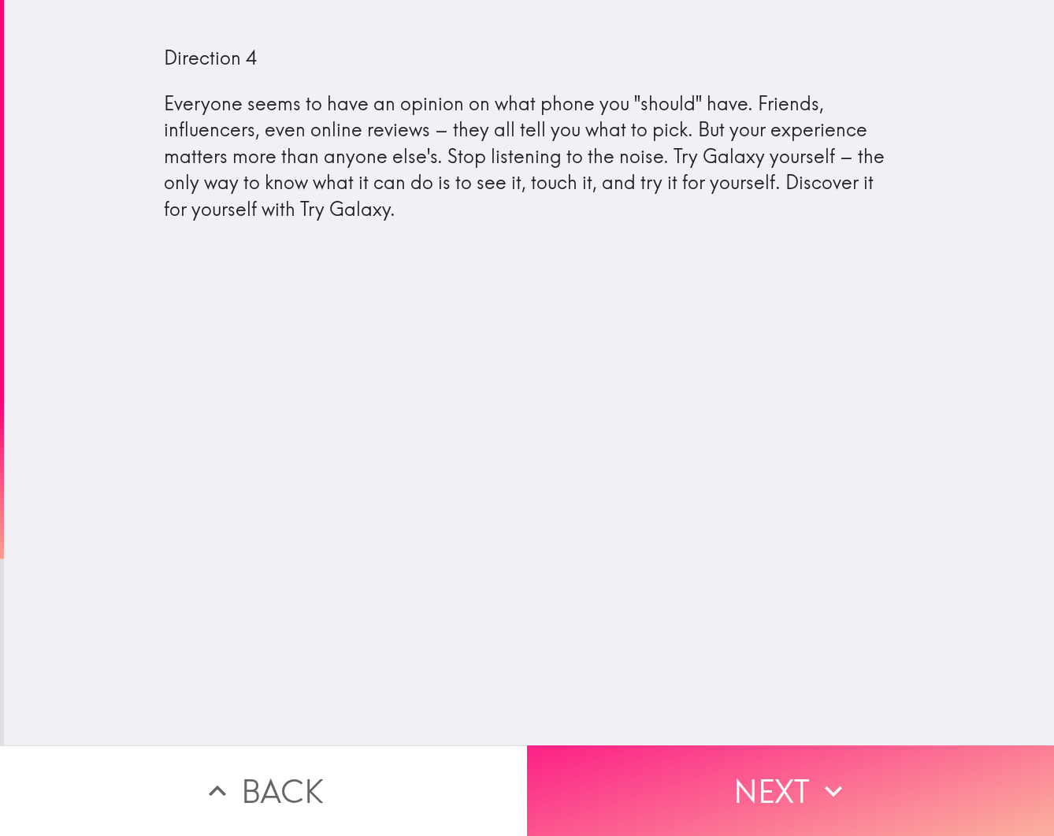
click at [866, 791] on button "Next" at bounding box center [790, 790] width 527 height 91
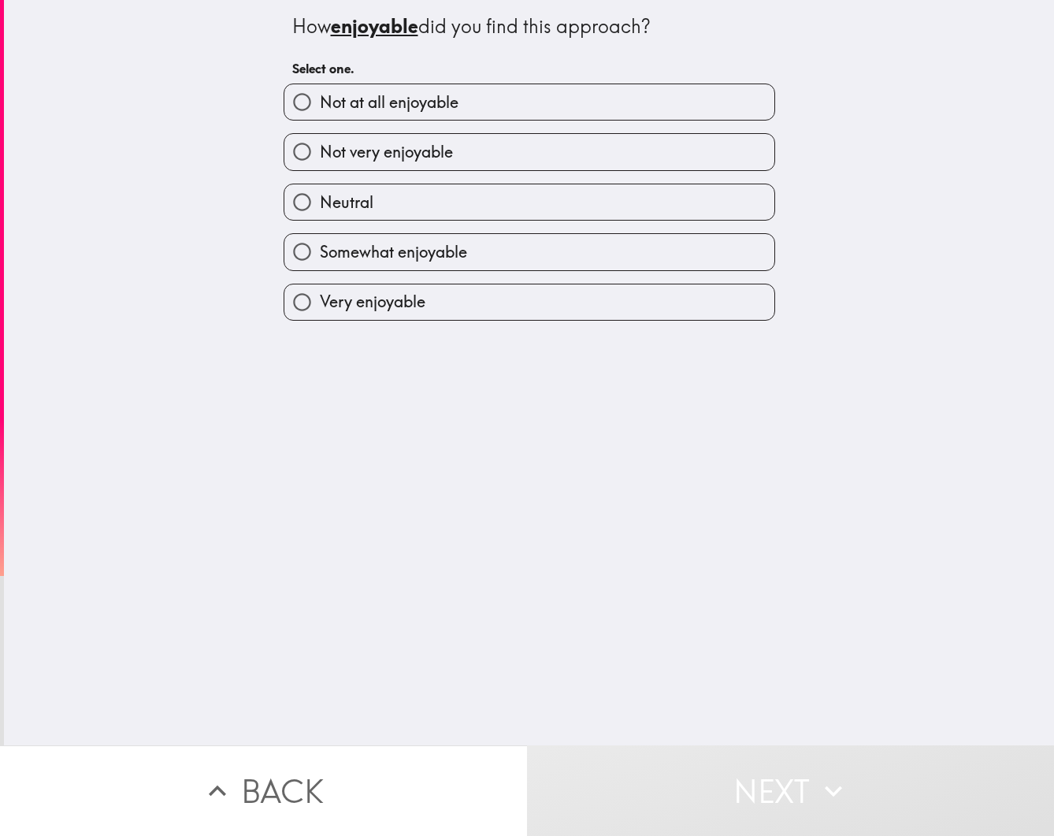
click at [559, 203] on label "Neutral" at bounding box center [529, 201] width 490 height 35
click at [320, 203] on input "Neutral" at bounding box center [301, 201] width 35 height 35
radio input "true"
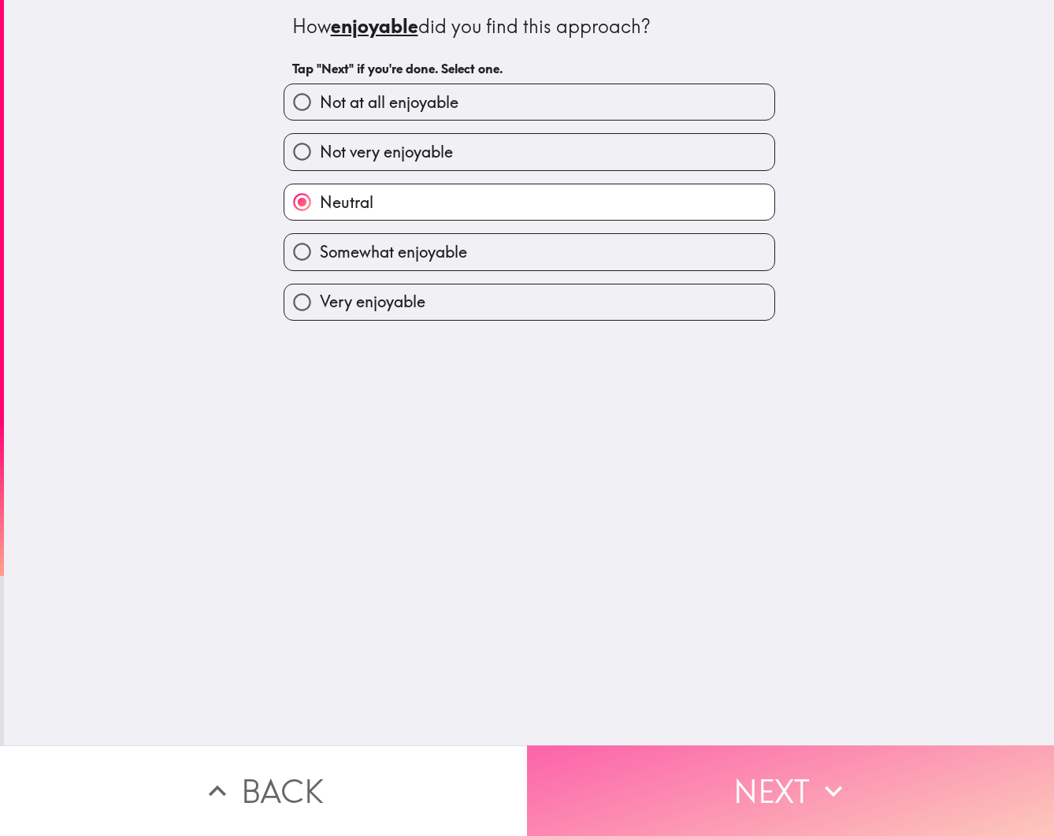
drag, startPoint x: 839, startPoint y: 786, endPoint x: 840, endPoint y: 772, distance: 14.3
click at [839, 786] on icon "button" at bounding box center [833, 790] width 17 height 11
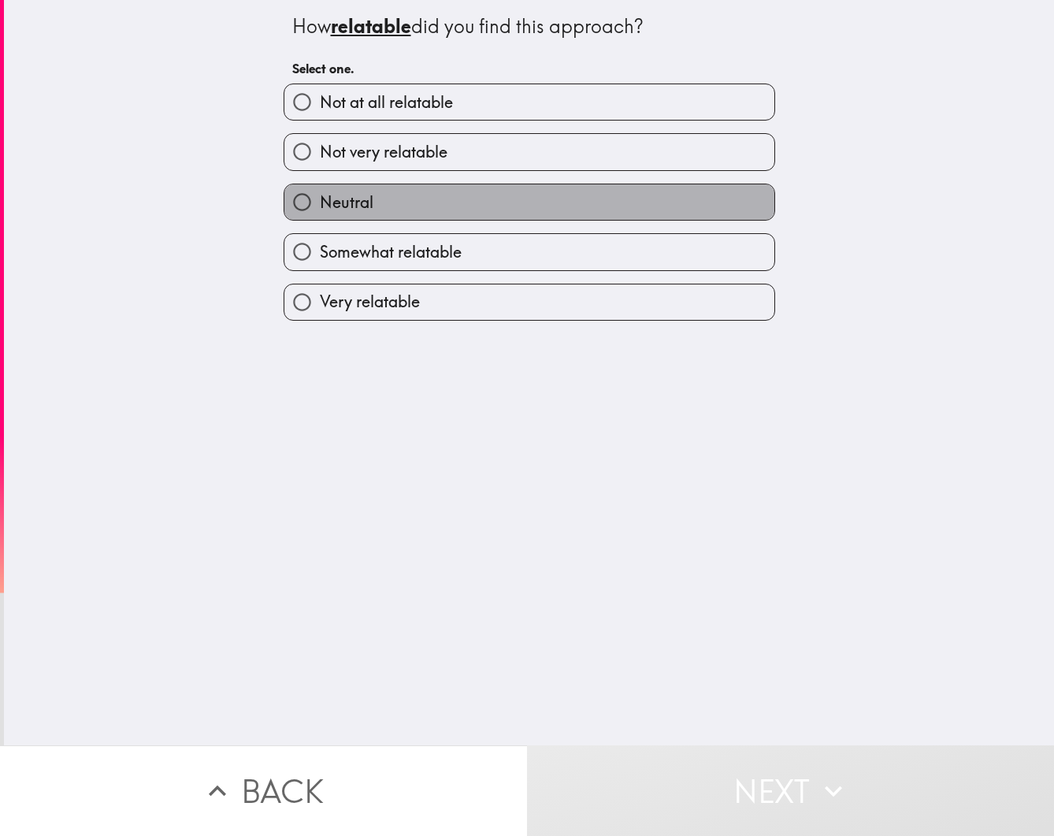
drag, startPoint x: 580, startPoint y: 195, endPoint x: 610, endPoint y: 265, distance: 75.5
click at [580, 195] on label "Neutral" at bounding box center [529, 201] width 490 height 35
click at [320, 195] on input "Neutral" at bounding box center [301, 201] width 35 height 35
radio input "true"
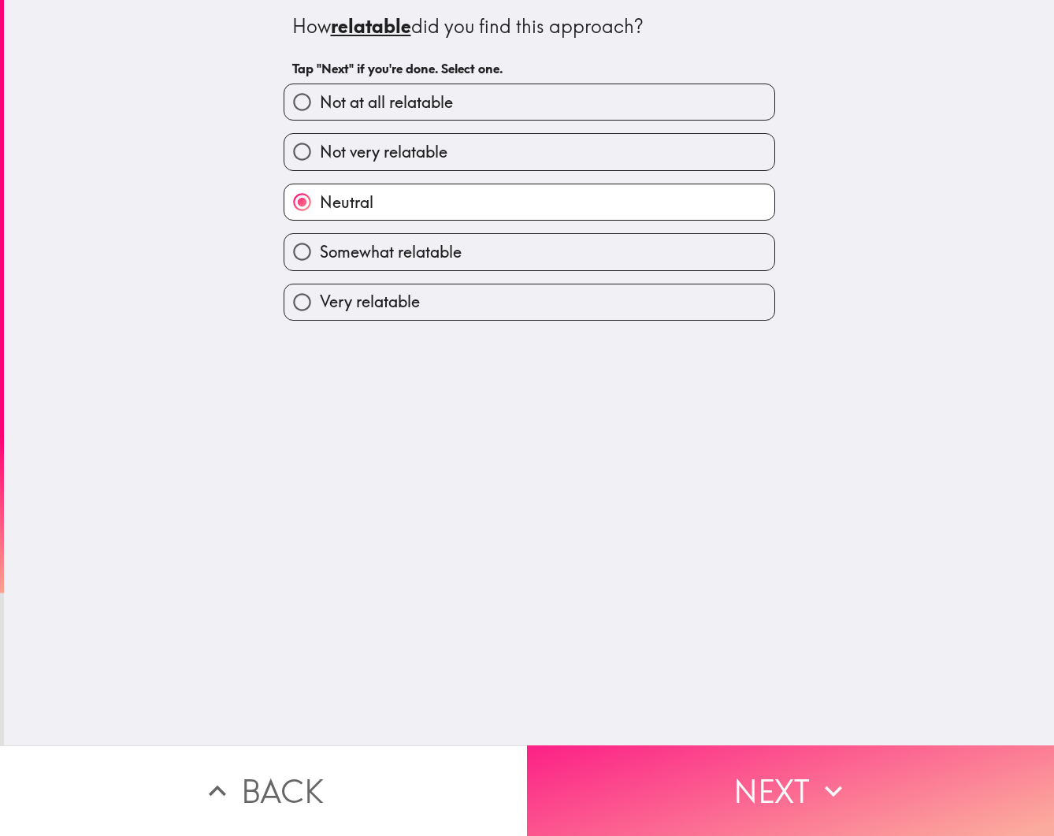
click at [862, 775] on button "Next" at bounding box center [790, 790] width 527 height 91
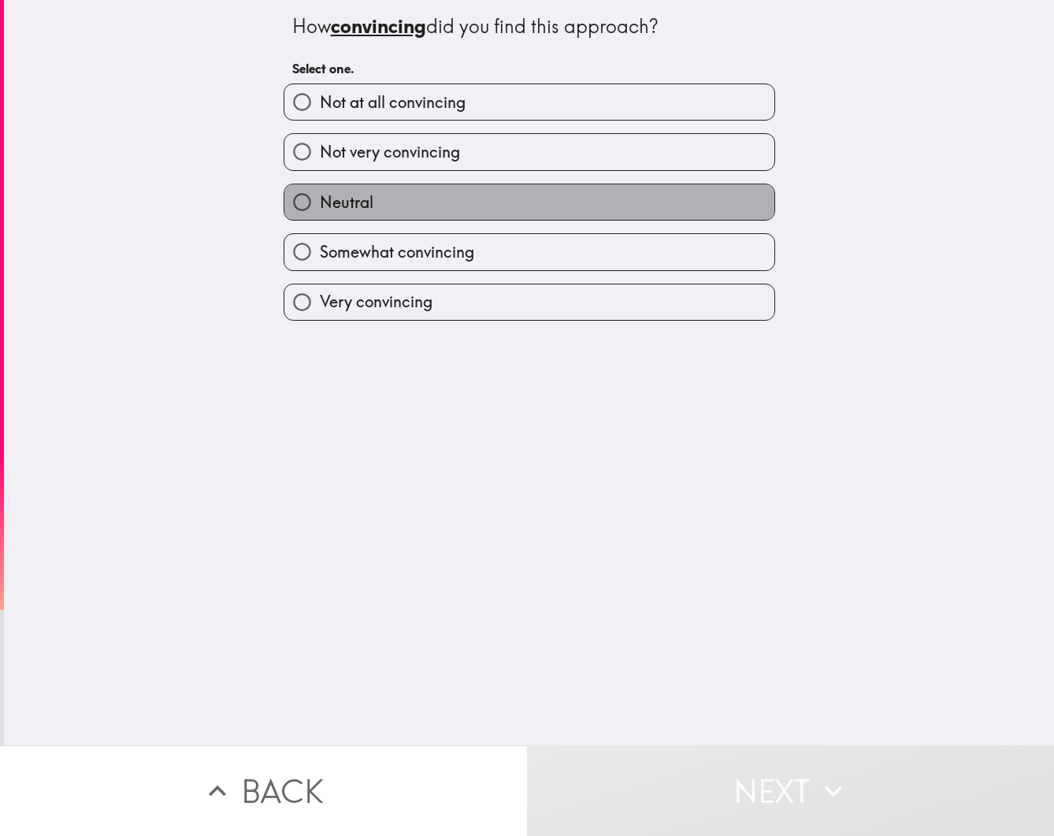
click at [539, 202] on label "Neutral" at bounding box center [529, 201] width 490 height 35
click at [320, 202] on input "Neutral" at bounding box center [301, 201] width 35 height 35
radio input "true"
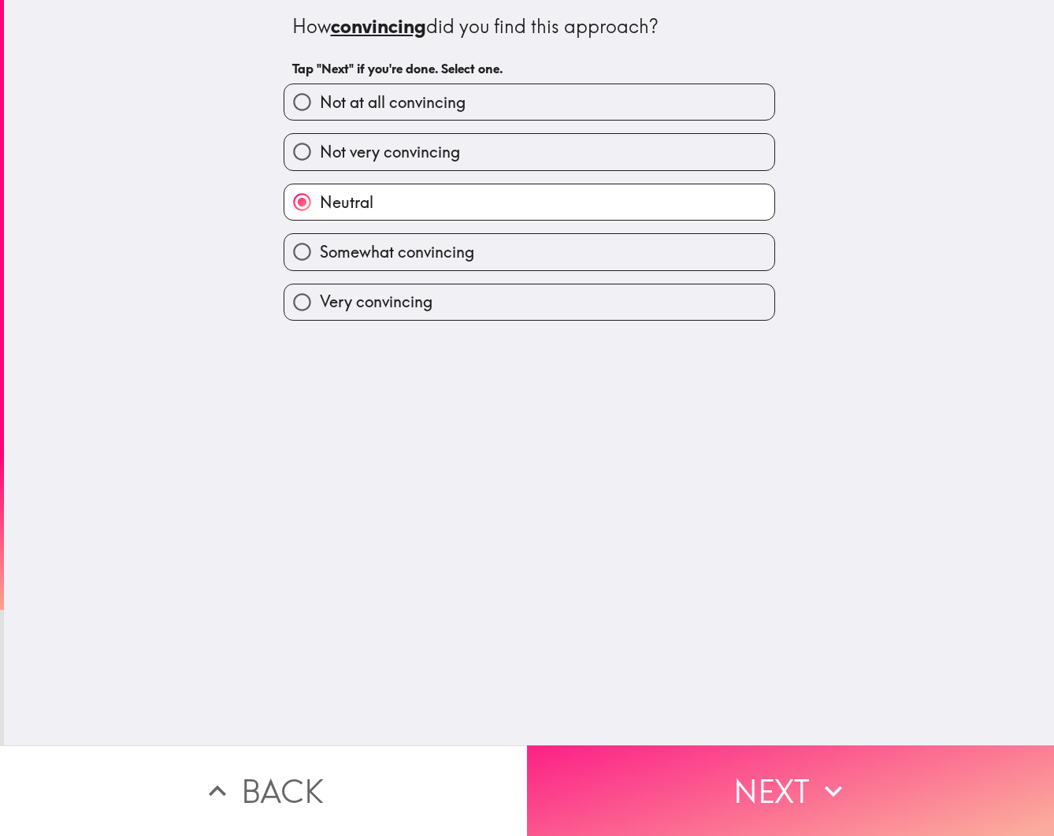
click at [870, 769] on button "Next" at bounding box center [790, 790] width 527 height 91
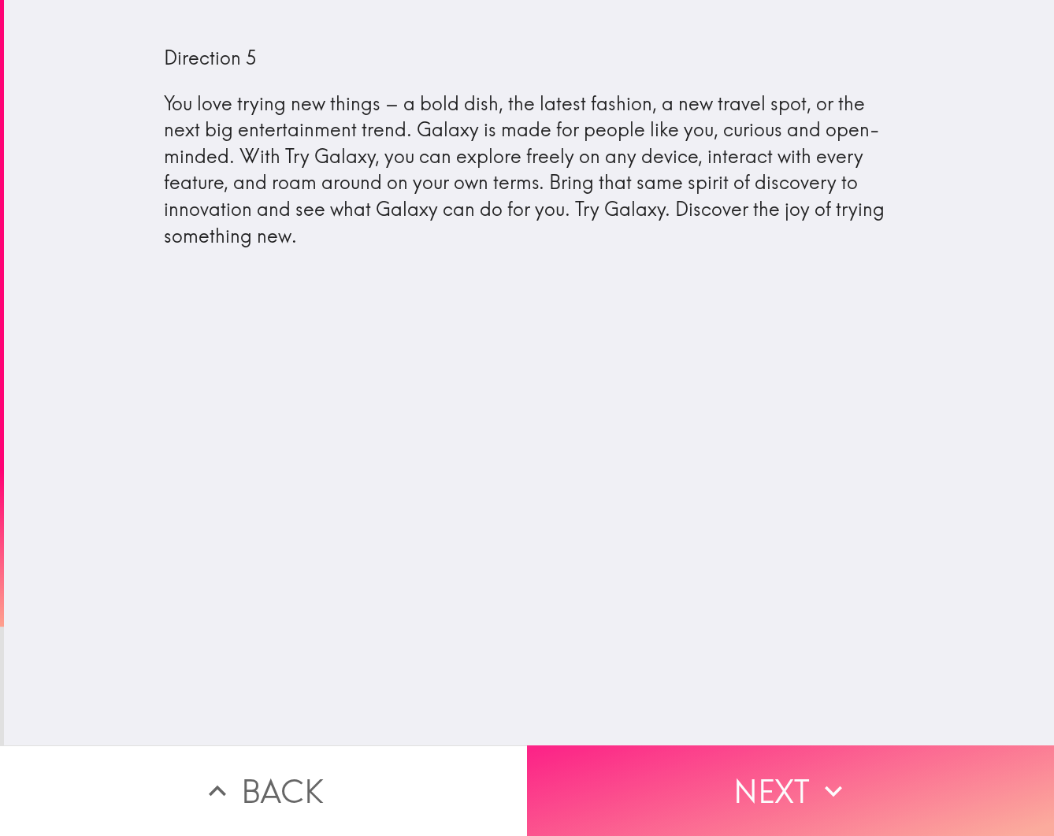
click at [806, 795] on button "Next" at bounding box center [790, 790] width 527 height 91
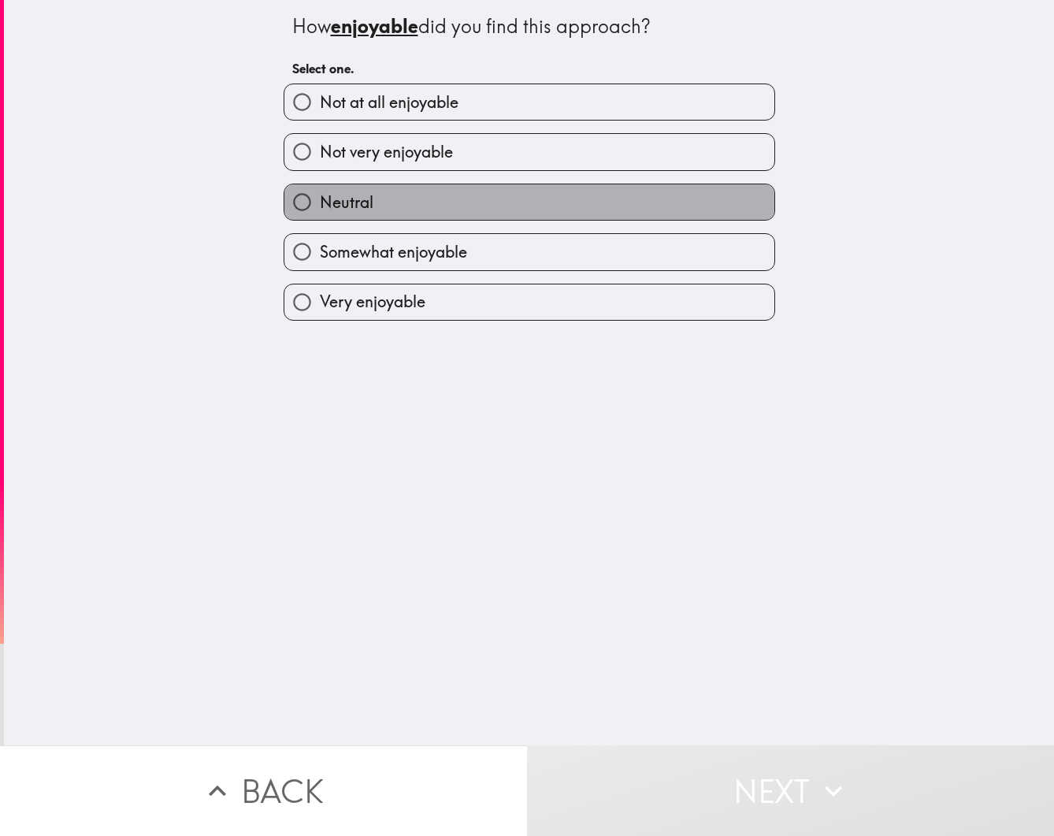
click at [465, 205] on label "Neutral" at bounding box center [529, 201] width 490 height 35
click at [320, 205] on input "Neutral" at bounding box center [301, 201] width 35 height 35
radio input "true"
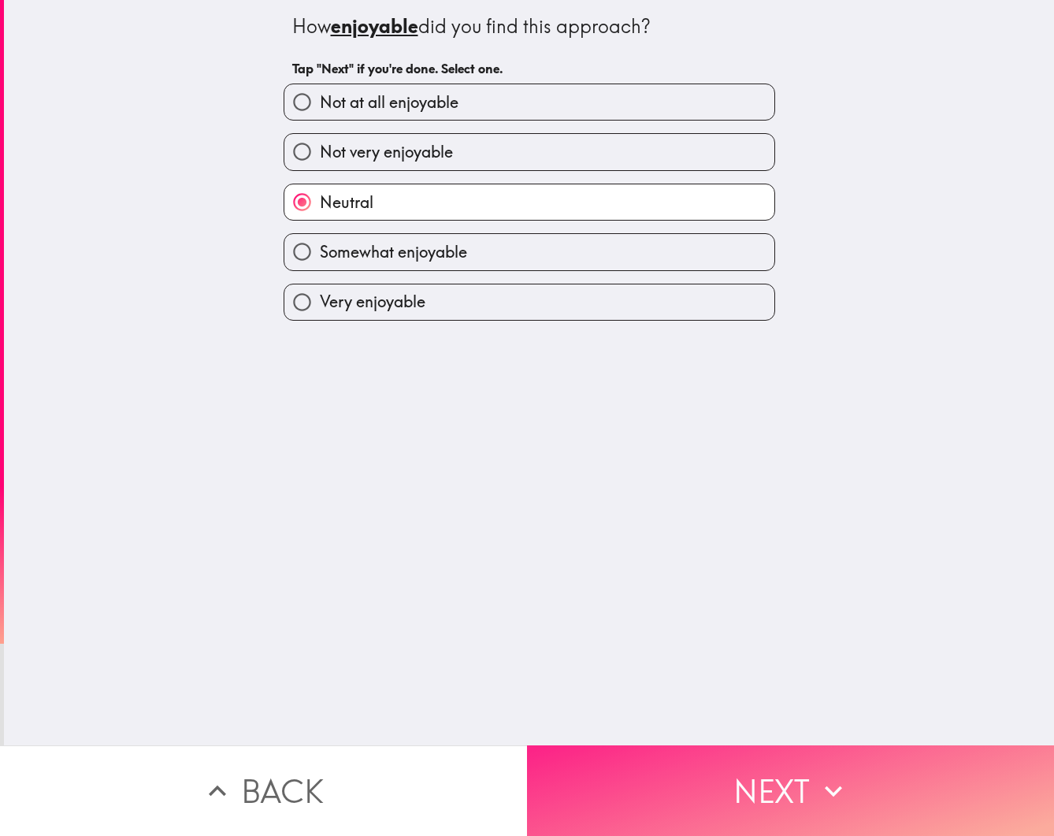
drag, startPoint x: 829, startPoint y: 775, endPoint x: 823, endPoint y: 767, distance: 9.6
click at [829, 773] on icon "button" at bounding box center [833, 790] width 35 height 35
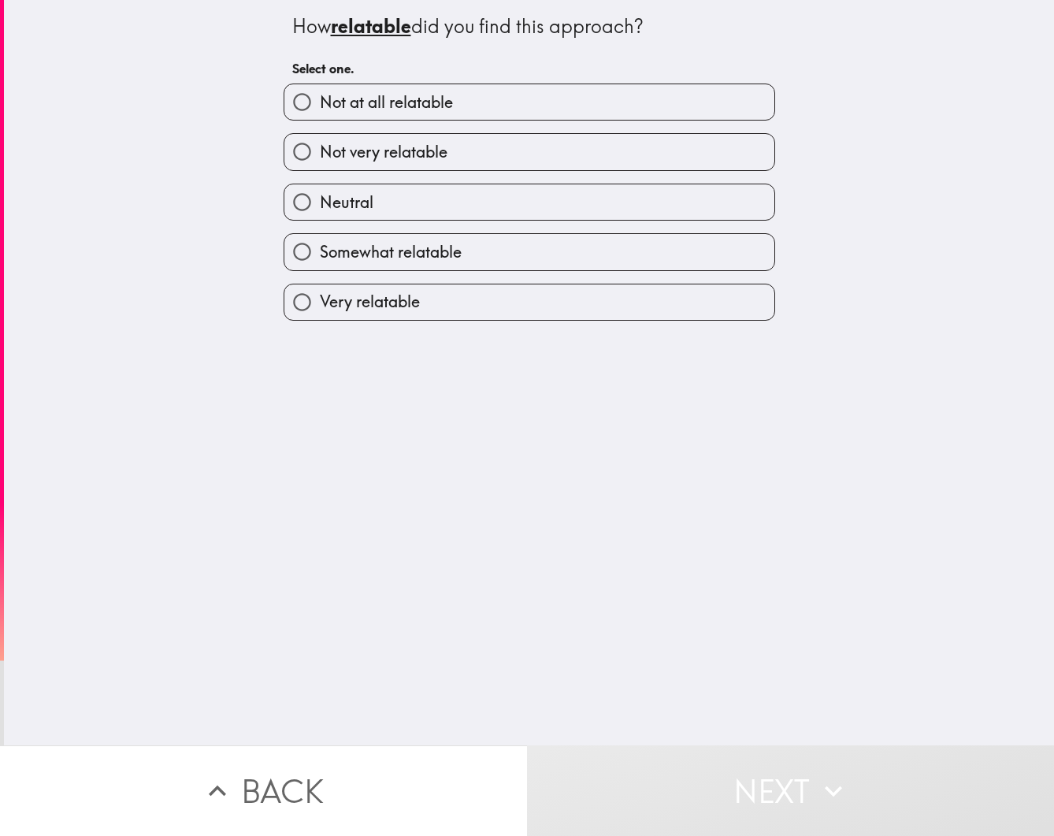
drag, startPoint x: 492, startPoint y: 195, endPoint x: 499, endPoint y: 201, distance: 8.4
click at [493, 196] on label "Neutral" at bounding box center [529, 201] width 490 height 35
click at [320, 196] on input "Neutral" at bounding box center [301, 201] width 35 height 35
radio input "true"
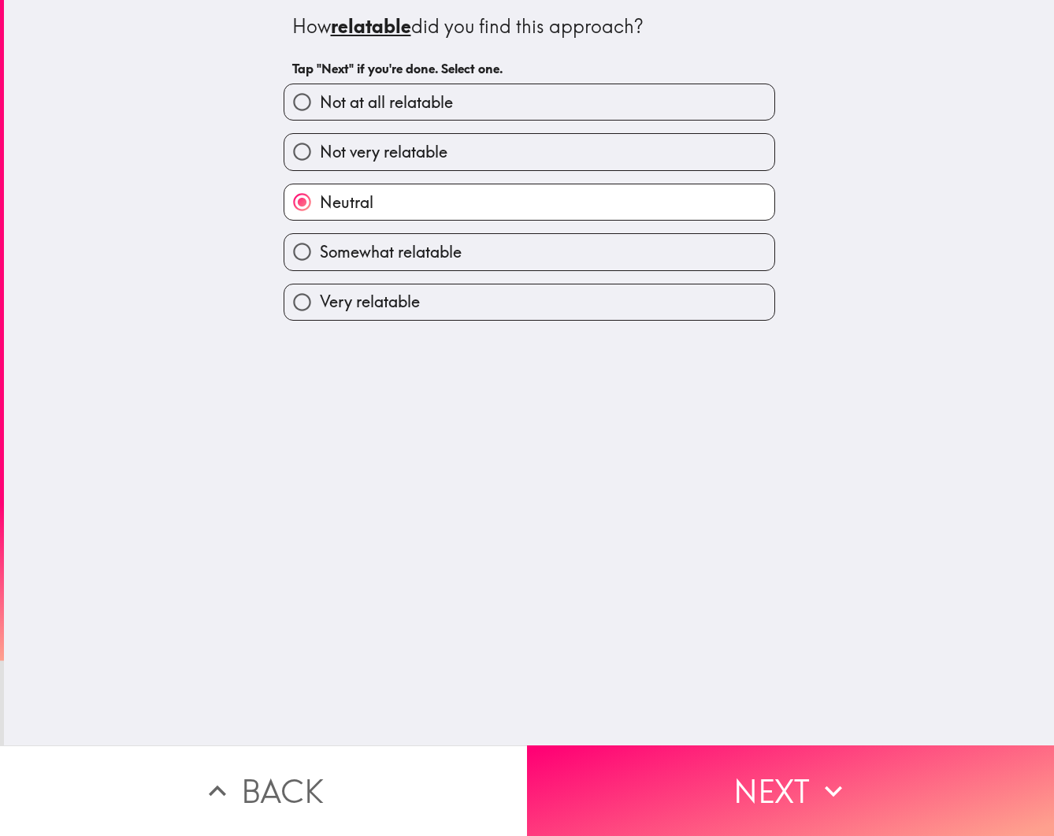
drag, startPoint x: 779, startPoint y: 771, endPoint x: 722, endPoint y: 710, distance: 83.0
click at [777, 770] on button "Next" at bounding box center [790, 790] width 527 height 91
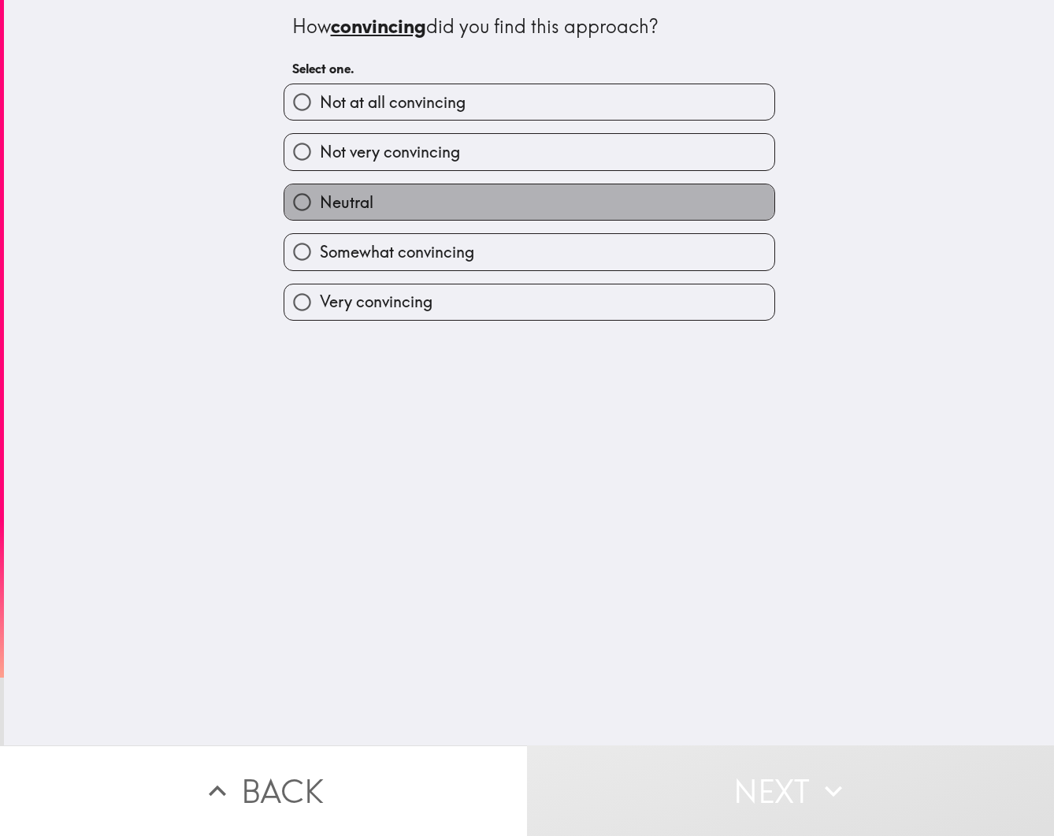
click at [439, 206] on label "Neutral" at bounding box center [529, 201] width 490 height 35
click at [320, 206] on input "Neutral" at bounding box center [301, 201] width 35 height 35
radio input "true"
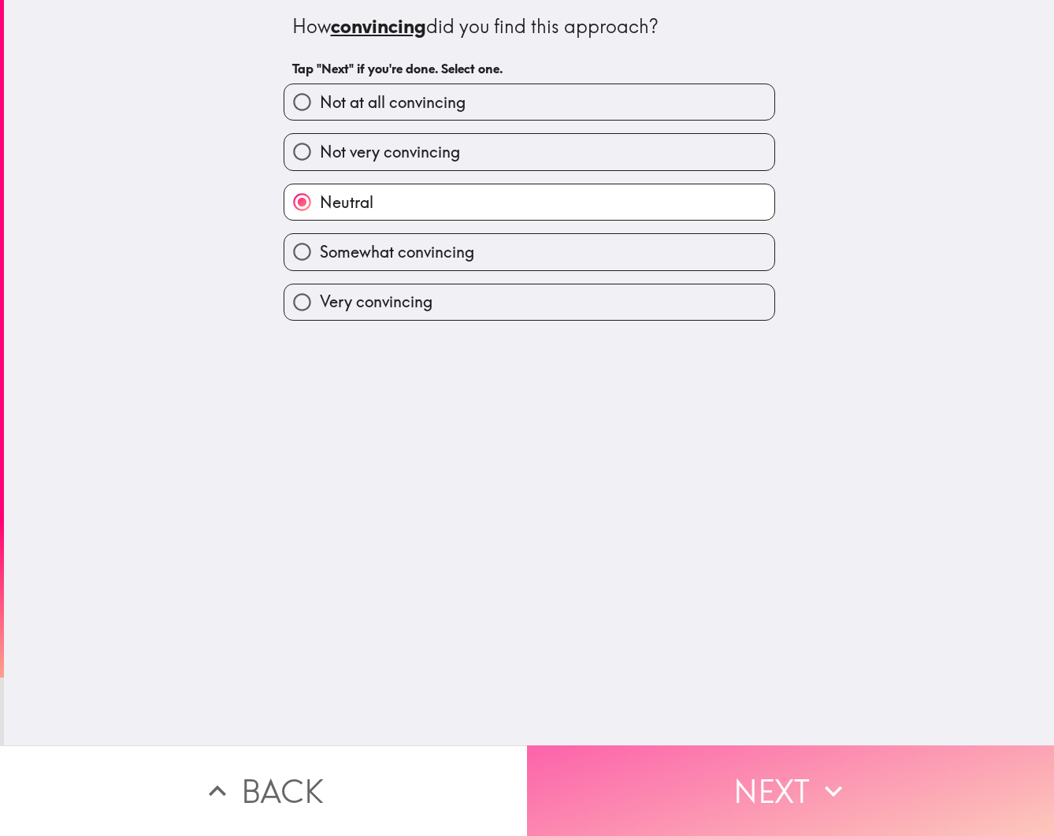
click at [818, 784] on icon "button" at bounding box center [833, 790] width 35 height 35
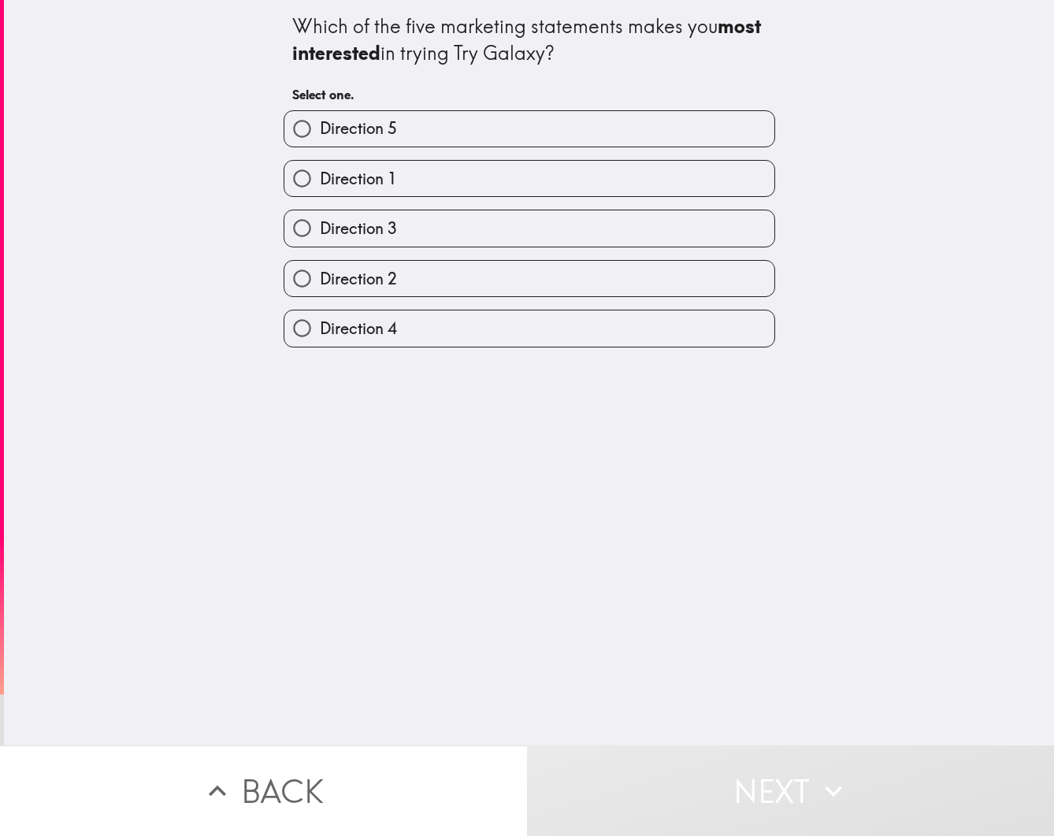
click at [536, 331] on label "Direction 4" at bounding box center [529, 327] width 490 height 35
click at [320, 331] on input "Direction 4" at bounding box center [301, 327] width 35 height 35
radio input "true"
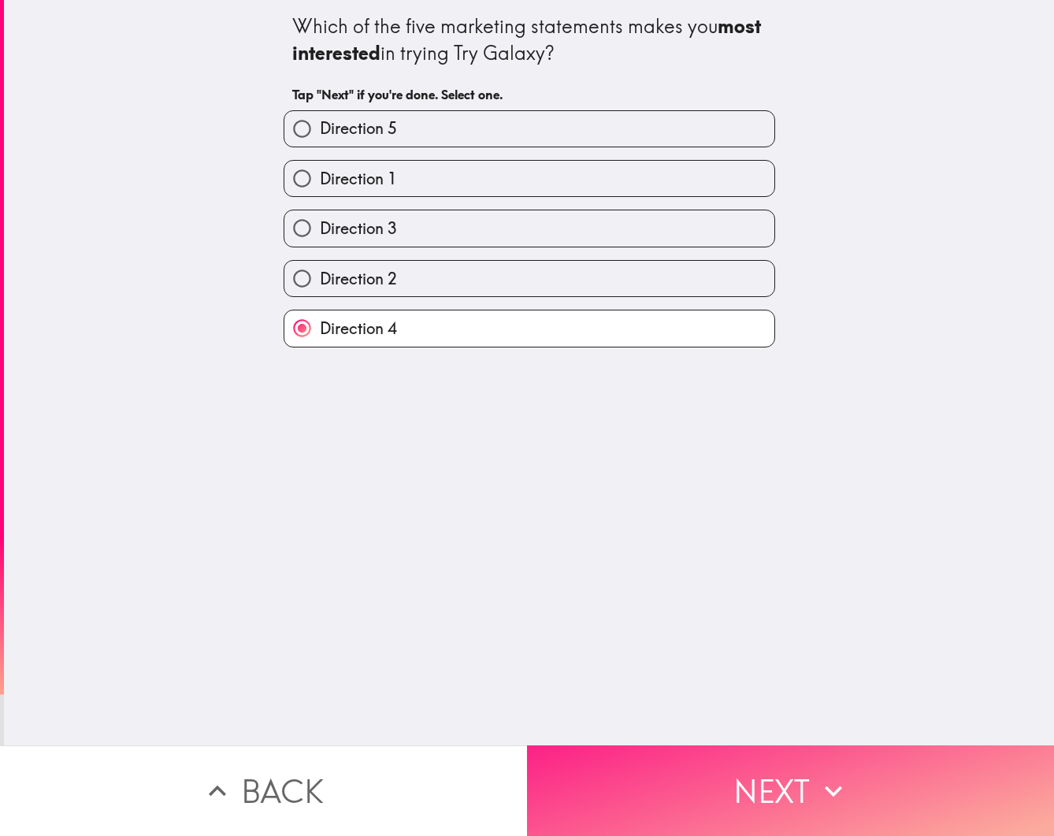
click at [840, 791] on icon "button" at bounding box center [833, 790] width 35 height 35
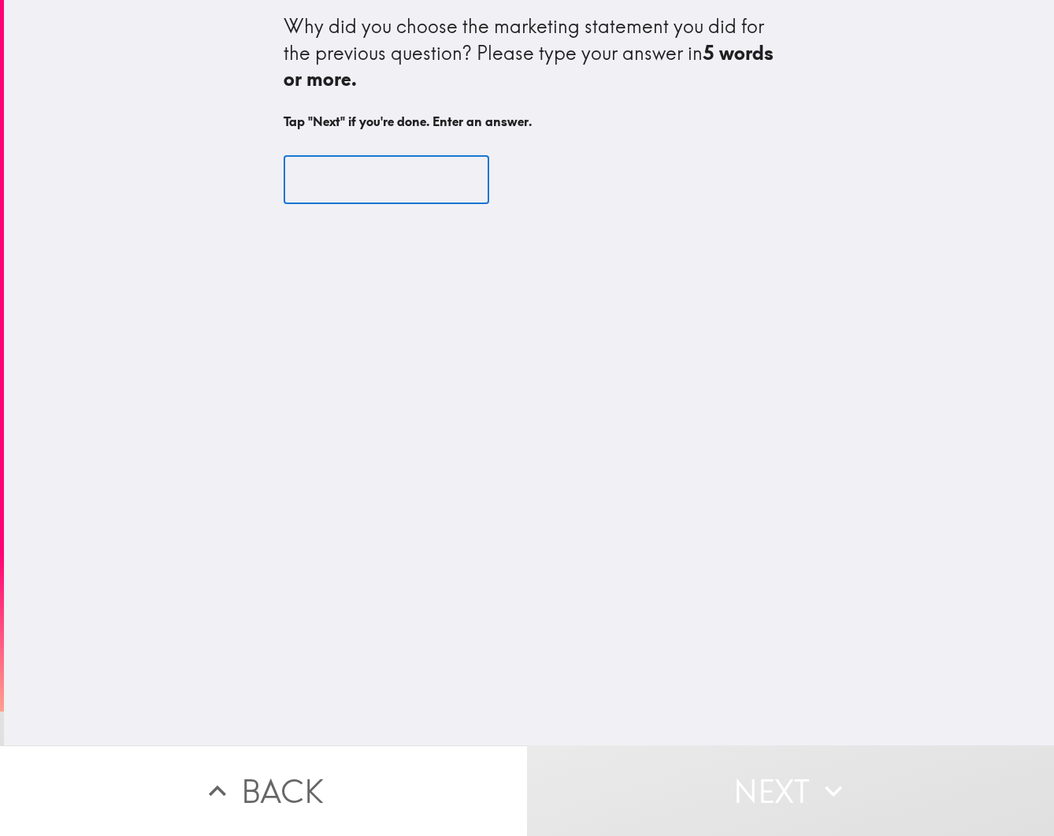
click at [409, 188] on input "text" at bounding box center [387, 179] width 206 height 49
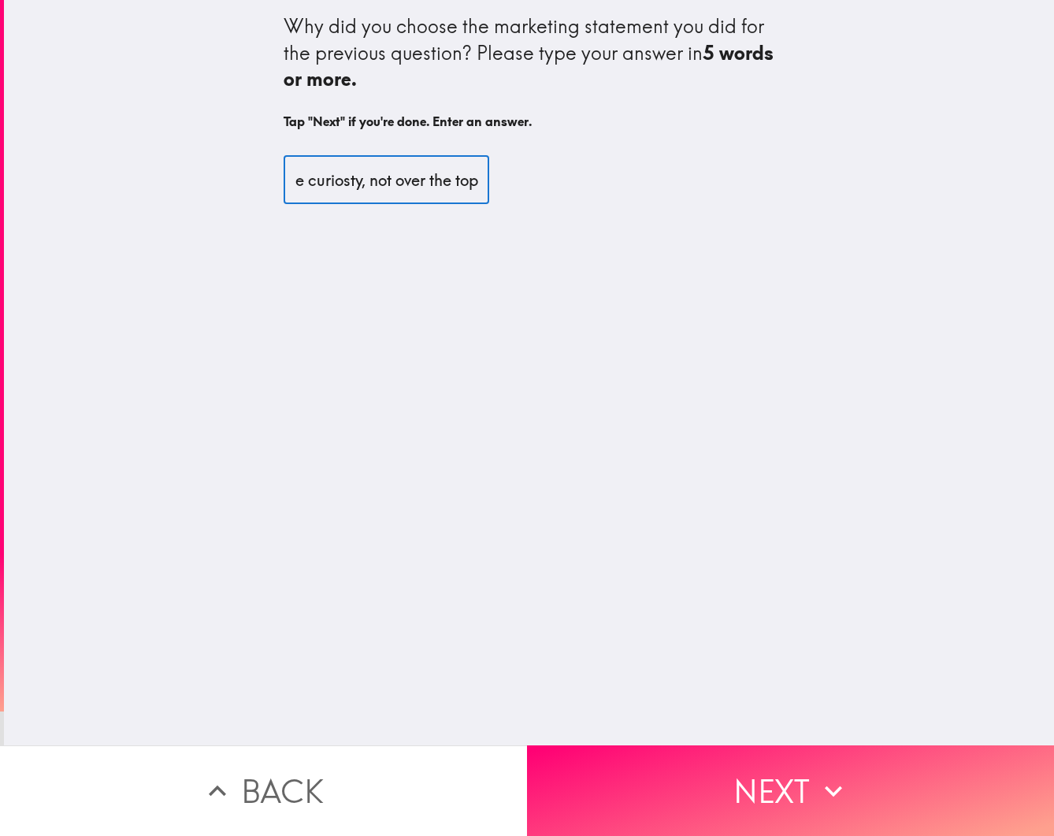
scroll to position [0, 184]
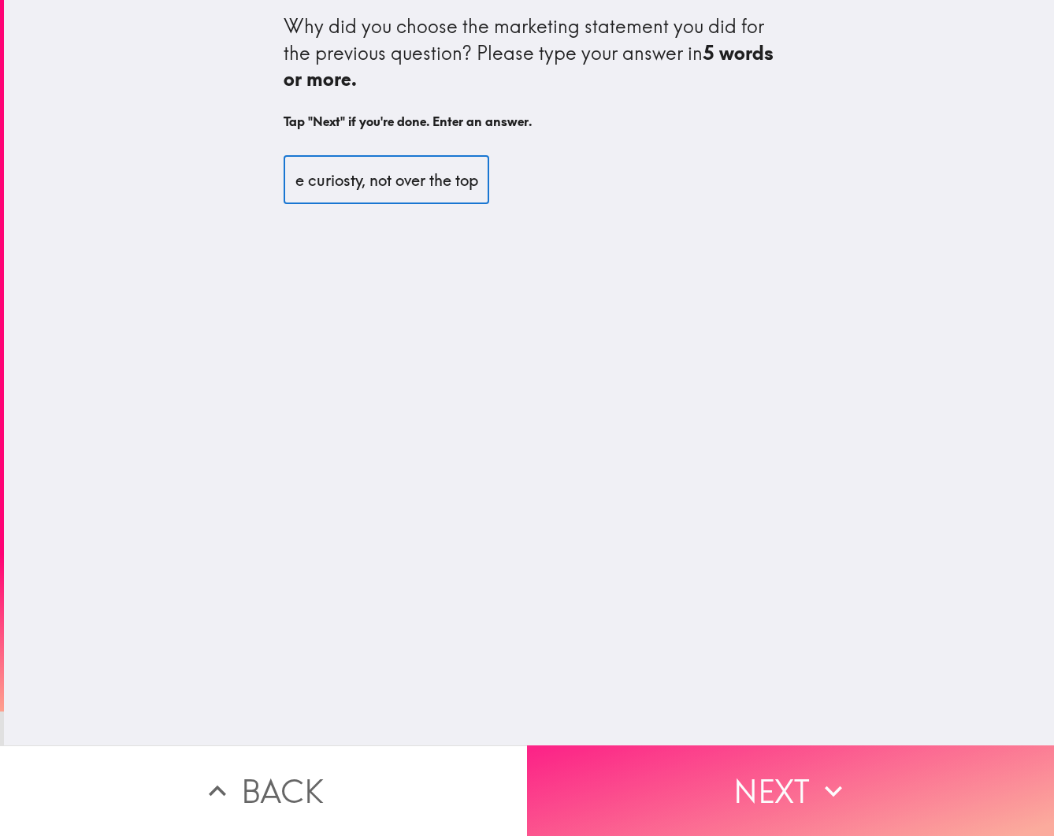
type input "It's casula, sparks a little curiosty, not over the top"
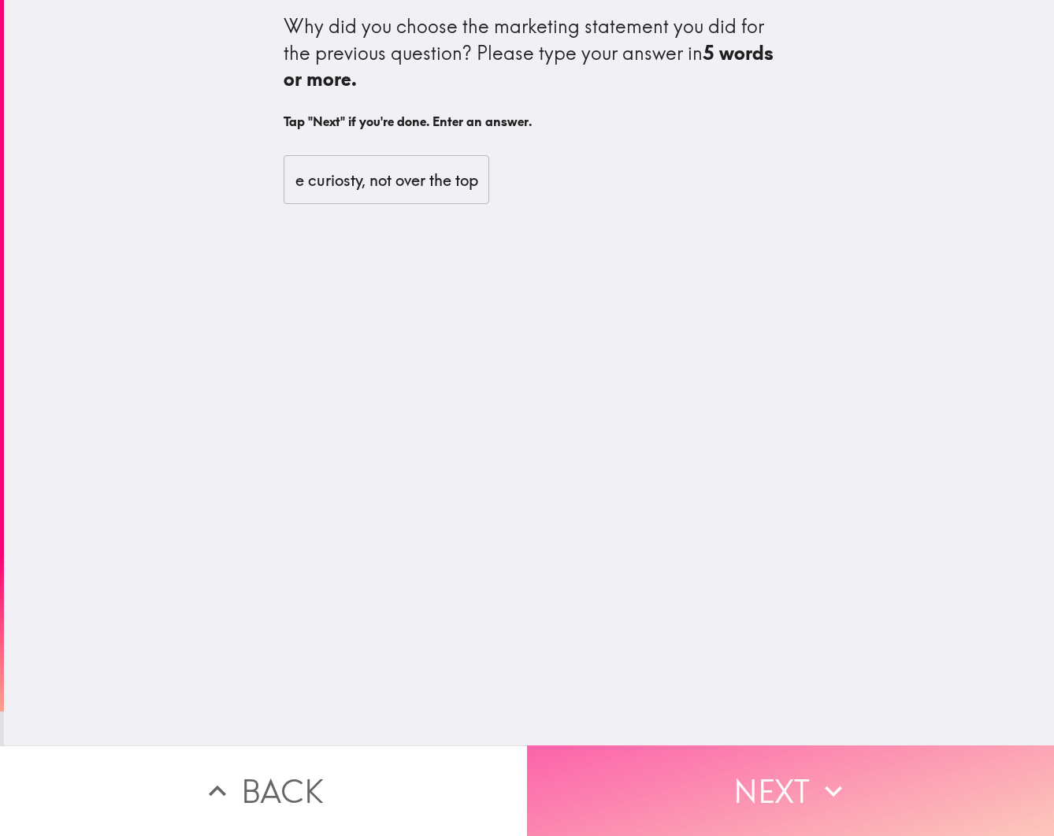
scroll to position [0, 0]
click at [773, 765] on button "Next" at bounding box center [790, 790] width 527 height 91
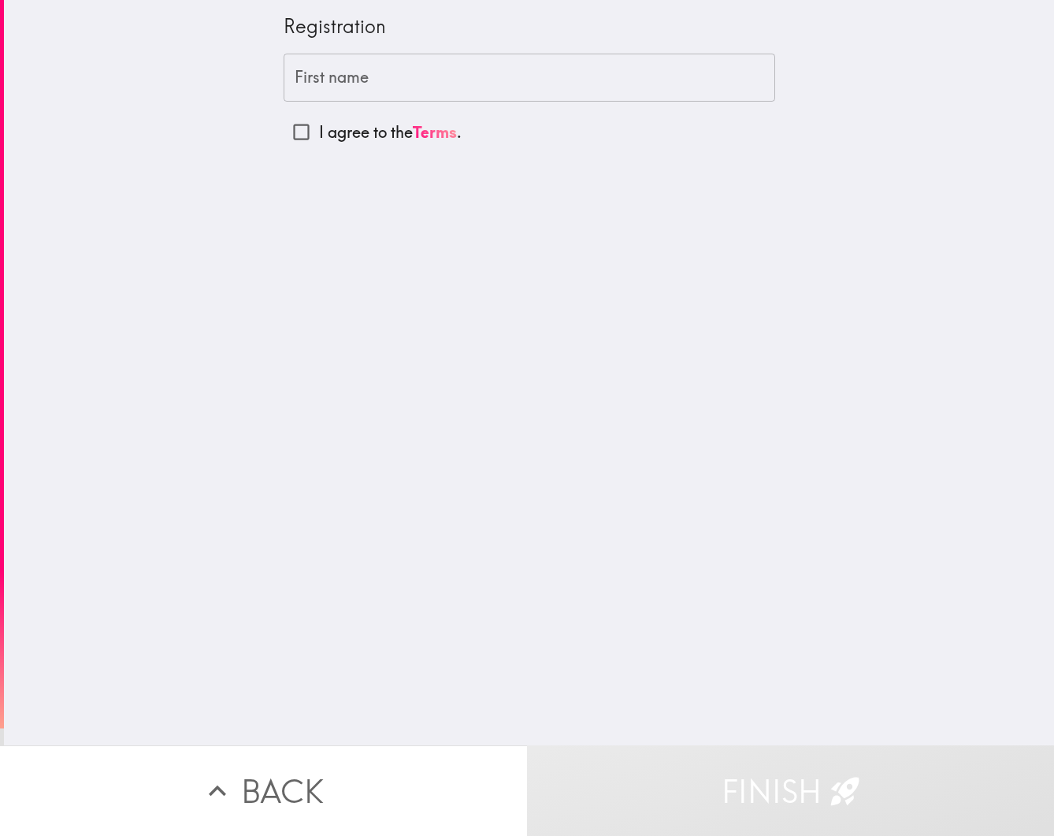
click at [383, 81] on input "First name" at bounding box center [529, 78] width 491 height 49
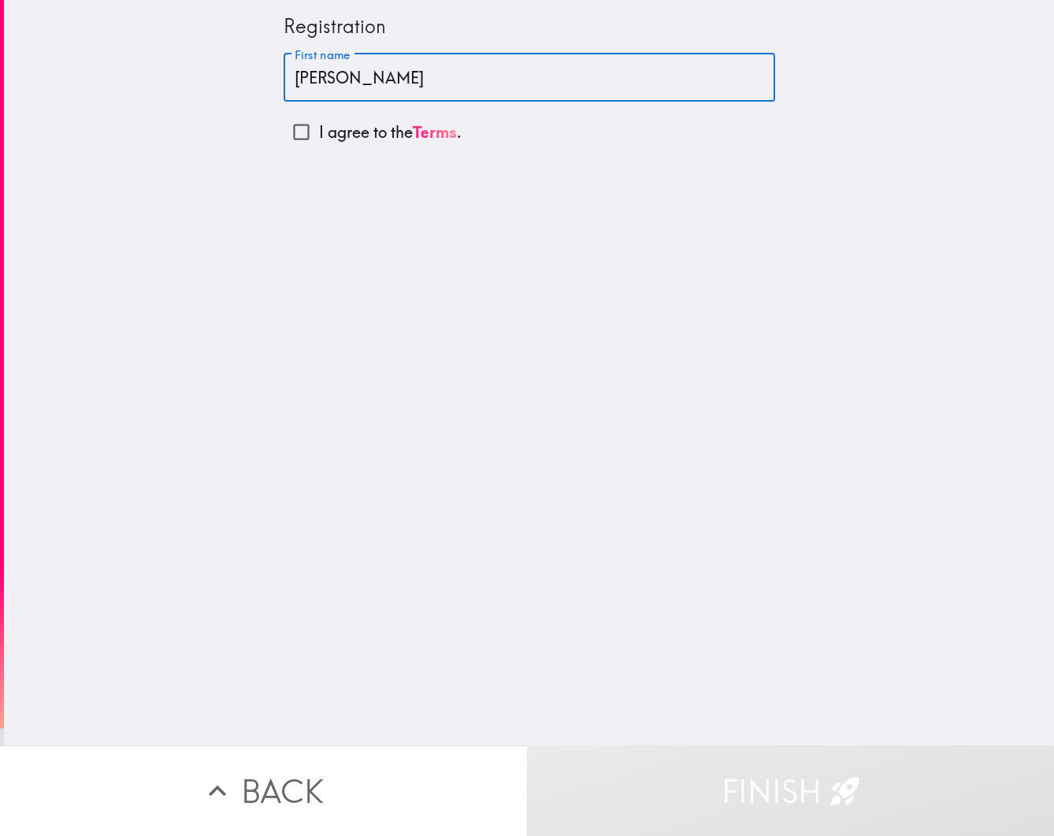
type input "[PERSON_NAME]"
drag, startPoint x: 302, startPoint y: 127, endPoint x: 310, endPoint y: 128, distance: 7.9
click at [302, 127] on input "I agree to the Terms ." at bounding box center [301, 131] width 35 height 35
checkbox input "true"
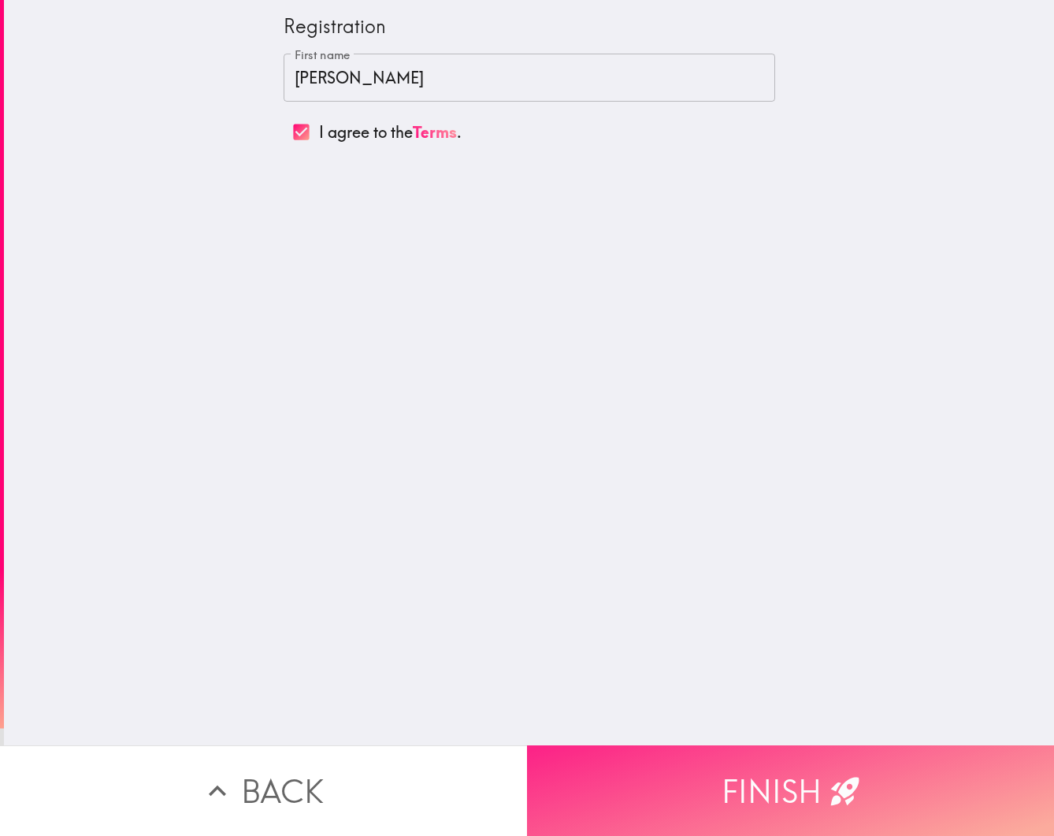
click at [802, 777] on button "Finish" at bounding box center [790, 790] width 527 height 91
